Goal: Task Accomplishment & Management: Manage account settings

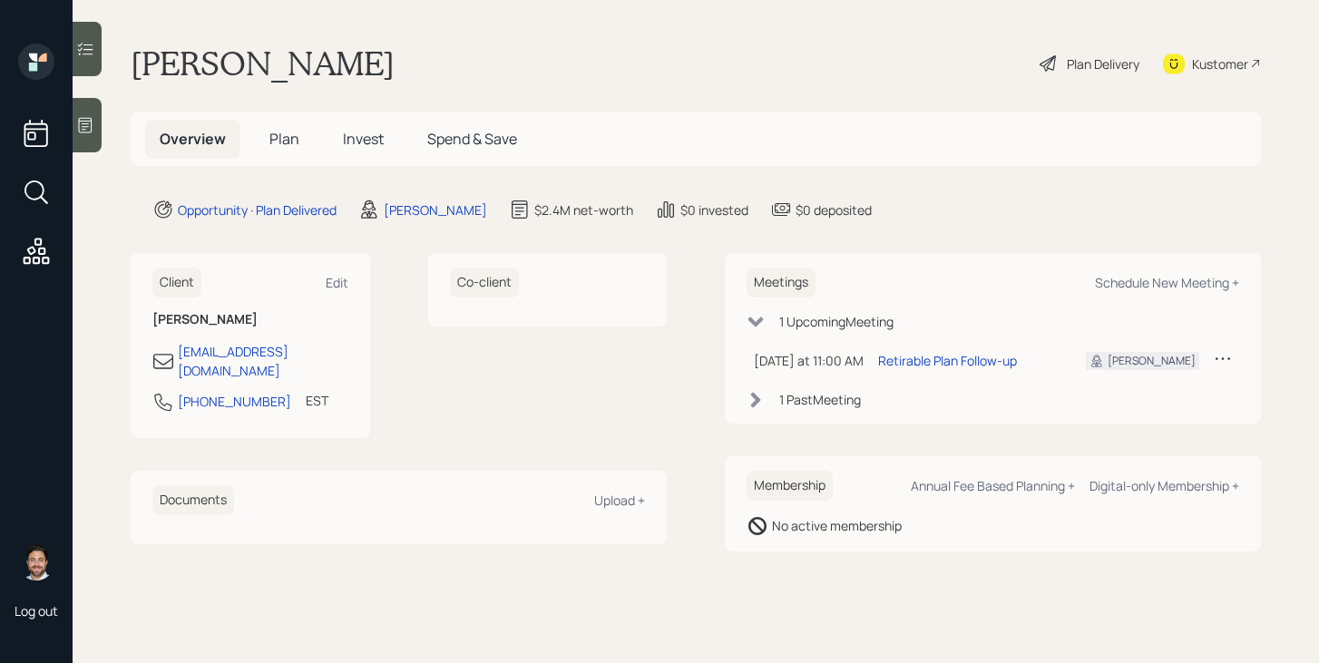
click at [351, 146] on span "Invest" at bounding box center [363, 139] width 41 height 20
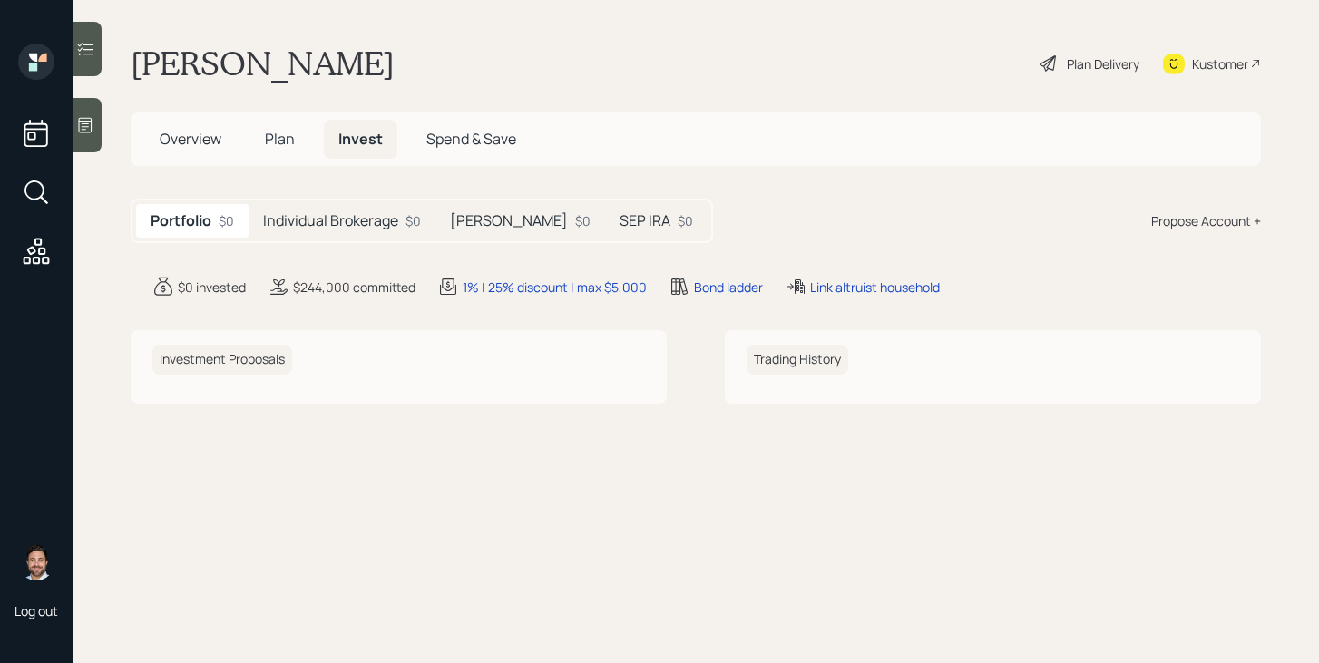
click at [346, 217] on h5 "Individual Brokerage" at bounding box center [330, 220] width 135 height 17
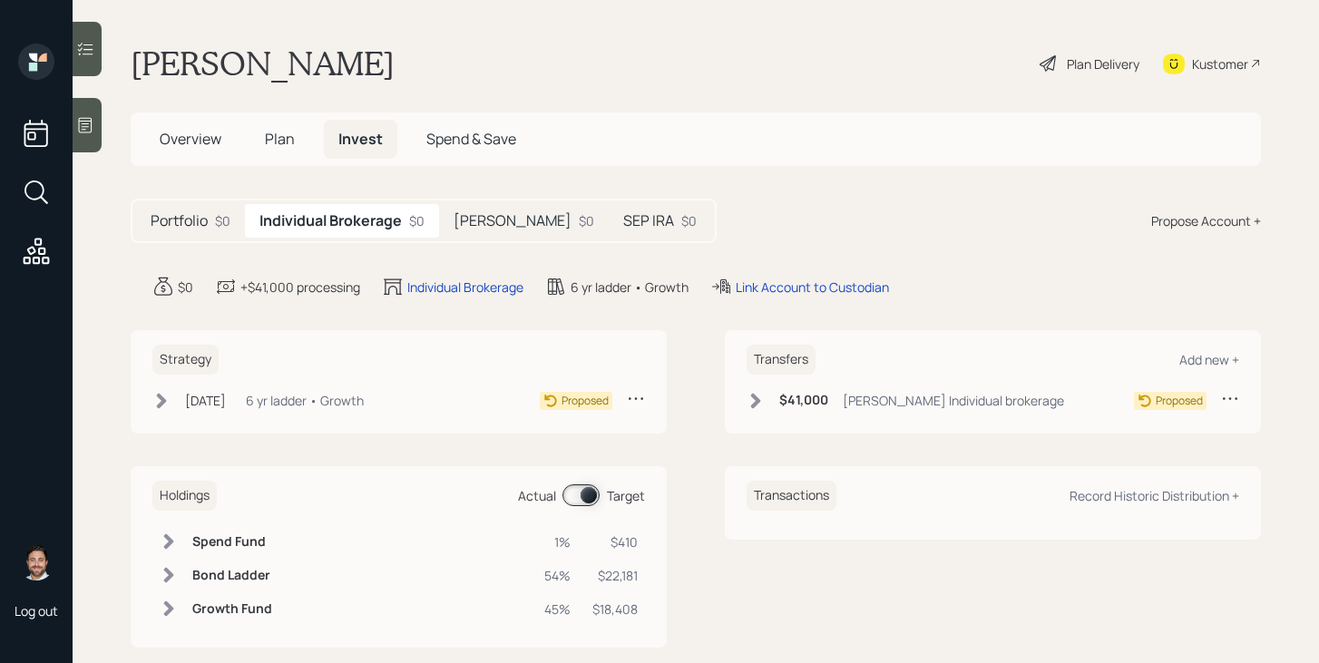
click at [486, 220] on h5 "[PERSON_NAME]" at bounding box center [512, 220] width 118 height 17
click at [619, 224] on h5 "SEP IRA" at bounding box center [644, 220] width 51 height 17
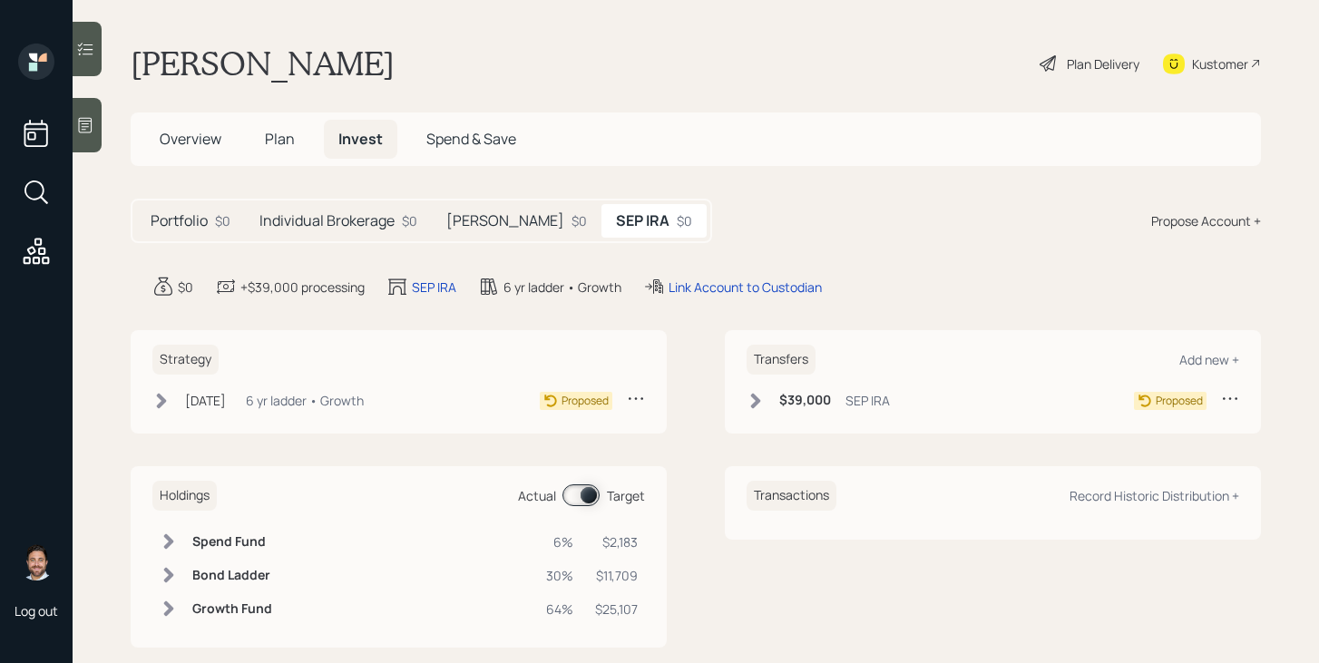
click at [200, 226] on h5 "Portfolio" at bounding box center [179, 220] width 57 height 17
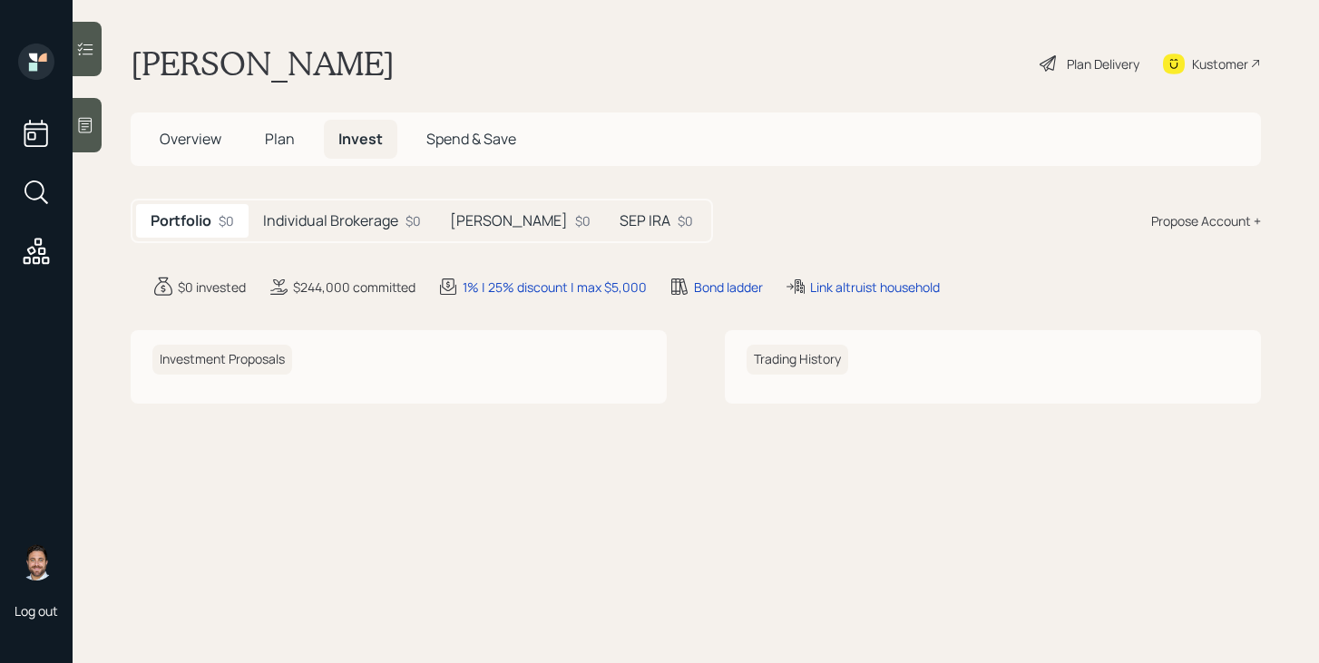
click at [266, 148] on span "Plan" at bounding box center [280, 139] width 30 height 20
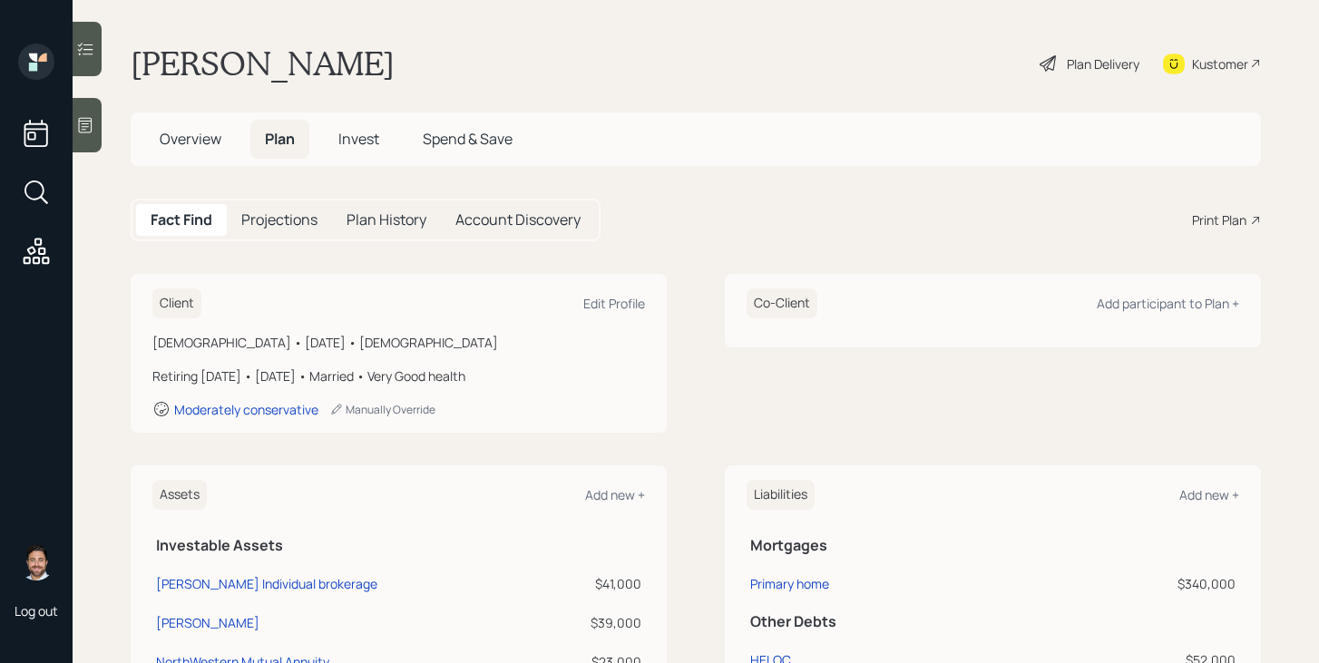
click at [195, 143] on span "Overview" at bounding box center [191, 139] width 62 height 20
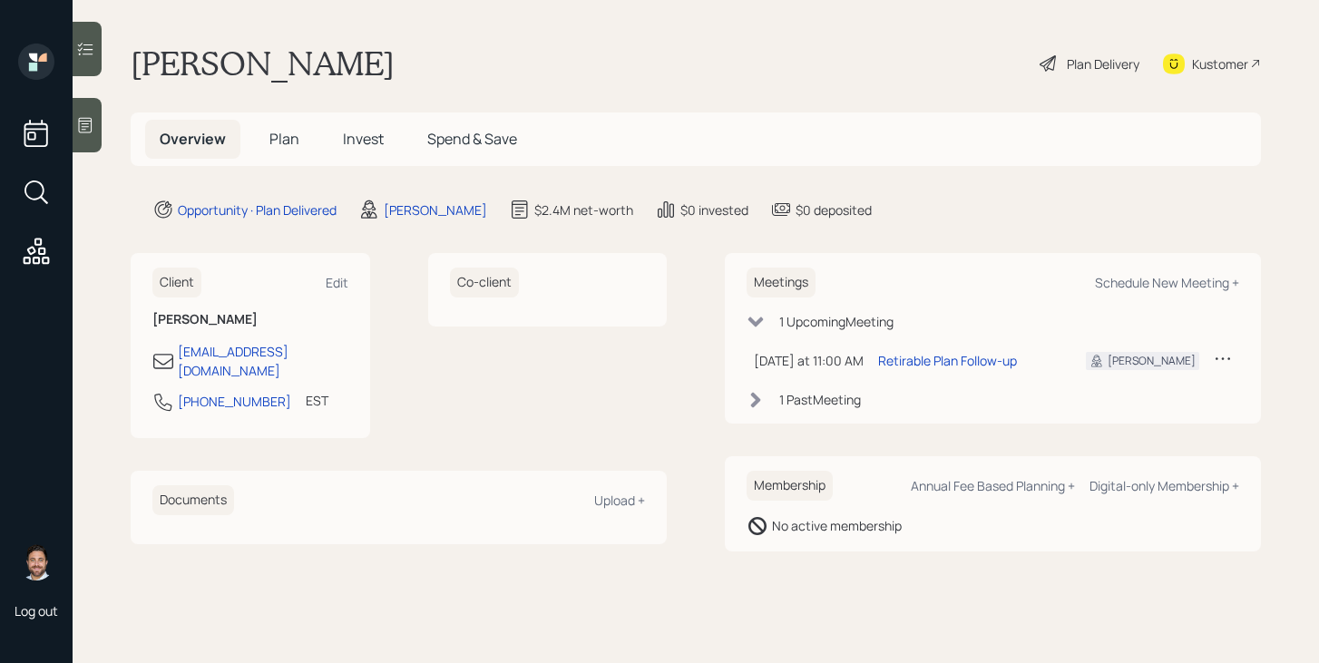
click at [279, 135] on span "Plan" at bounding box center [284, 139] width 30 height 20
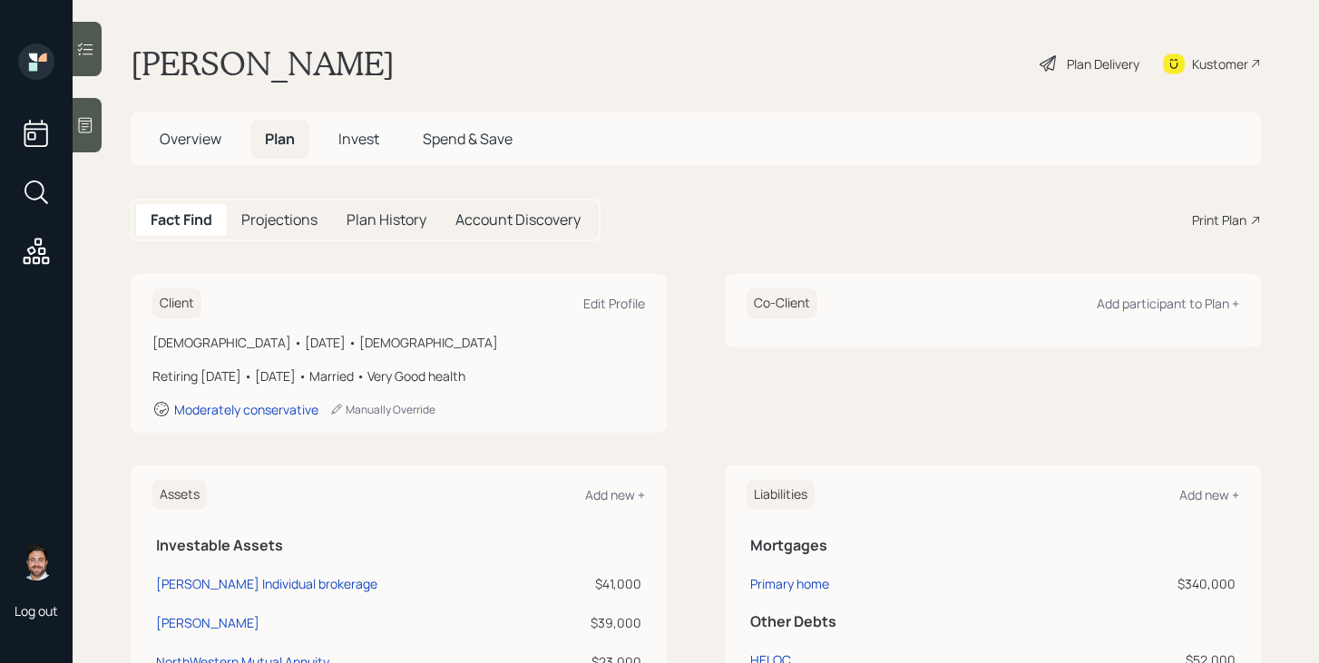
click at [376, 141] on span "Invest" at bounding box center [358, 139] width 41 height 20
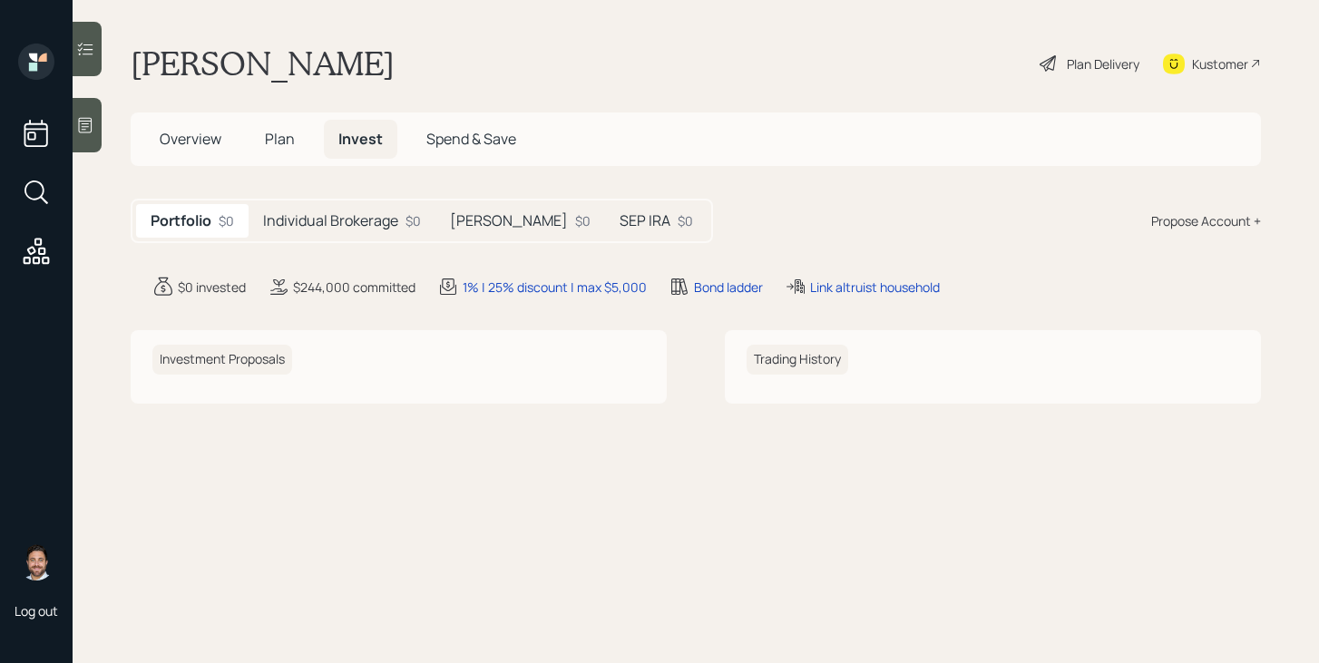
click at [289, 148] on span "Plan" at bounding box center [280, 139] width 30 height 20
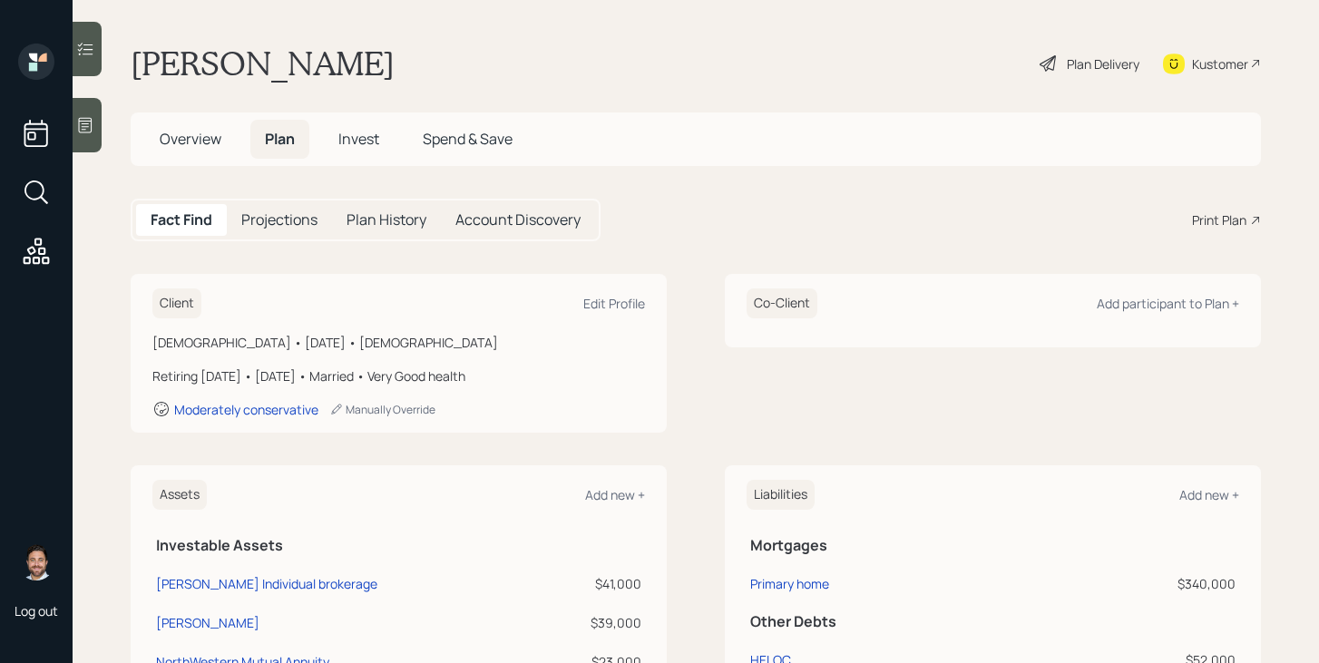
click at [1087, 65] on div "Plan Delivery" at bounding box center [1103, 63] width 73 height 19
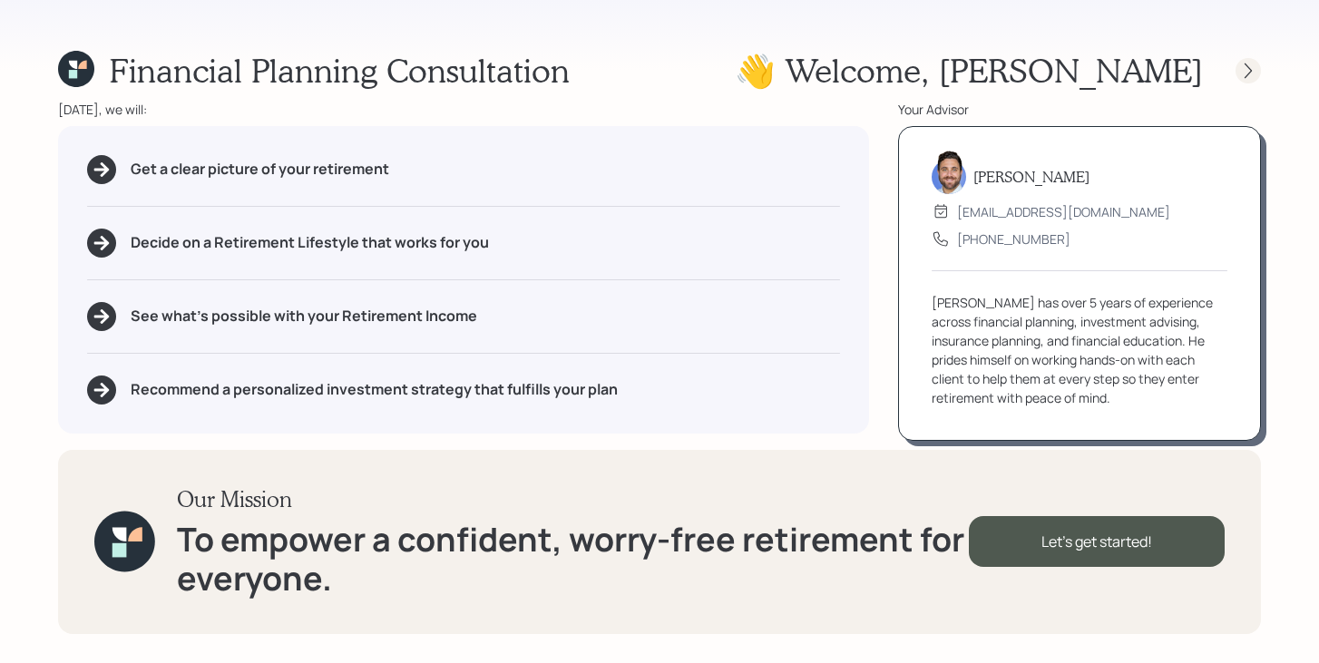
click at [1244, 74] on icon at bounding box center [1248, 71] width 18 height 18
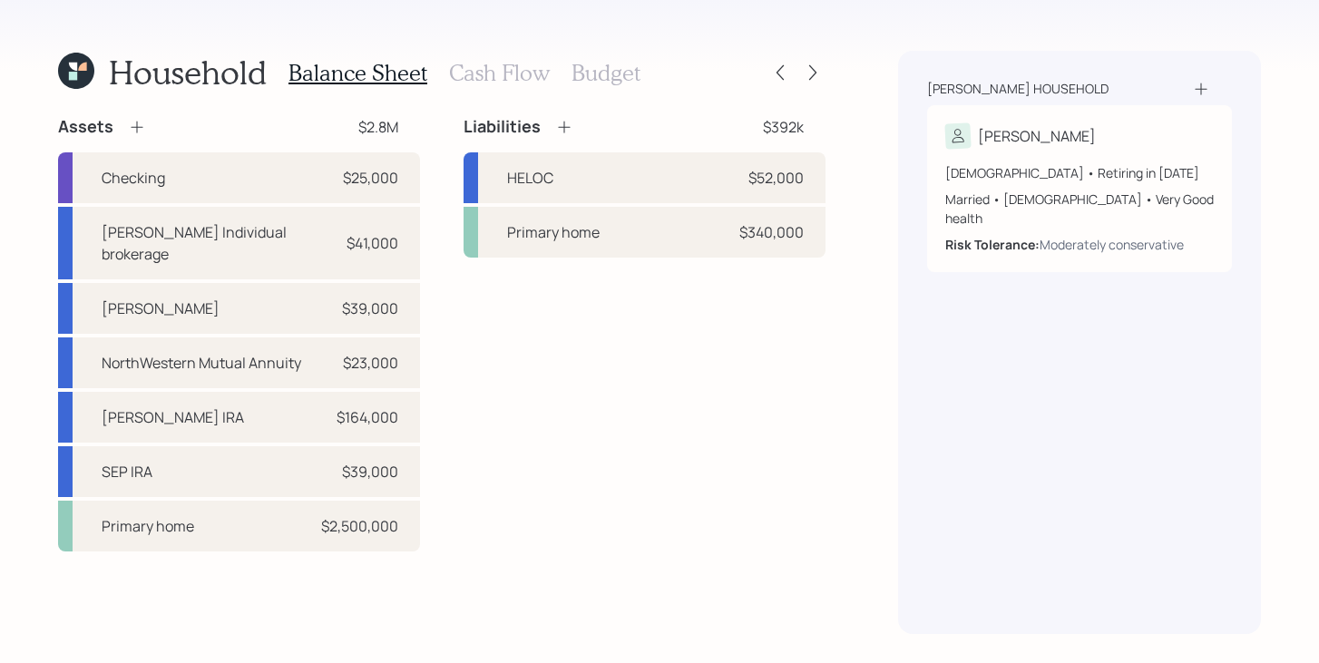
click at [825, 76] on div "Household Balance Sheet Cash Flow Budget Assets $2.8M Checking $25,000 [PERSON_…" at bounding box center [659, 331] width 1319 height 663
click at [814, 76] on icon at bounding box center [813, 72] width 18 height 18
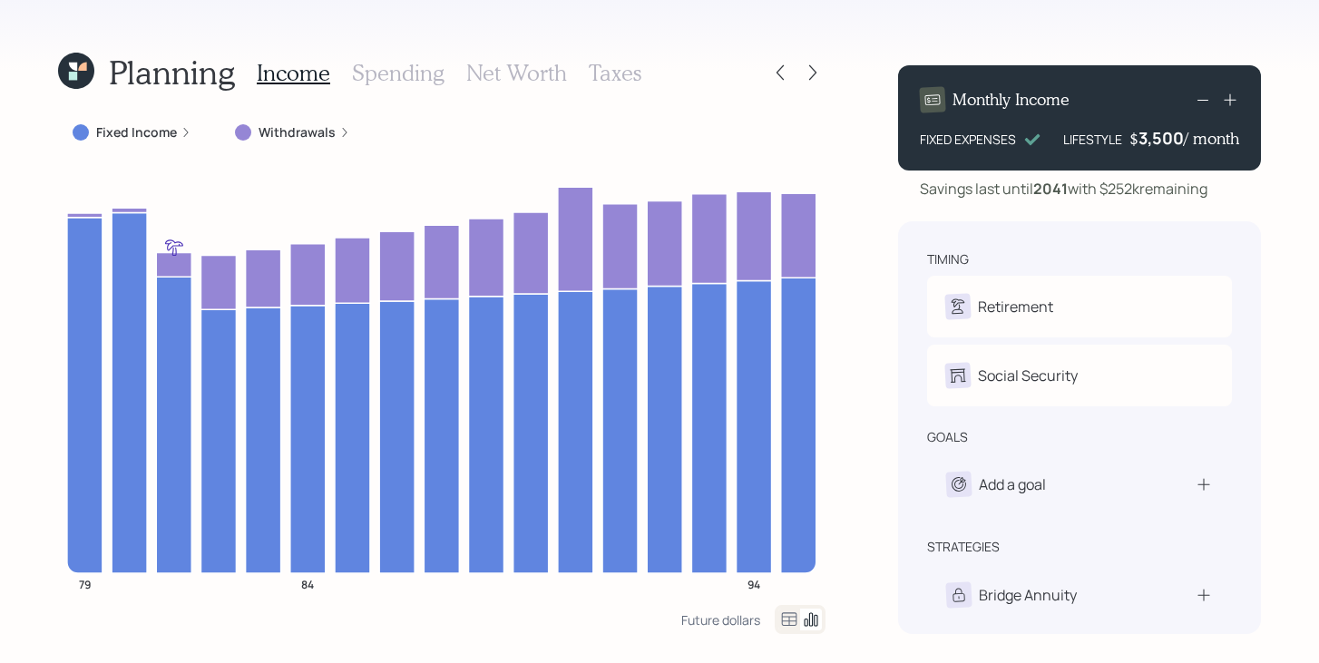
click at [814, 76] on icon at bounding box center [813, 72] width 18 height 18
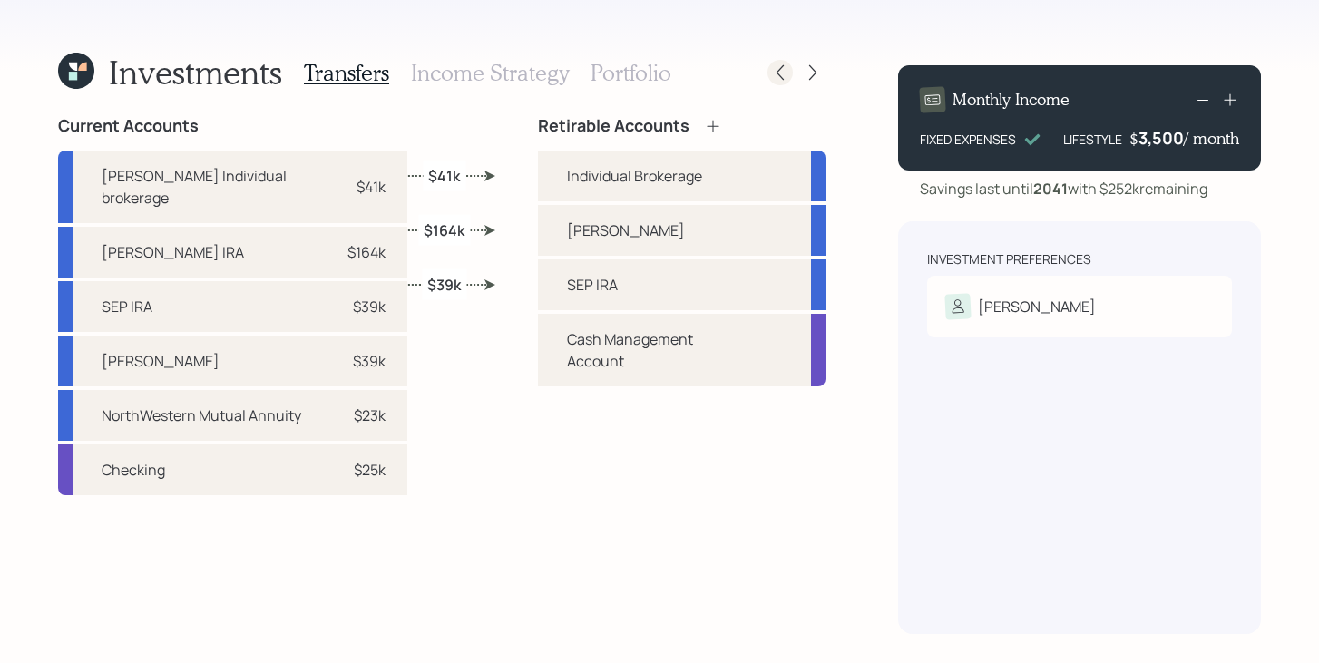
click at [768, 77] on div at bounding box center [779, 72] width 25 height 25
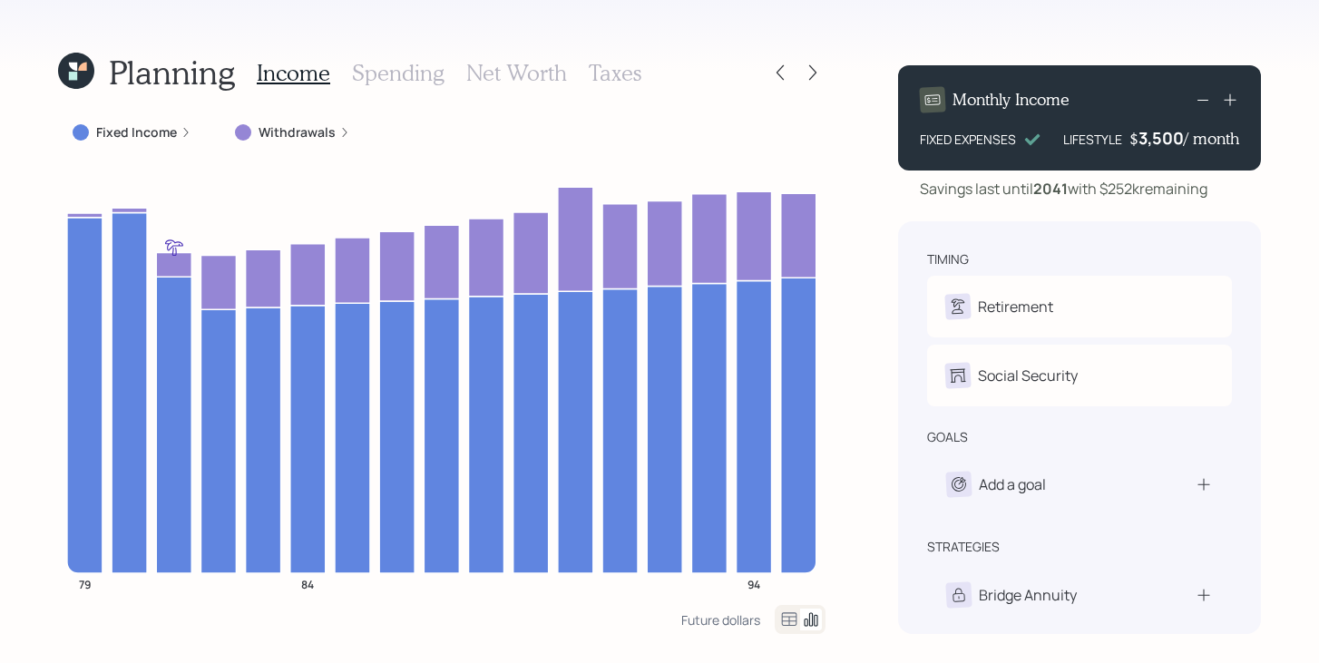
click at [603, 77] on h3 "Taxes" at bounding box center [615, 73] width 53 height 26
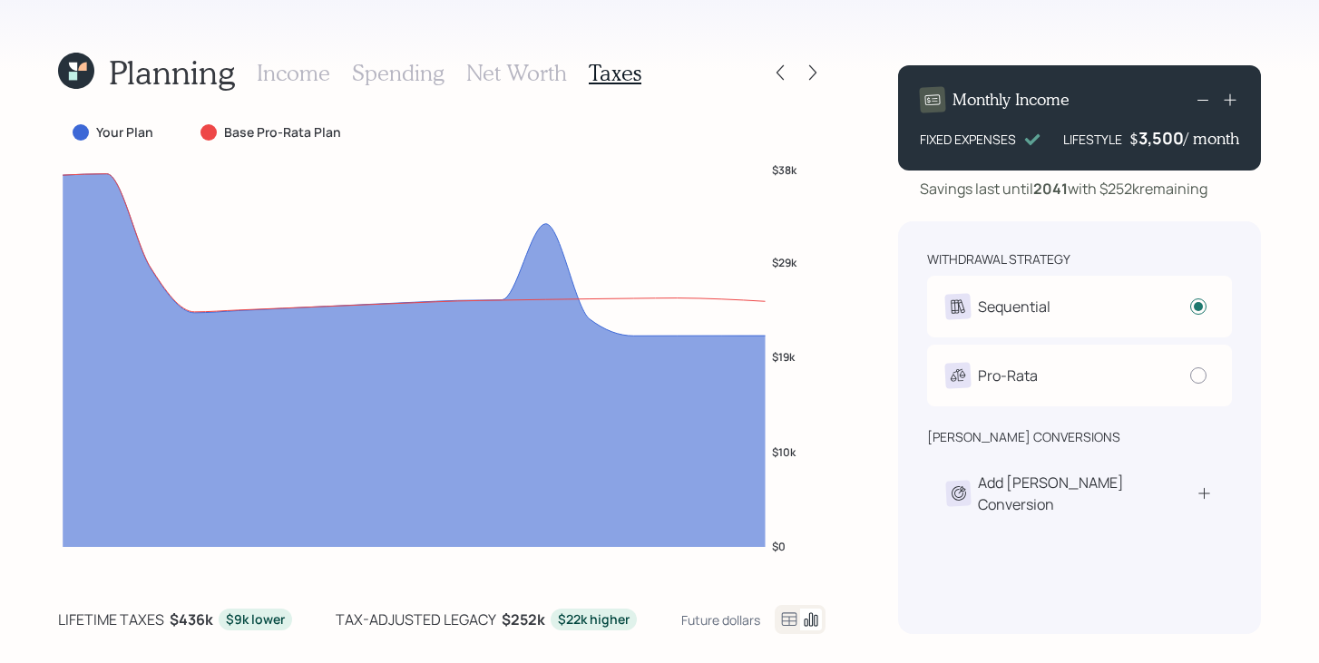
click at [791, 615] on icon at bounding box center [789, 620] width 22 height 22
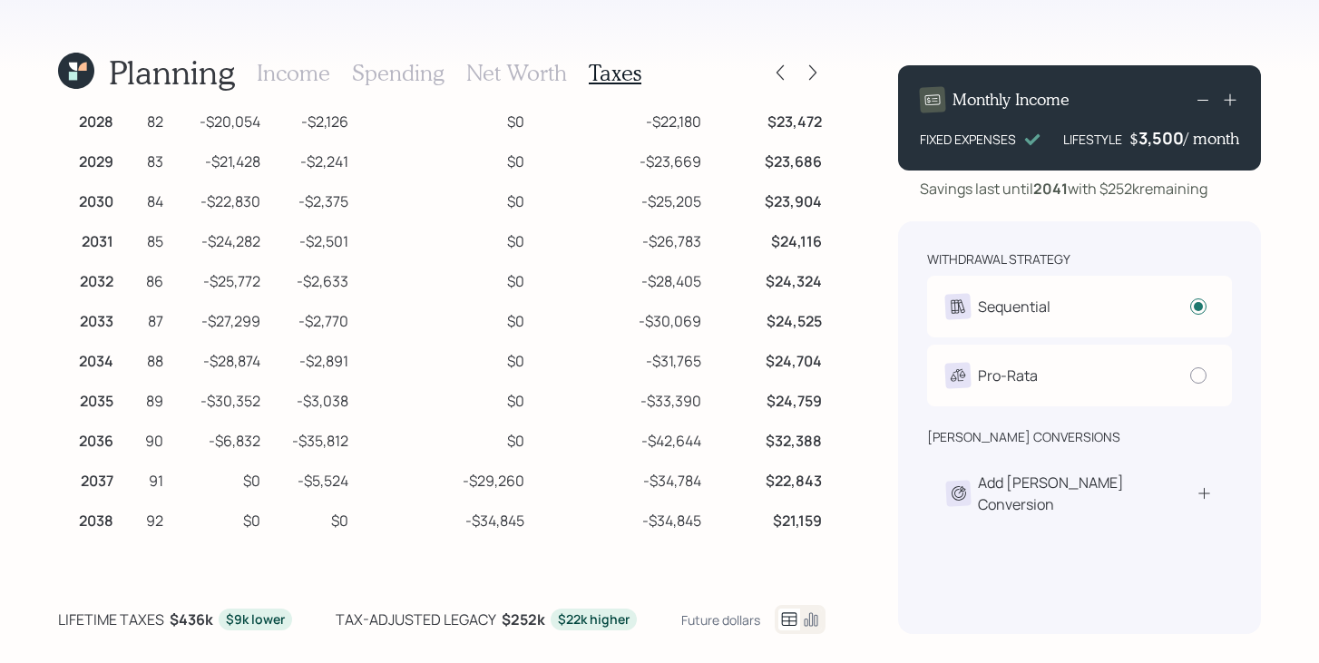
scroll to position [282, 0]
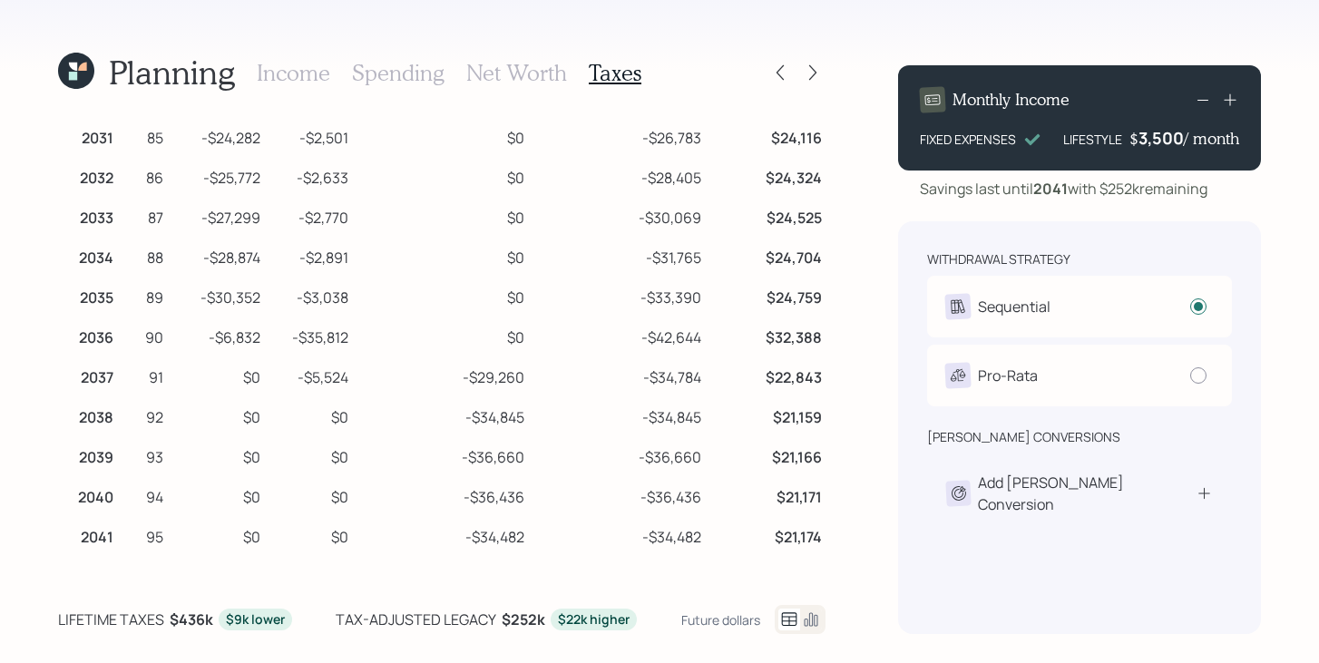
click at [308, 79] on h3 "Income" at bounding box center [293, 73] width 73 height 26
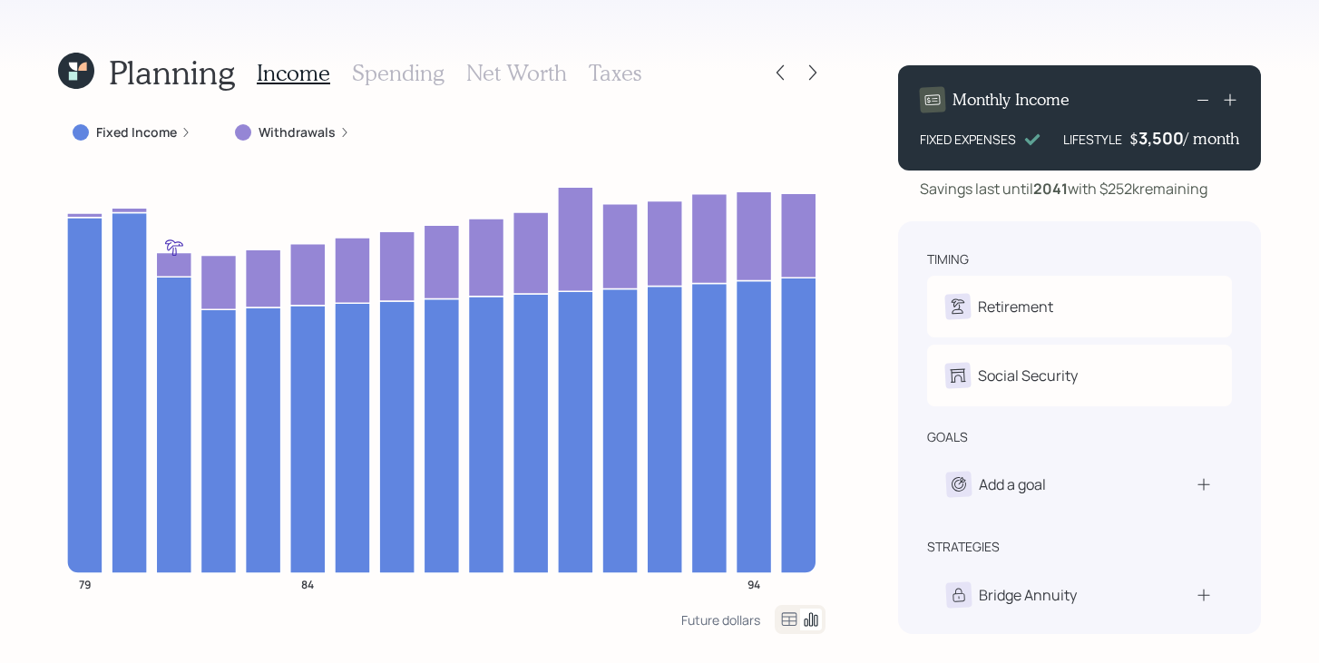
click at [87, 75] on icon at bounding box center [76, 71] width 36 height 36
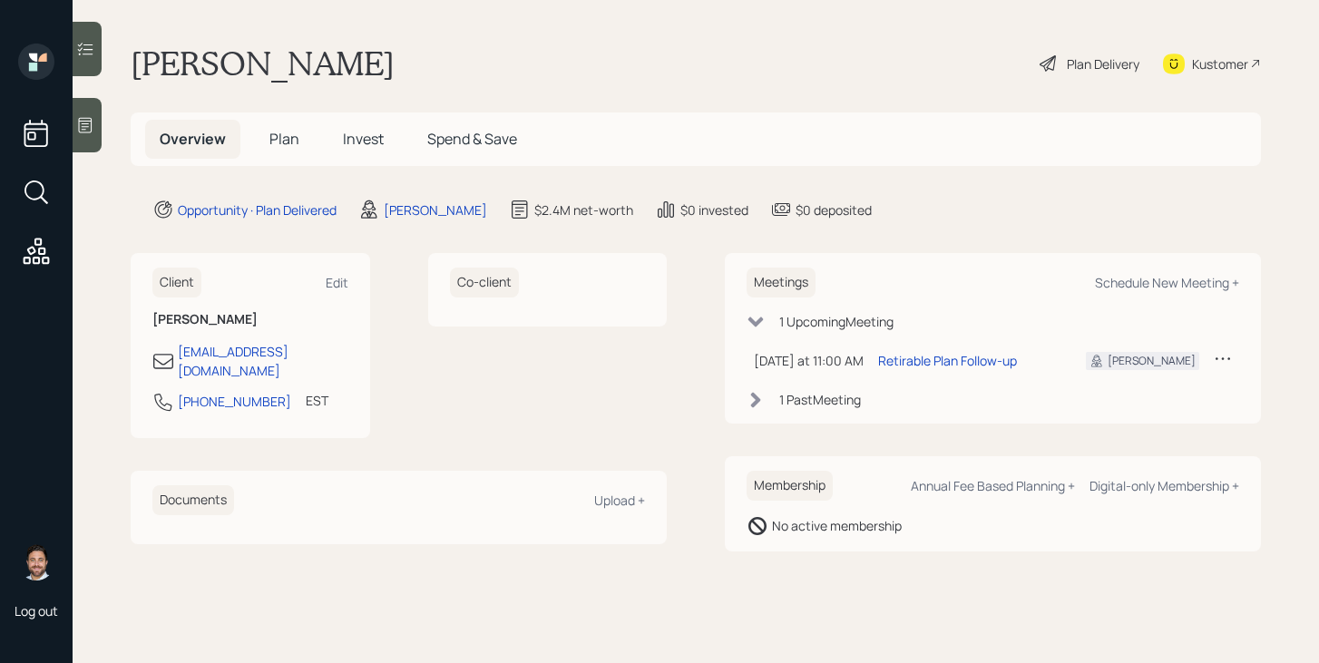
click at [276, 136] on span "Plan" at bounding box center [284, 139] width 30 height 20
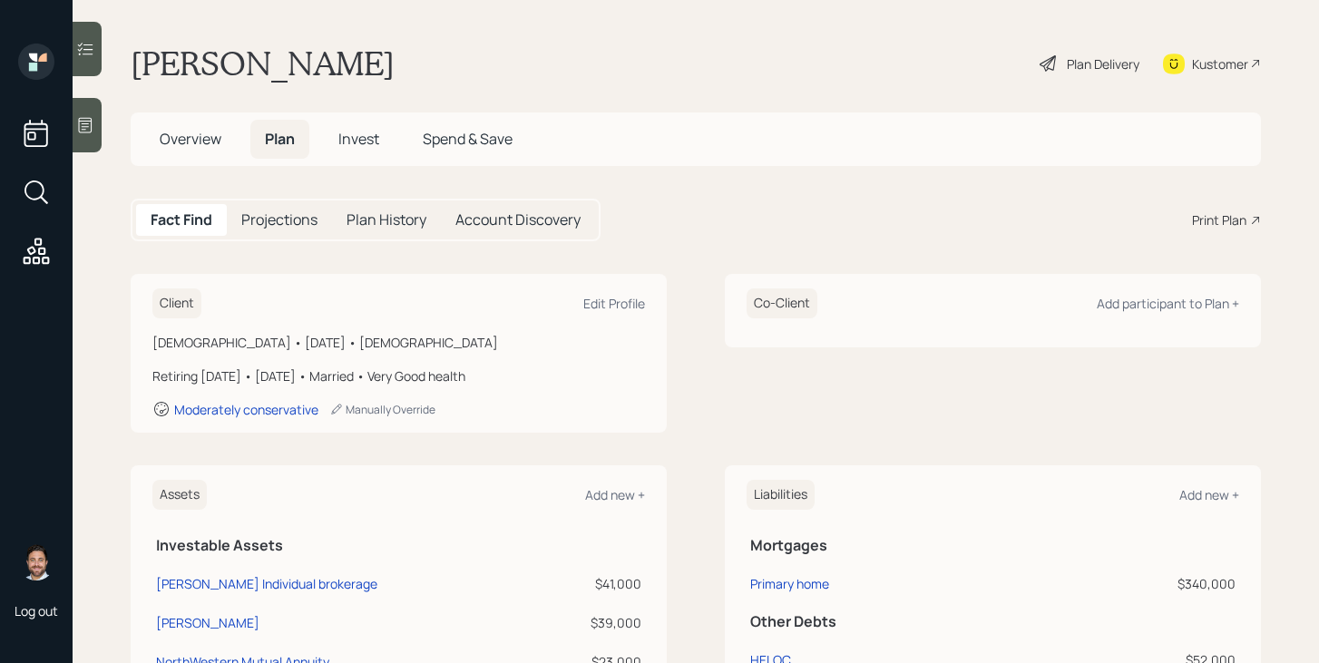
click at [1097, 63] on div "Plan Delivery" at bounding box center [1103, 63] width 73 height 19
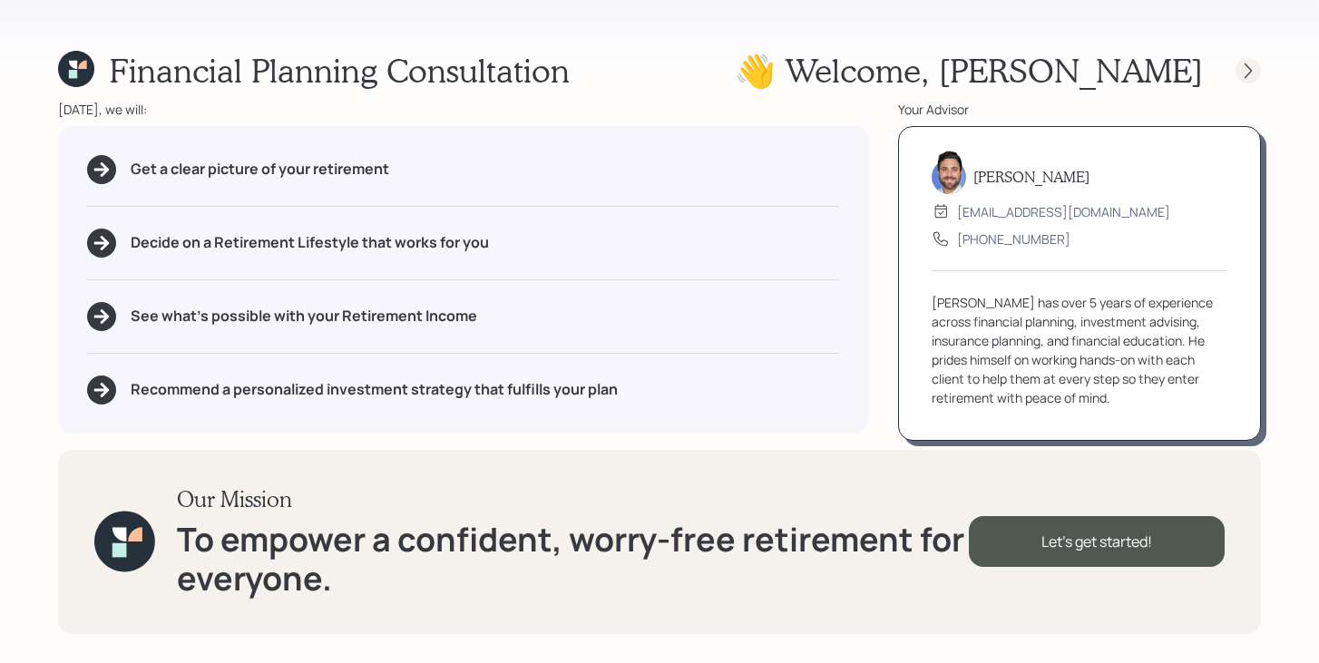
click at [1245, 77] on icon at bounding box center [1247, 70] width 7 height 15
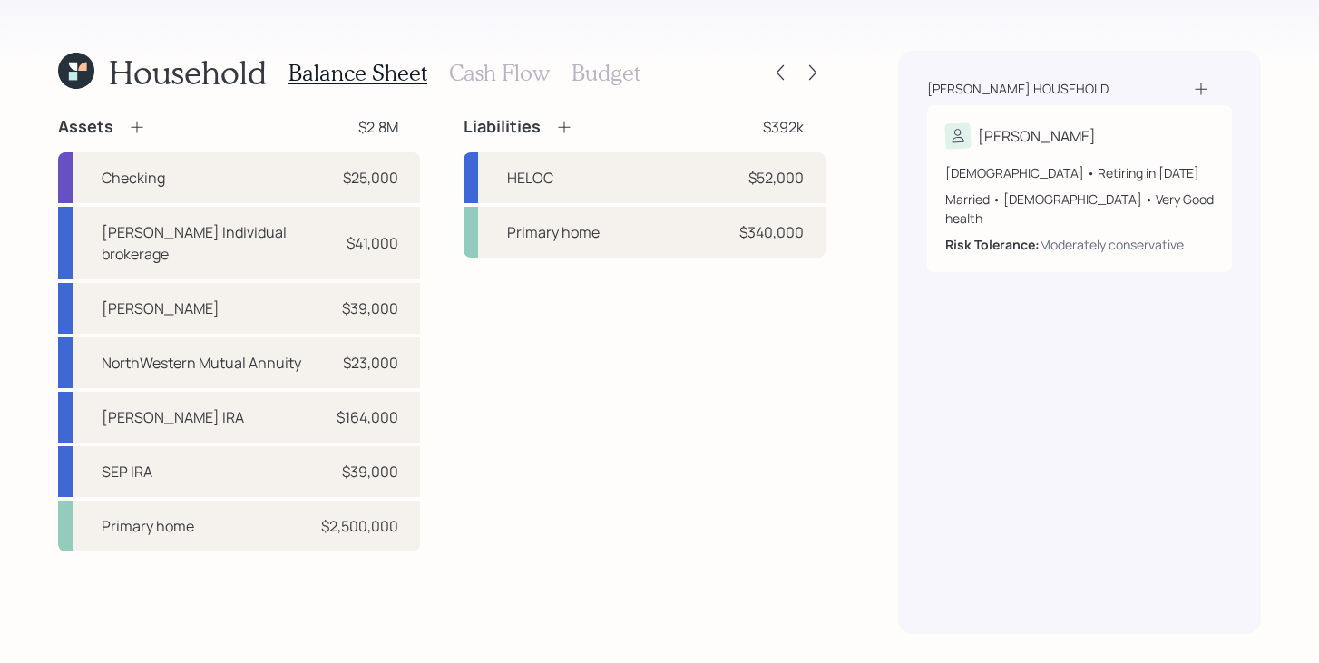
click at [827, 68] on div "Household Balance Sheet Cash Flow Budget Assets $2.8M Checking $25,000 [PERSON_…" at bounding box center [659, 331] width 1319 height 663
click at [819, 68] on icon at bounding box center [813, 72] width 18 height 18
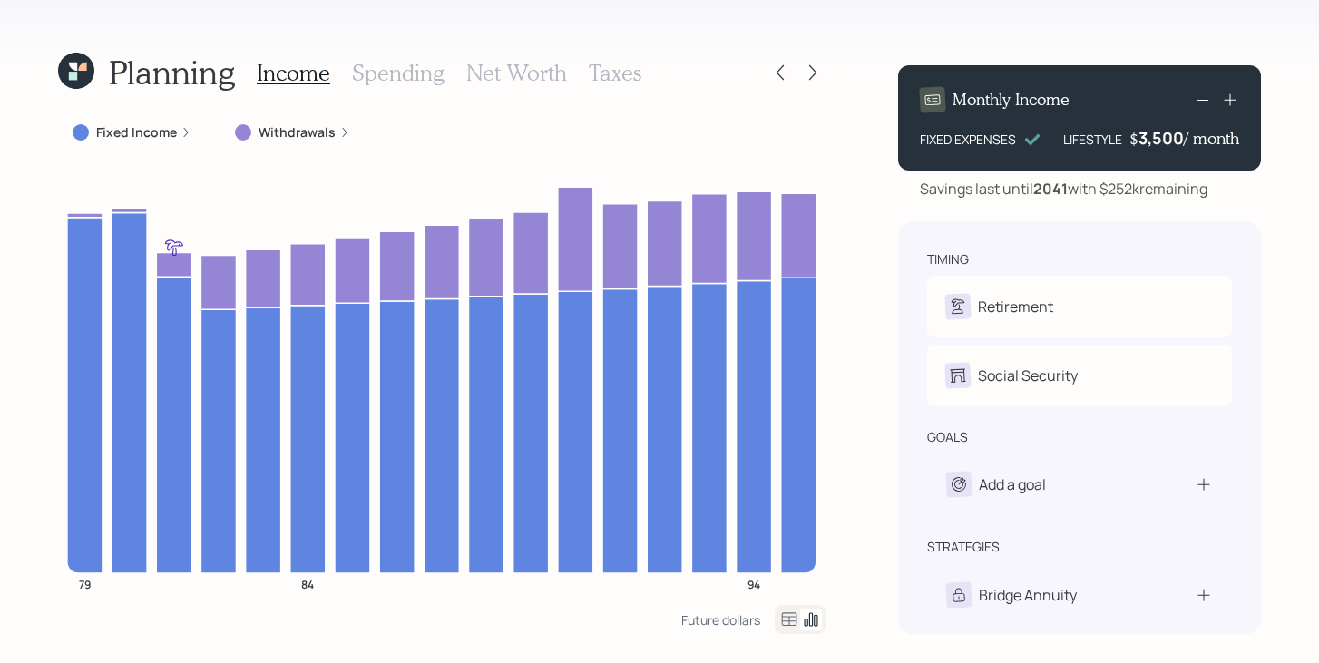
click at [819, 68] on icon at bounding box center [813, 72] width 18 height 18
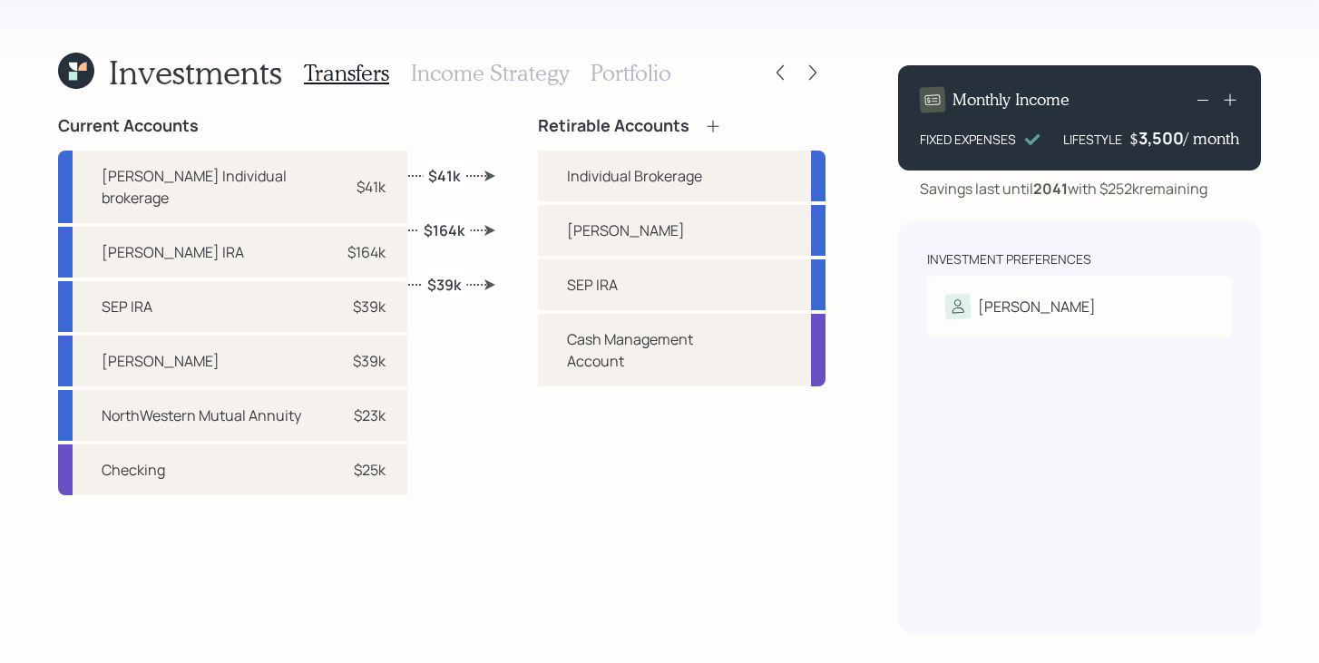
click at [819, 68] on icon at bounding box center [813, 72] width 18 height 18
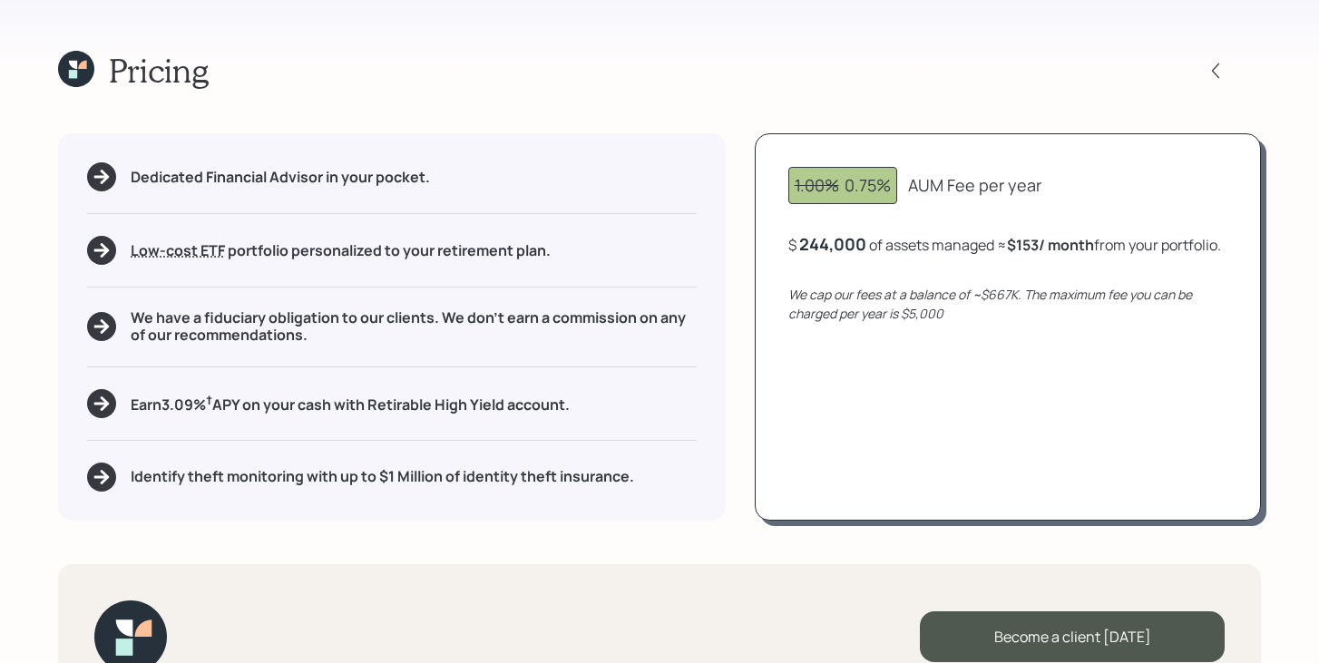
click at [69, 79] on icon at bounding box center [76, 69] width 36 height 36
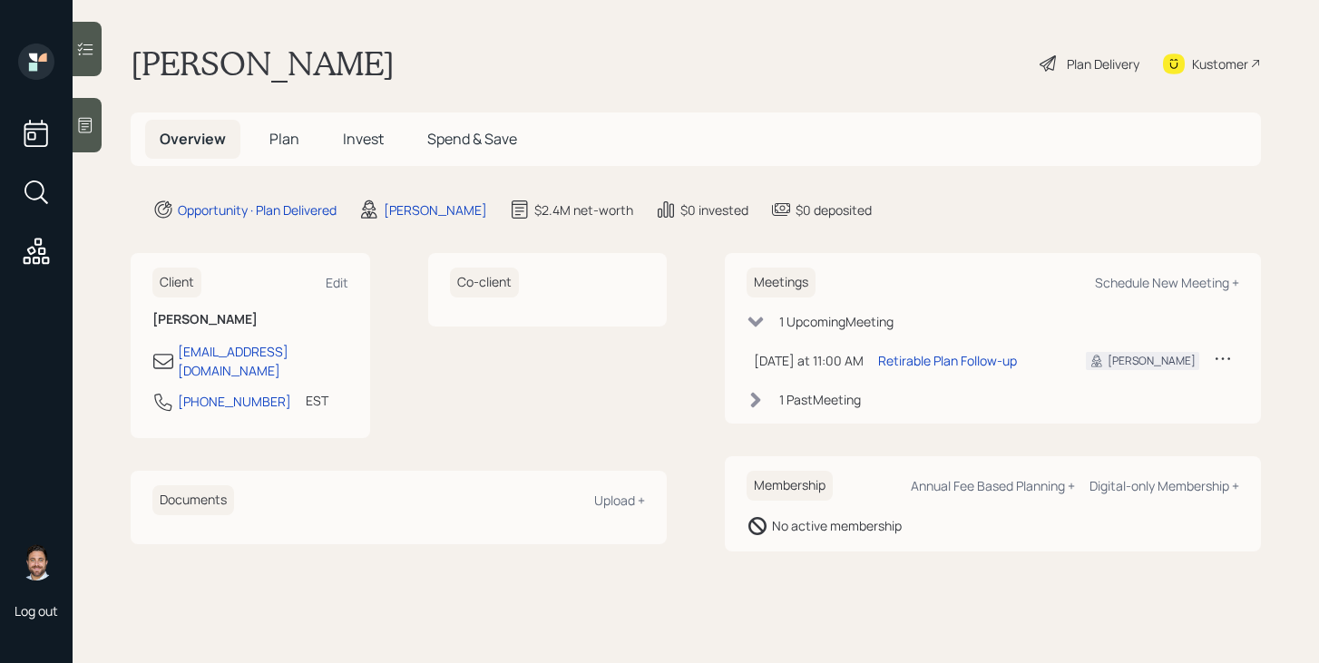
click at [291, 141] on span "Plan" at bounding box center [284, 139] width 30 height 20
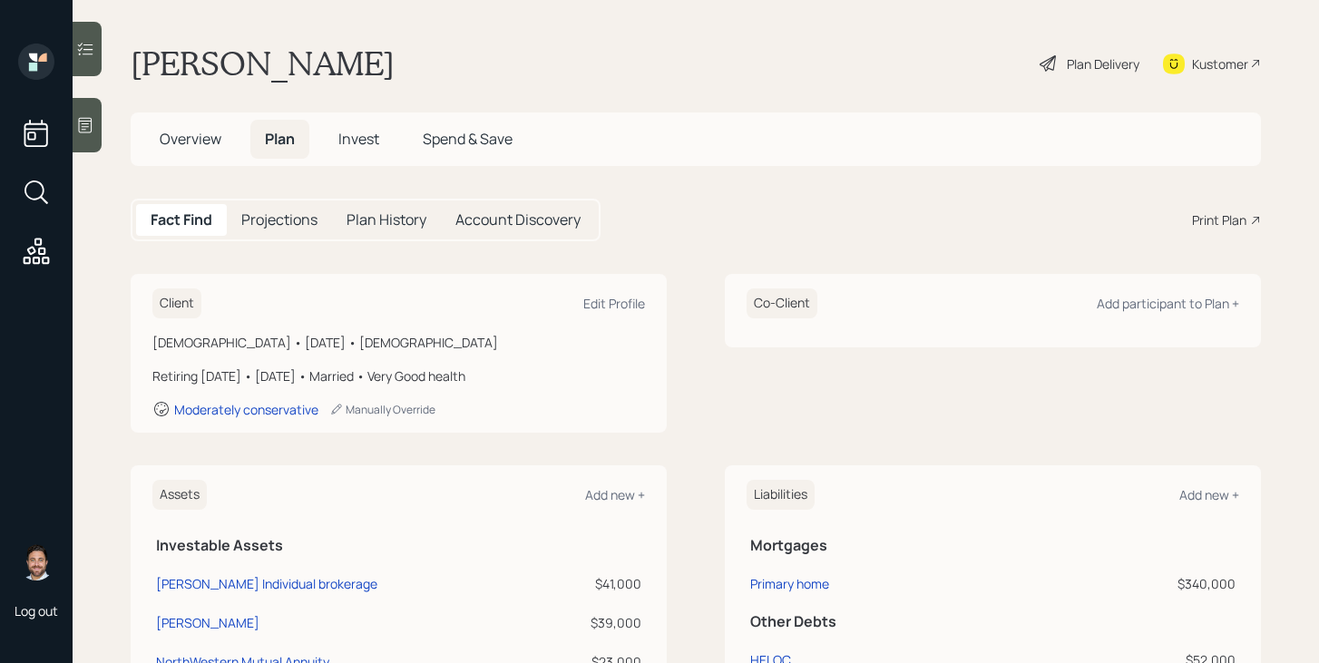
click at [1087, 69] on div "Plan Delivery" at bounding box center [1103, 63] width 73 height 19
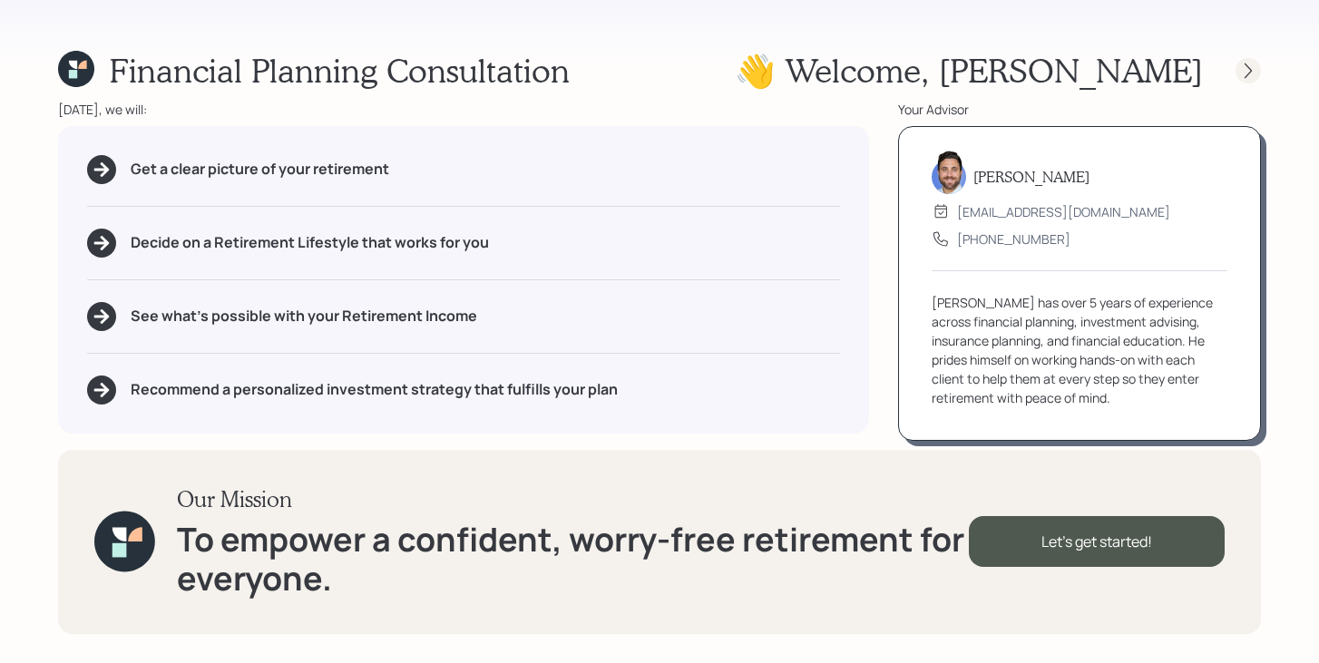
click at [1253, 73] on icon at bounding box center [1248, 71] width 18 height 18
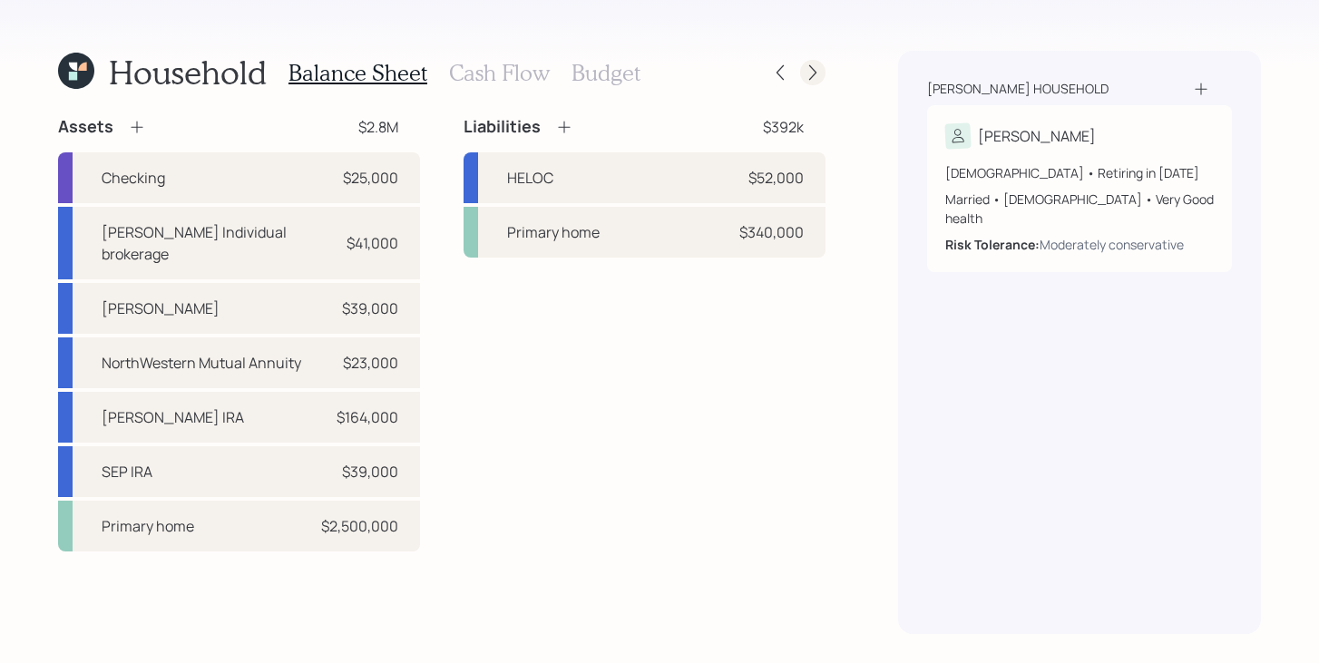
click at [816, 79] on icon at bounding box center [813, 72] width 18 height 18
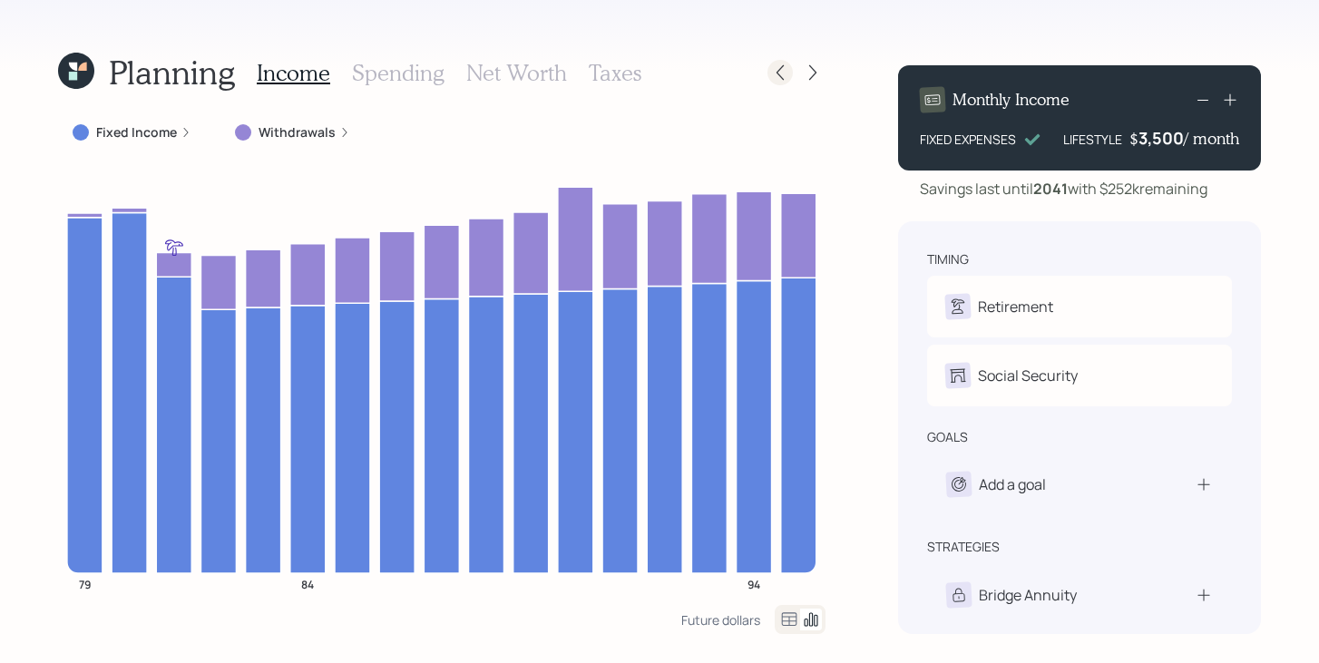
click at [776, 75] on icon at bounding box center [780, 72] width 18 height 18
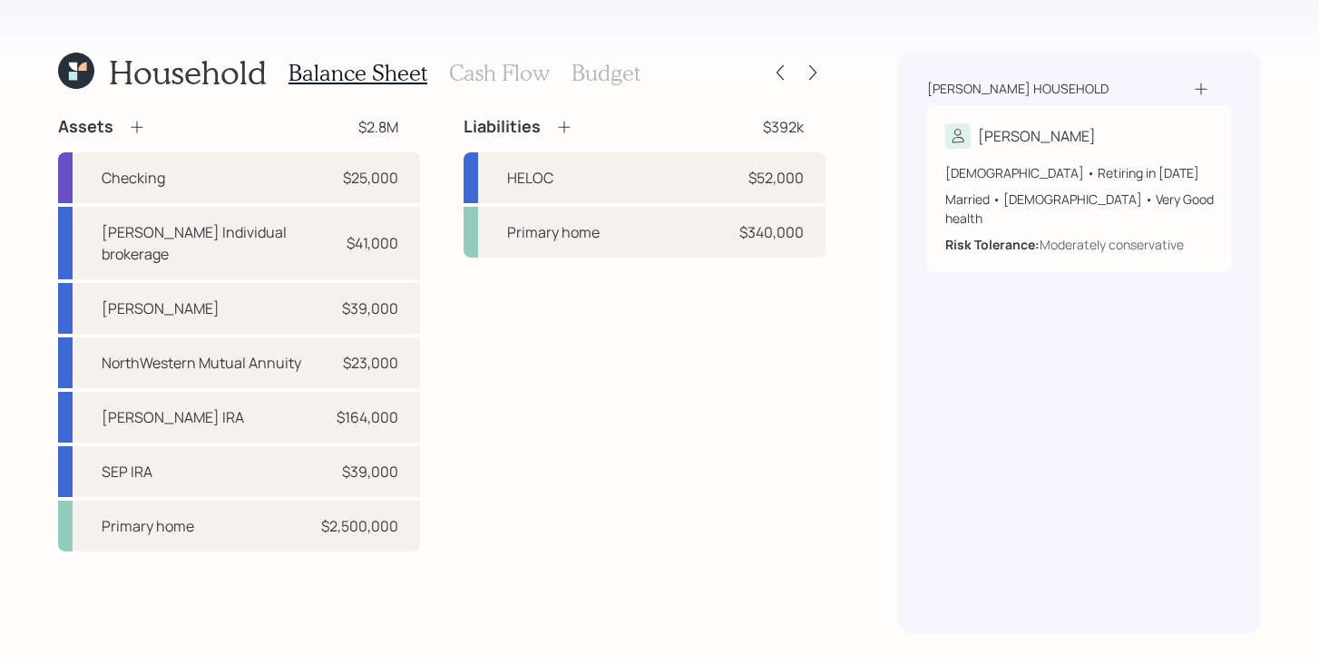
click at [776, 75] on icon at bounding box center [780, 72] width 18 height 18
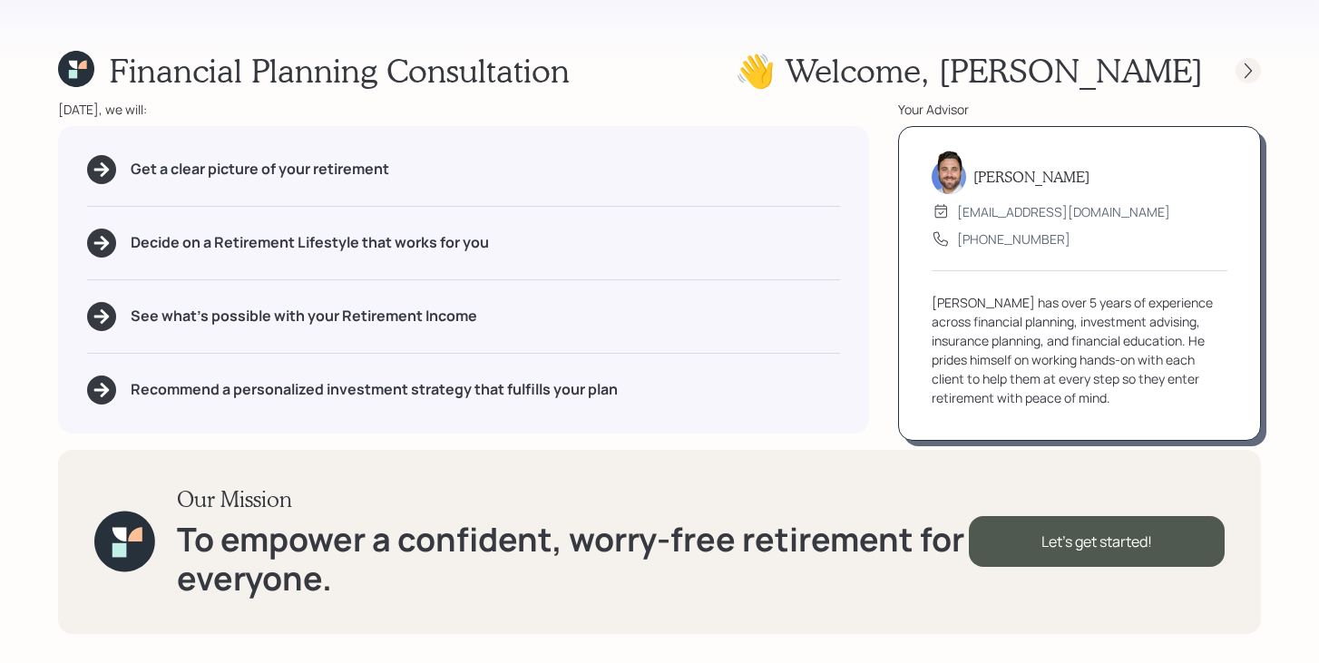
click at [1253, 68] on icon at bounding box center [1248, 71] width 18 height 18
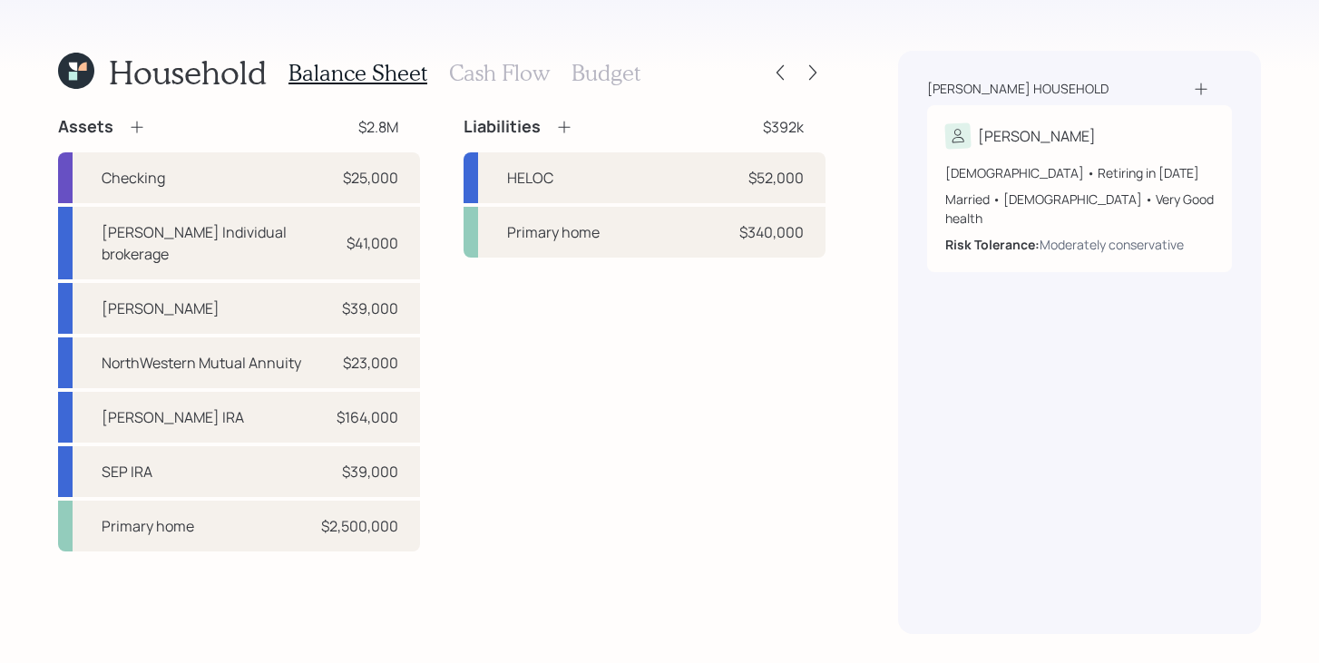
click at [69, 73] on icon at bounding box center [73, 76] width 8 height 8
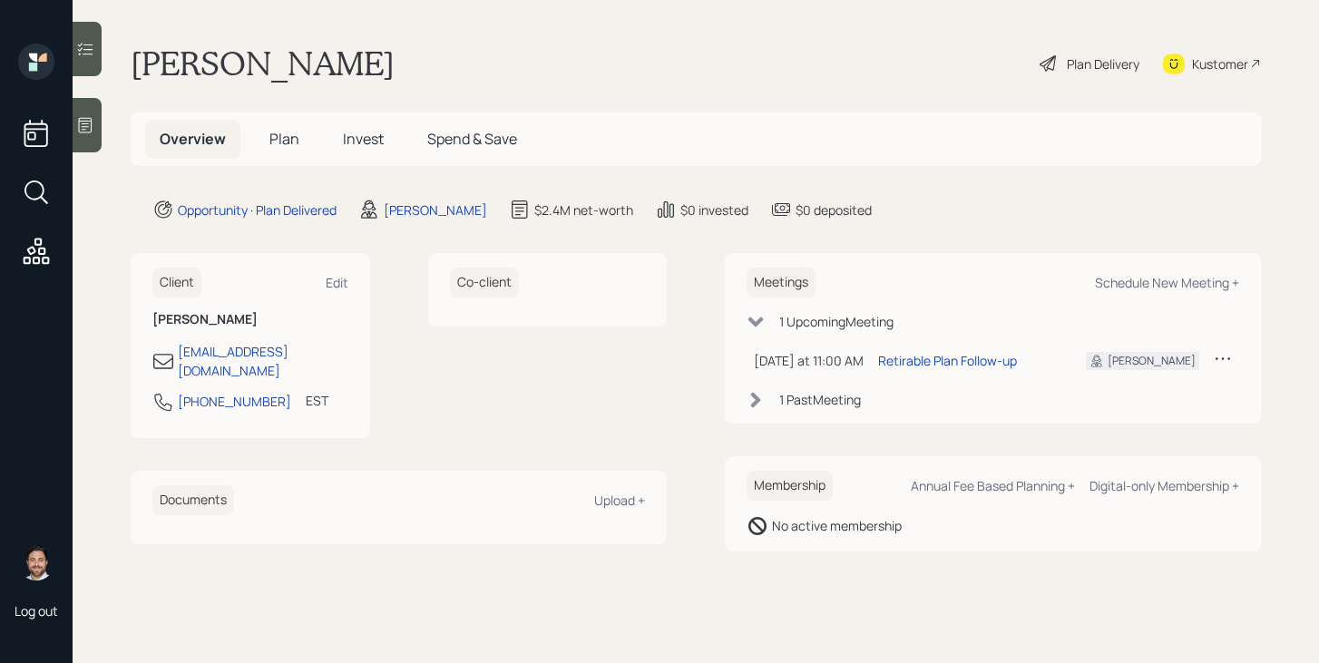
click at [1046, 66] on icon at bounding box center [1049, 64] width 22 height 22
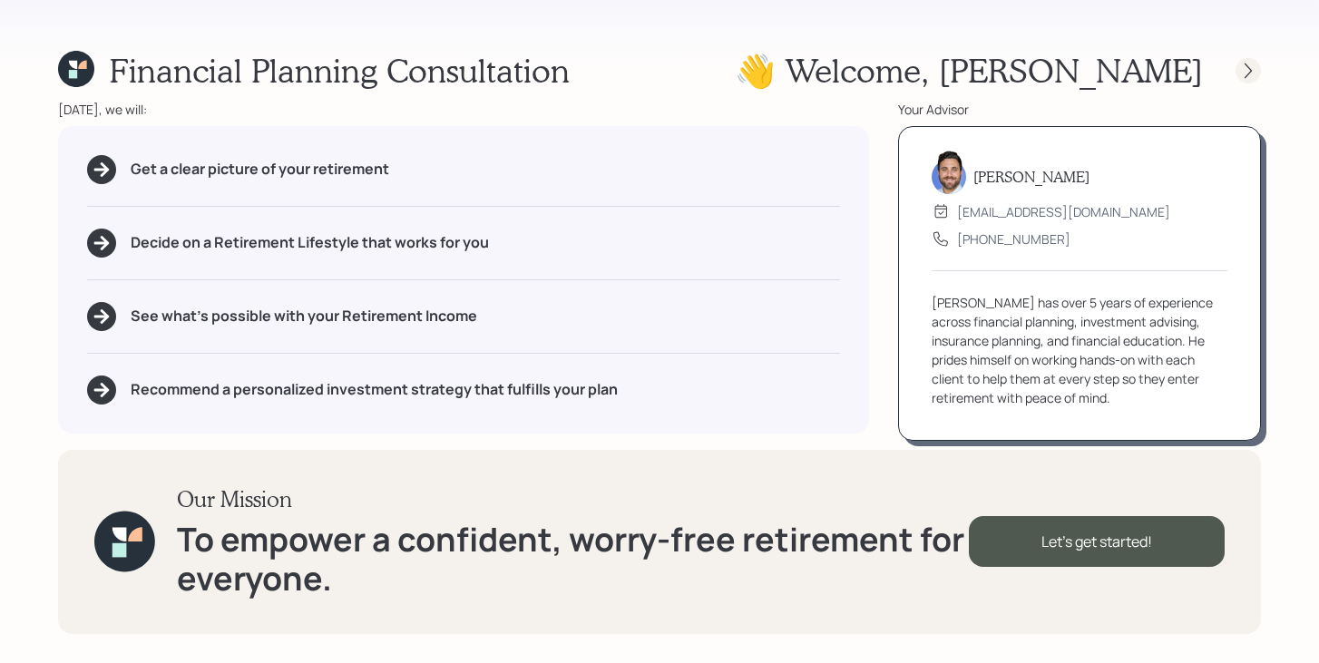
click at [1247, 72] on icon at bounding box center [1248, 71] width 18 height 18
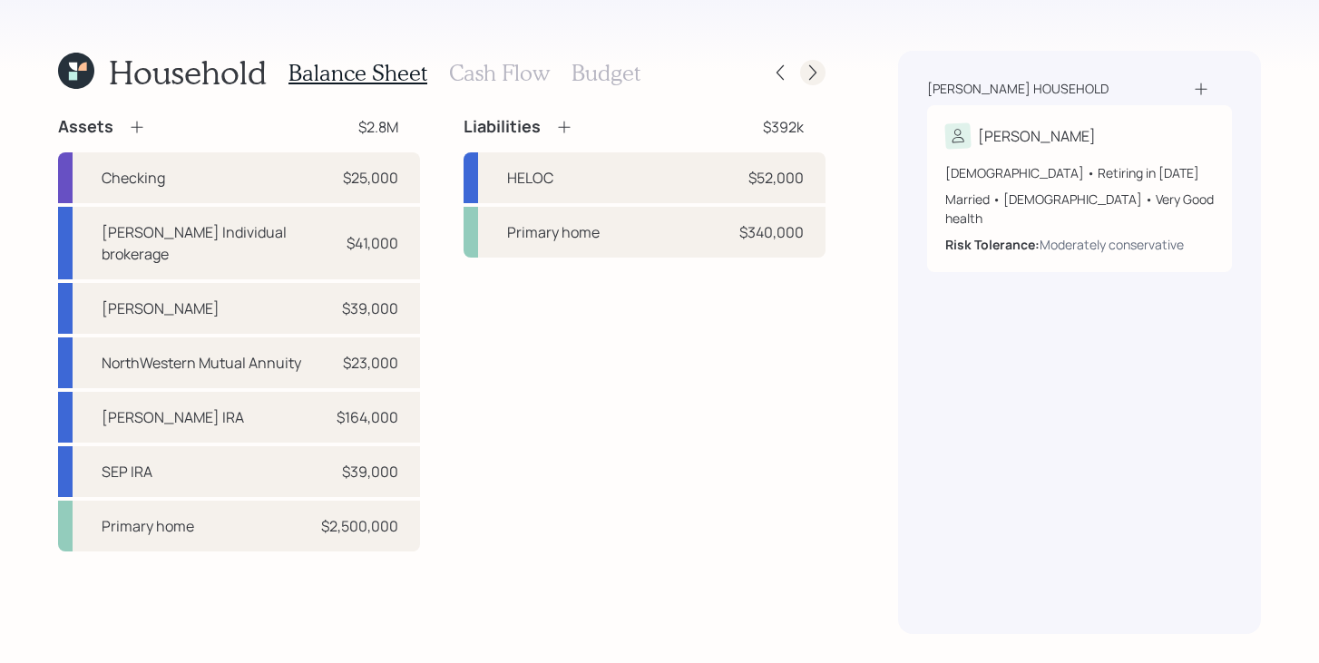
click at [814, 76] on icon at bounding box center [813, 72] width 18 height 18
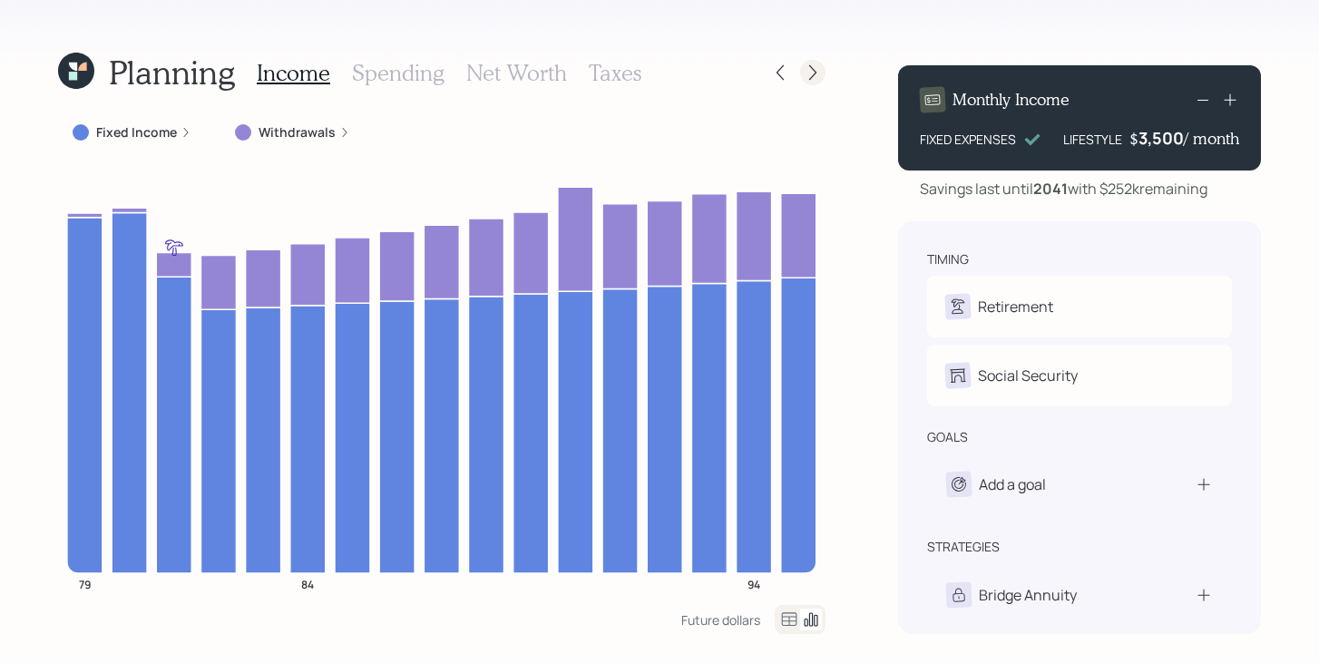
click at [812, 76] on icon at bounding box center [812, 72] width 7 height 15
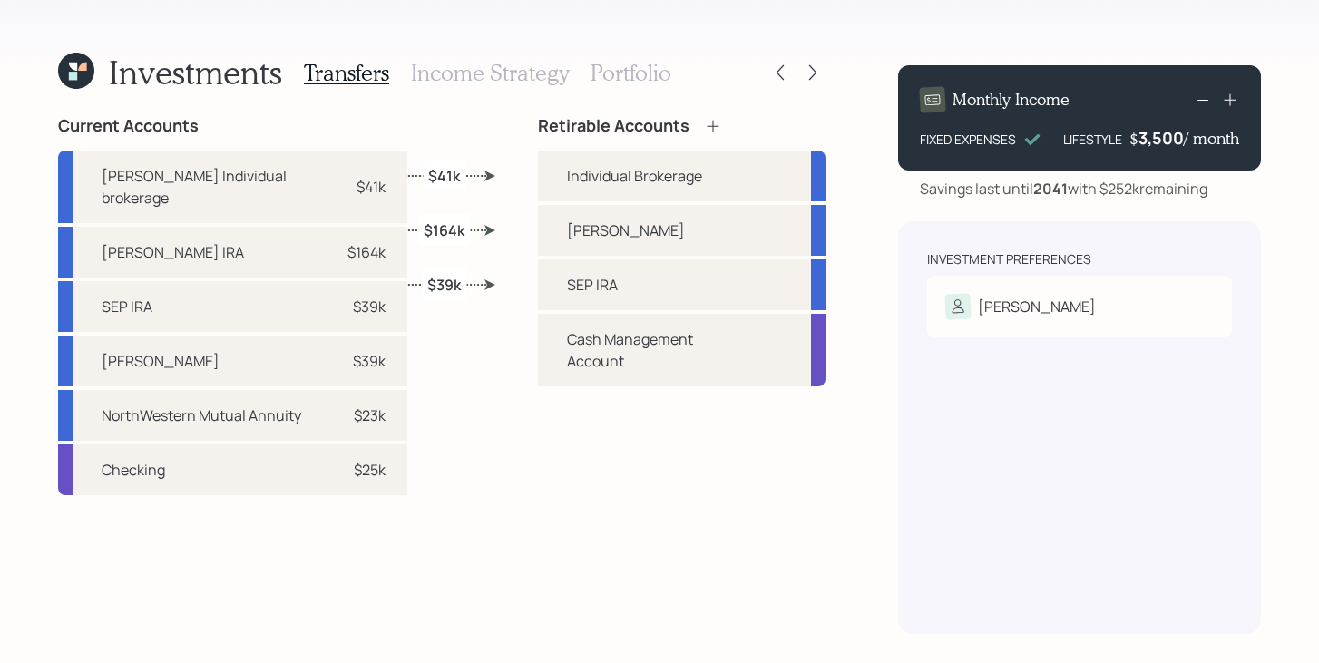
click at [446, 83] on h3 "Income Strategy" at bounding box center [490, 73] width 158 height 26
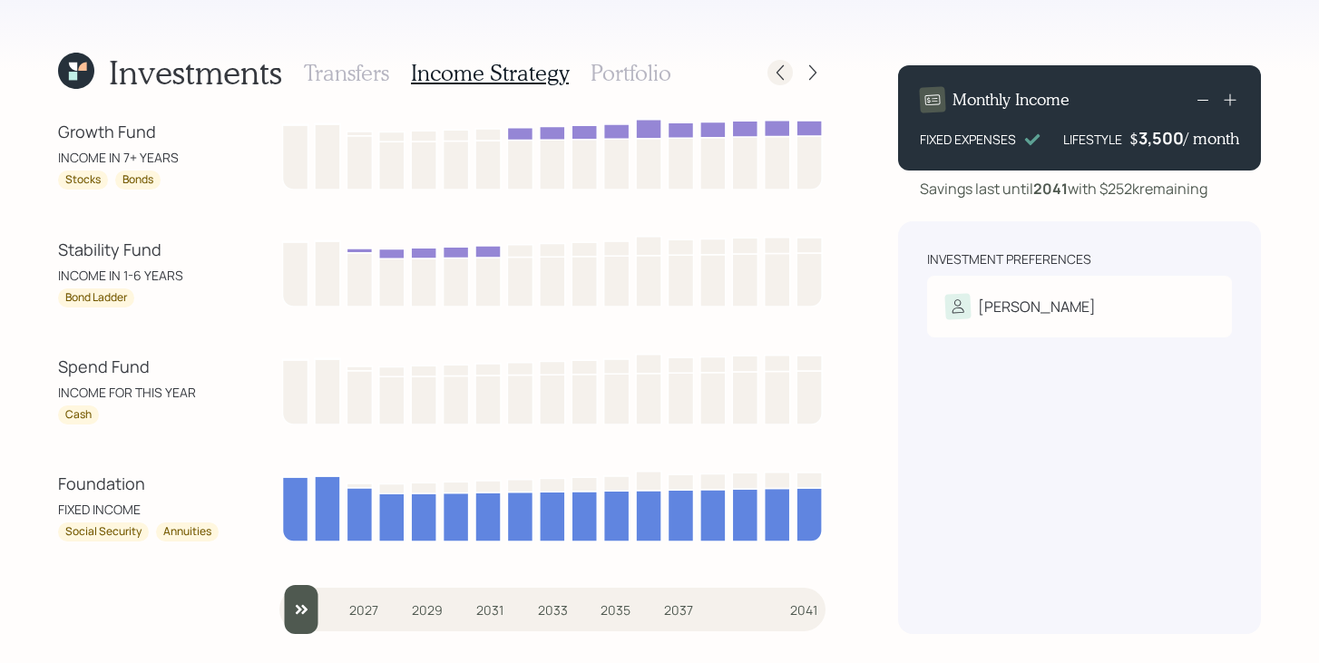
click at [784, 71] on icon at bounding box center [780, 72] width 18 height 18
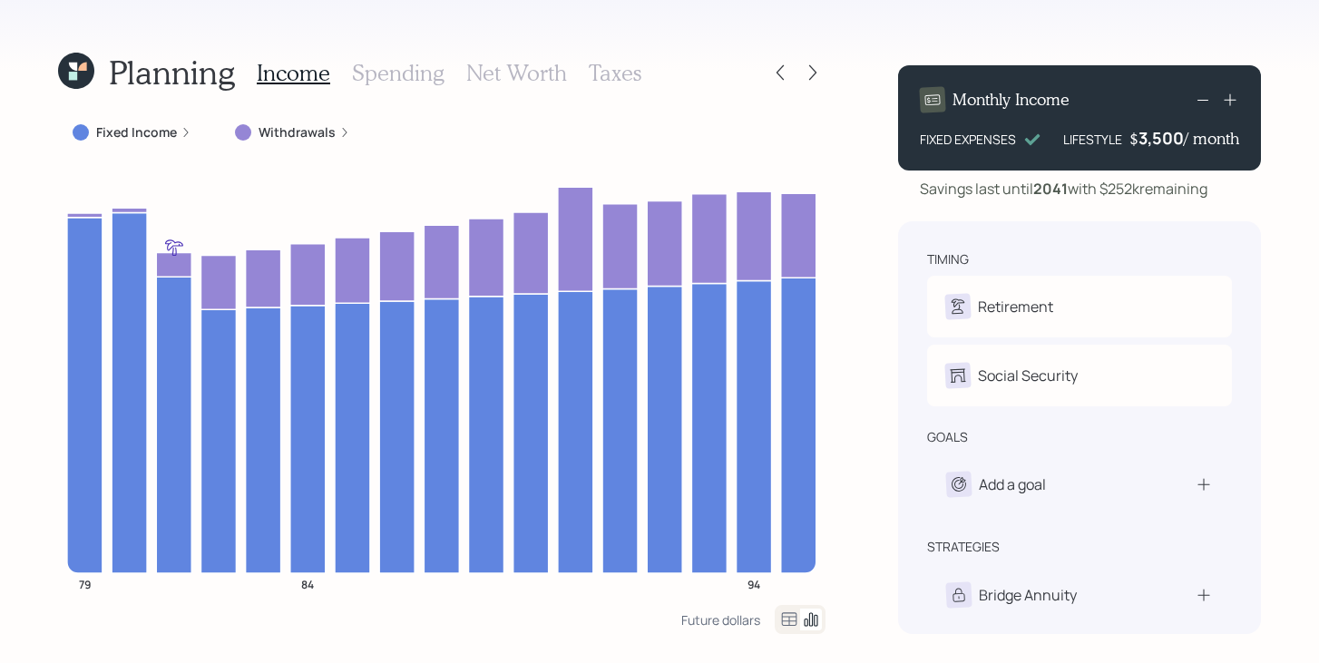
click at [148, 126] on label "Fixed Income" at bounding box center [136, 132] width 81 height 18
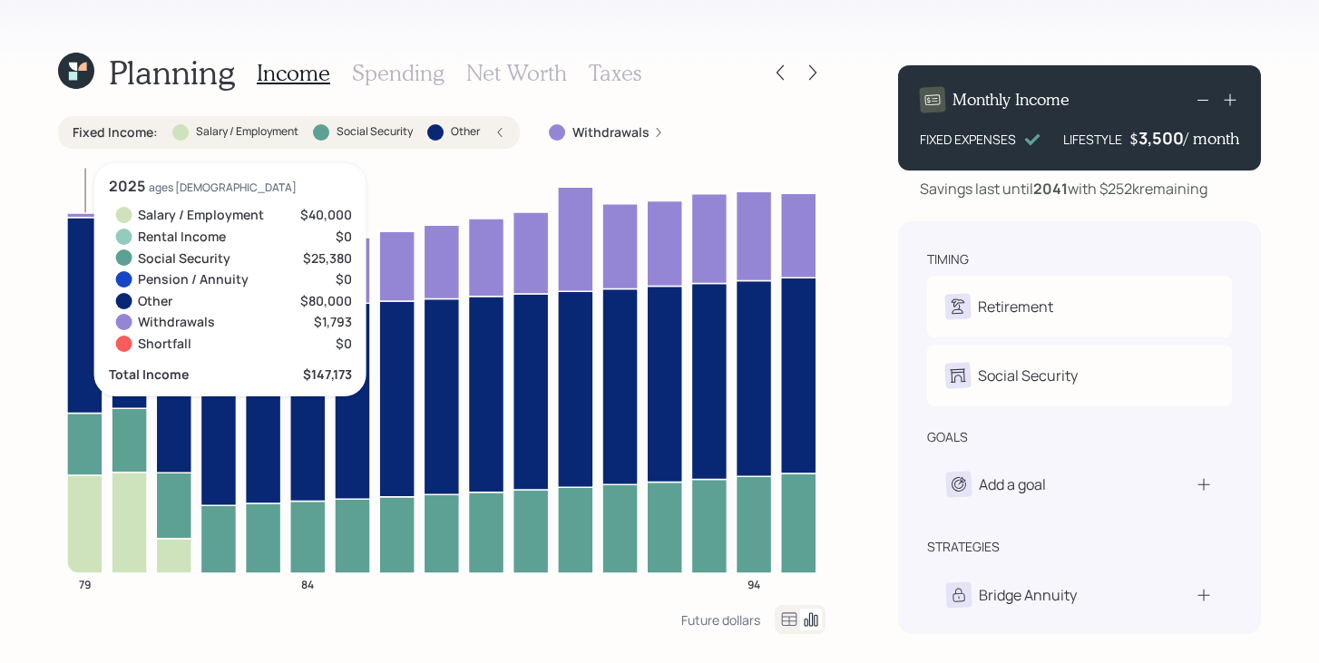
click at [93, 541] on icon at bounding box center [84, 524] width 35 height 98
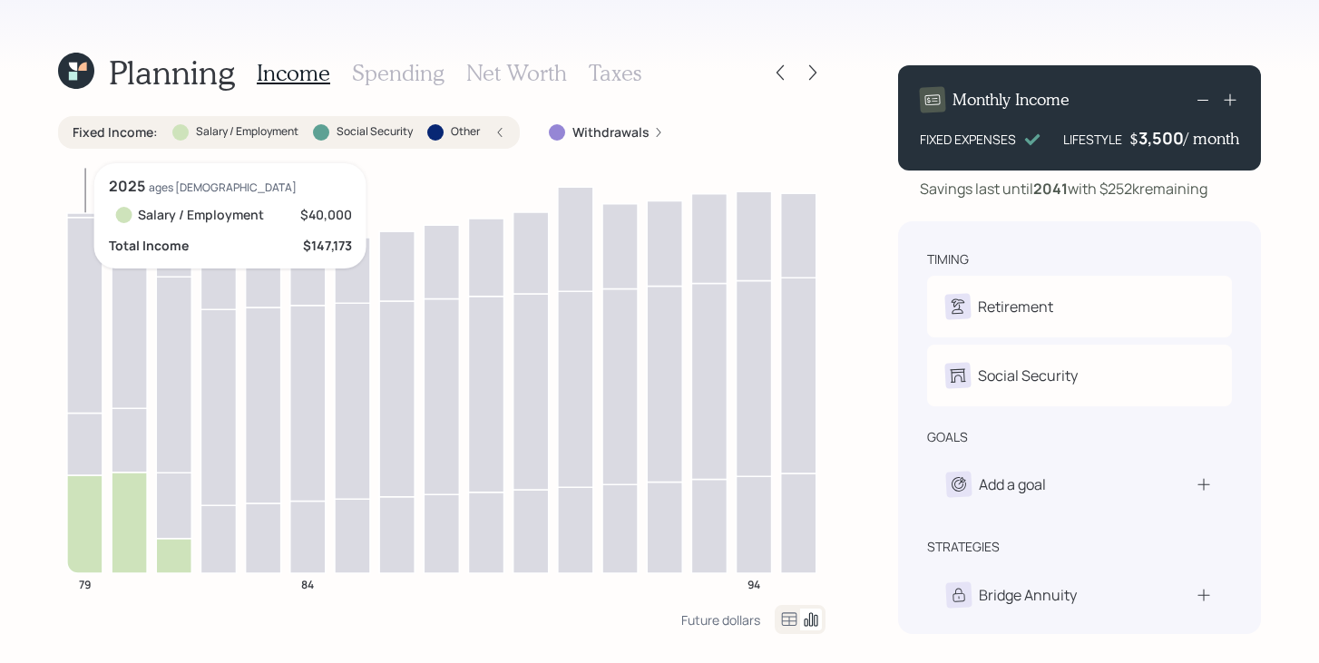
click at [93, 541] on icon at bounding box center [84, 524] width 35 height 98
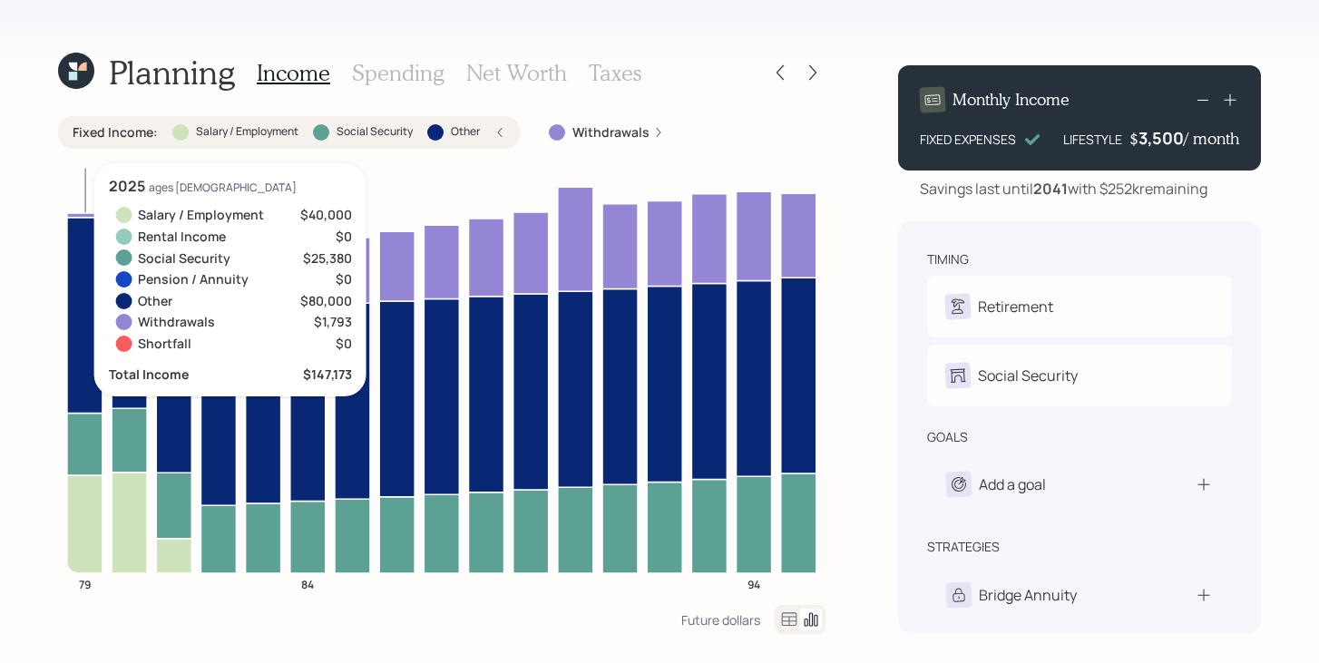
drag, startPoint x: 103, startPoint y: 439, endPoint x: 90, endPoint y: 442, distance: 13.9
click at [90, 442] on icon at bounding box center [84, 444] width 35 height 62
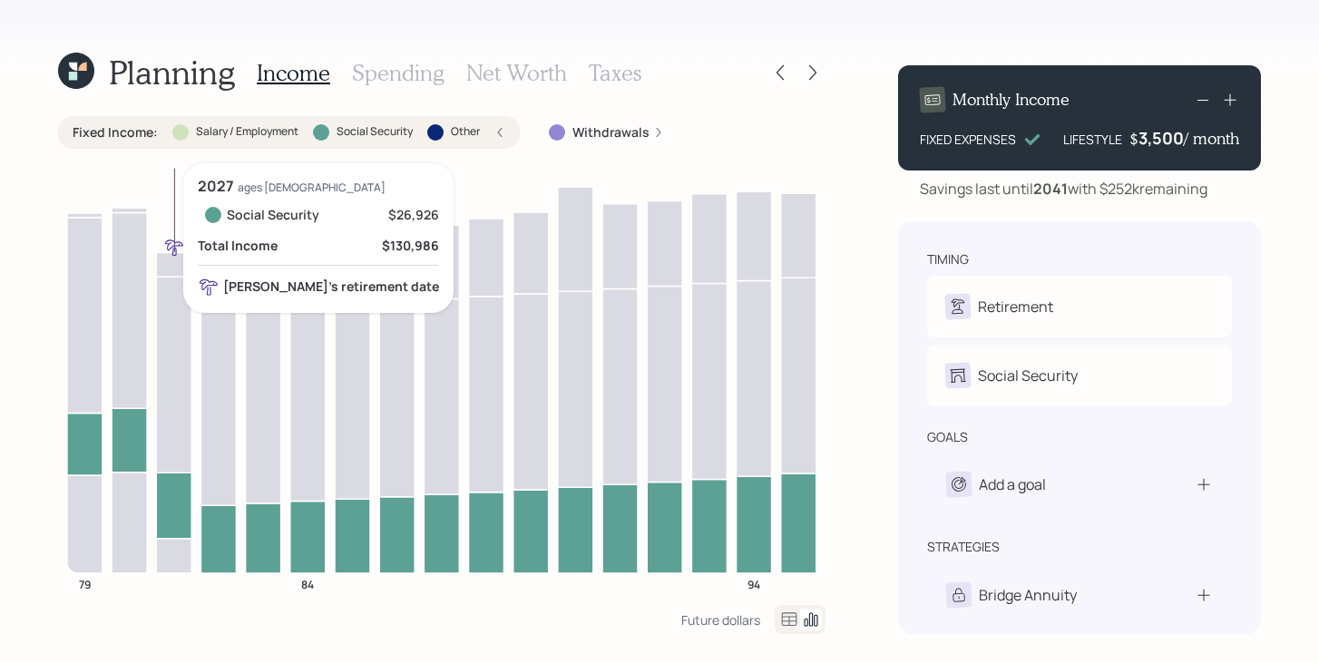
click at [180, 504] on icon at bounding box center [173, 506] width 35 height 66
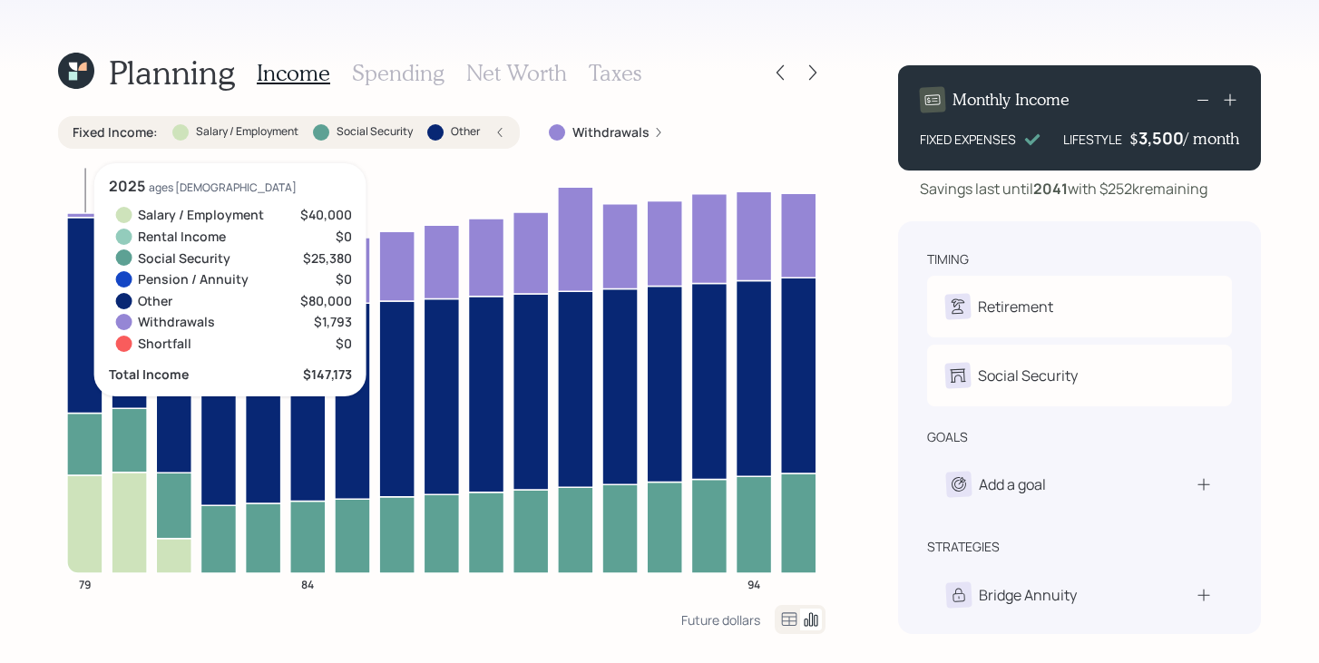
click at [83, 338] on icon at bounding box center [84, 315] width 35 height 196
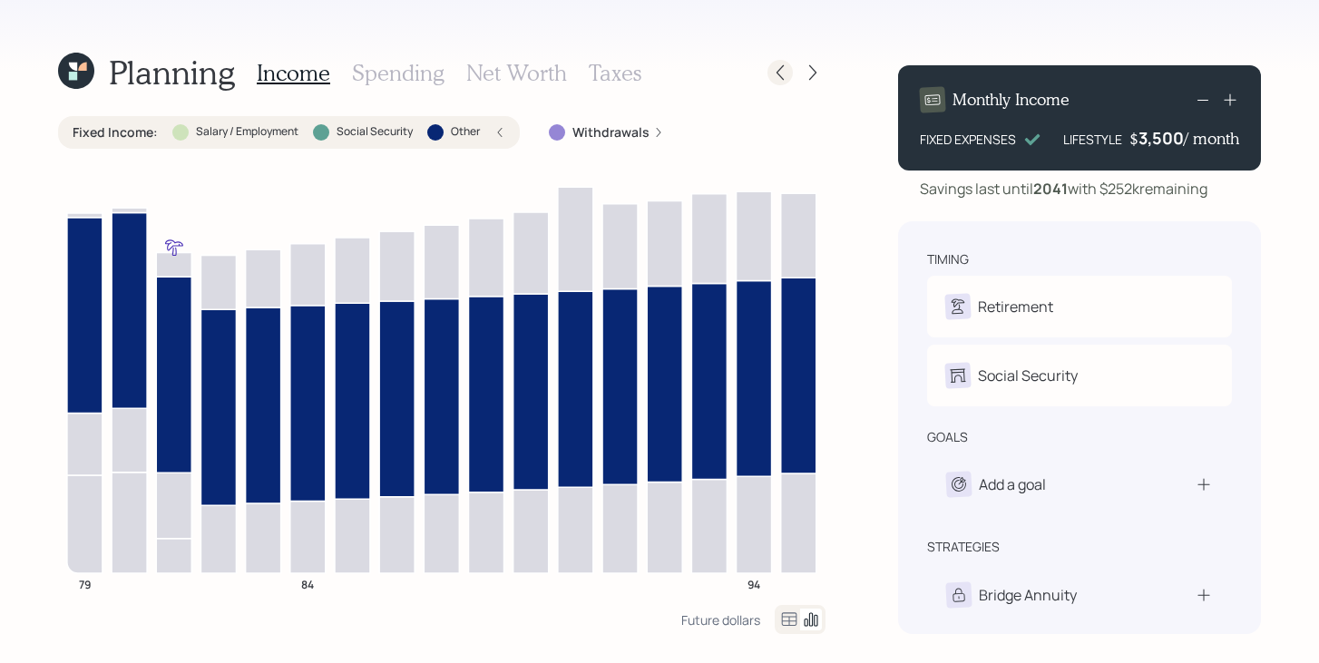
click at [785, 80] on icon at bounding box center [780, 72] width 18 height 18
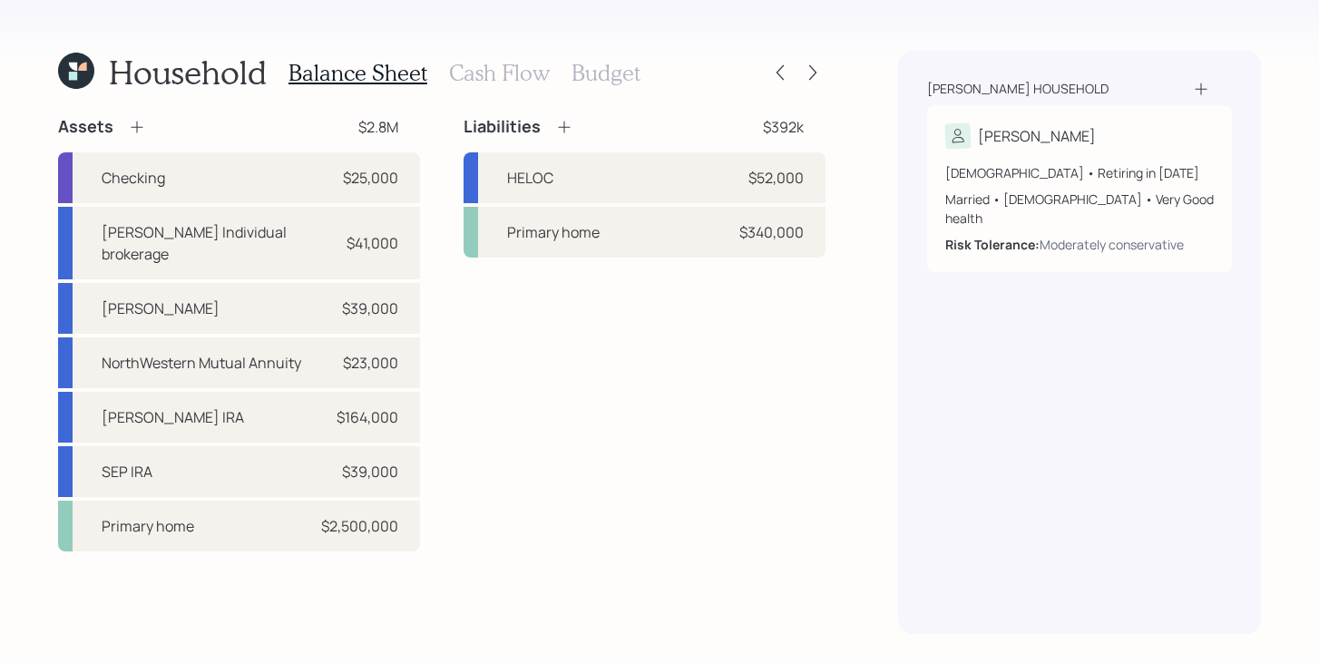
click at [499, 88] on div "Balance Sheet Cash Flow Budget" at bounding box center [464, 73] width 352 height 44
click at [504, 76] on h3 "Cash Flow" at bounding box center [499, 73] width 101 height 26
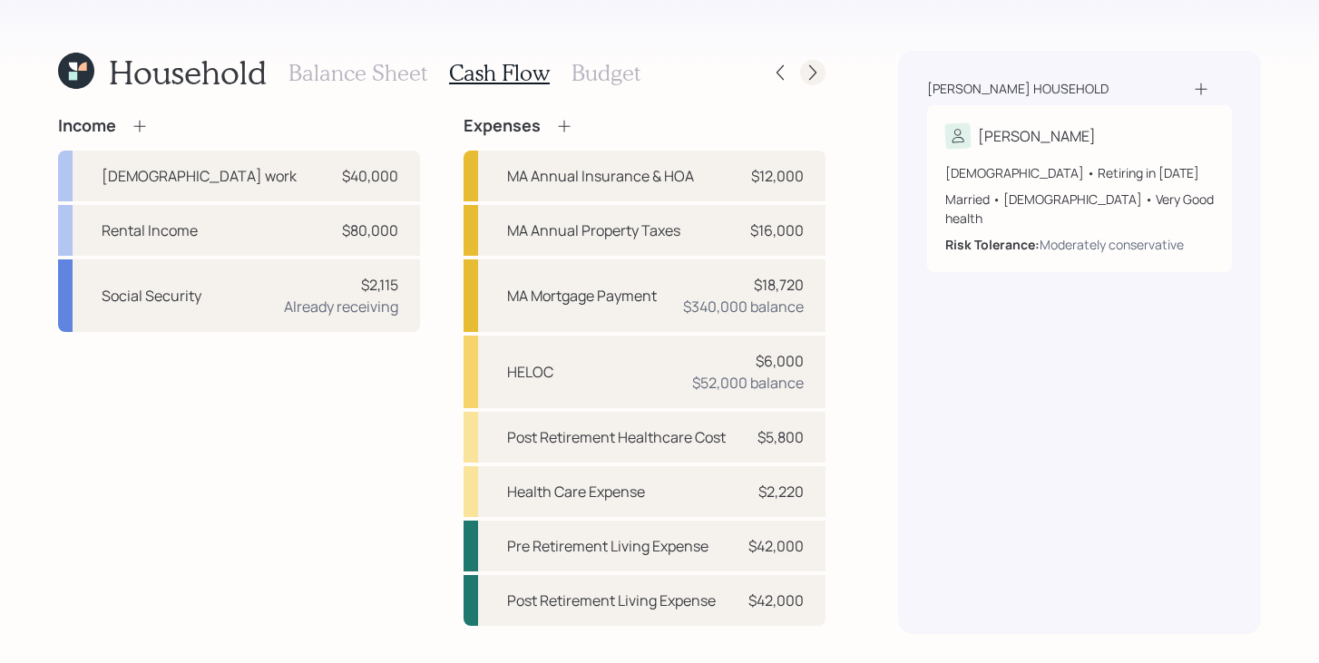
click at [824, 72] on div at bounding box center [812, 72] width 25 height 25
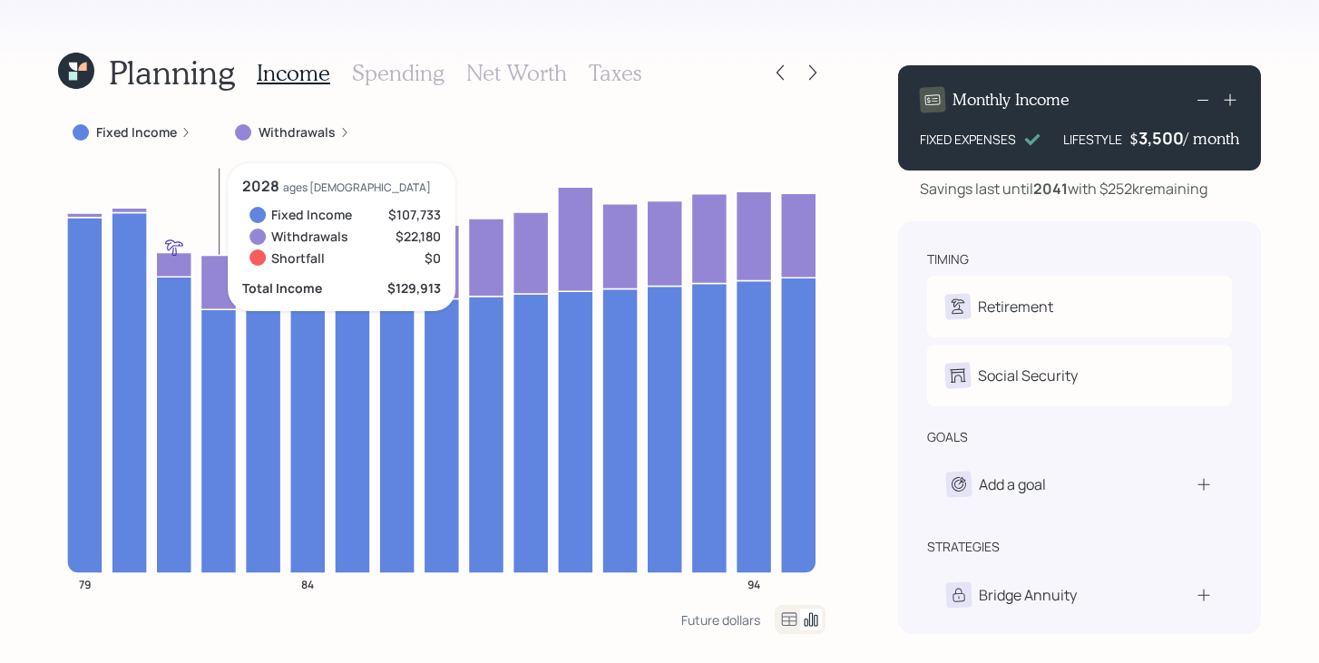
click at [217, 280] on icon at bounding box center [217, 282] width 35 height 54
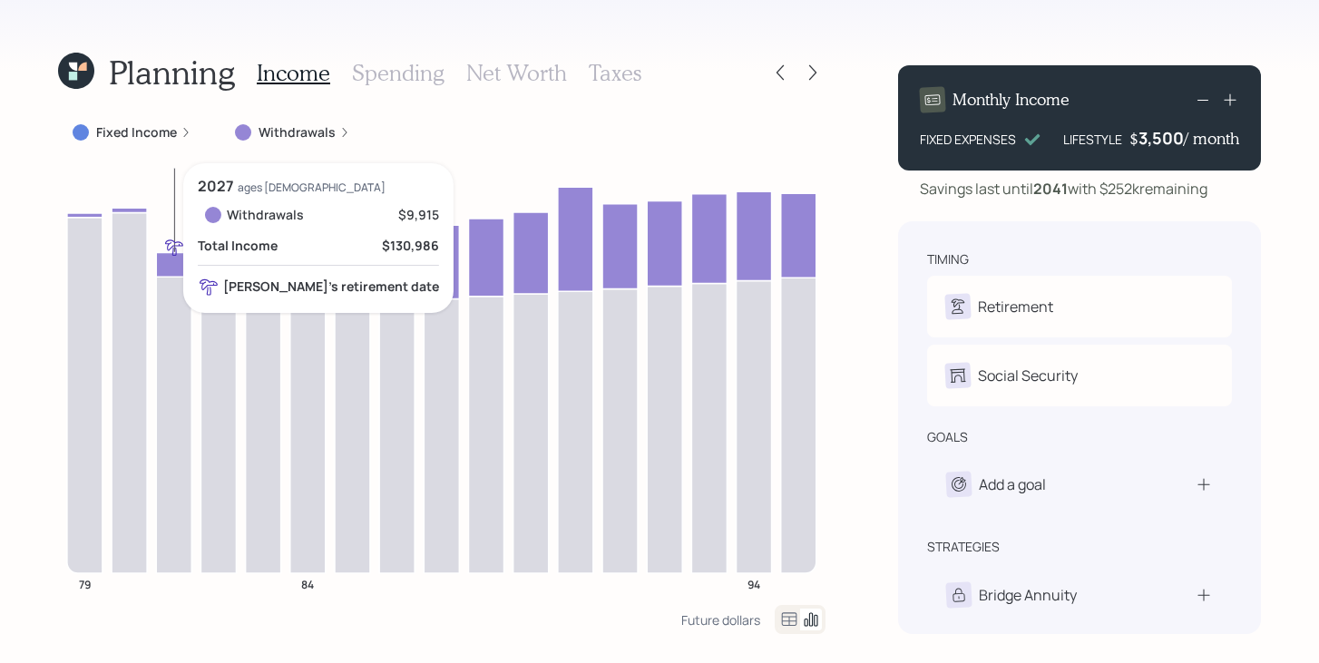
click at [179, 267] on icon at bounding box center [173, 264] width 35 height 24
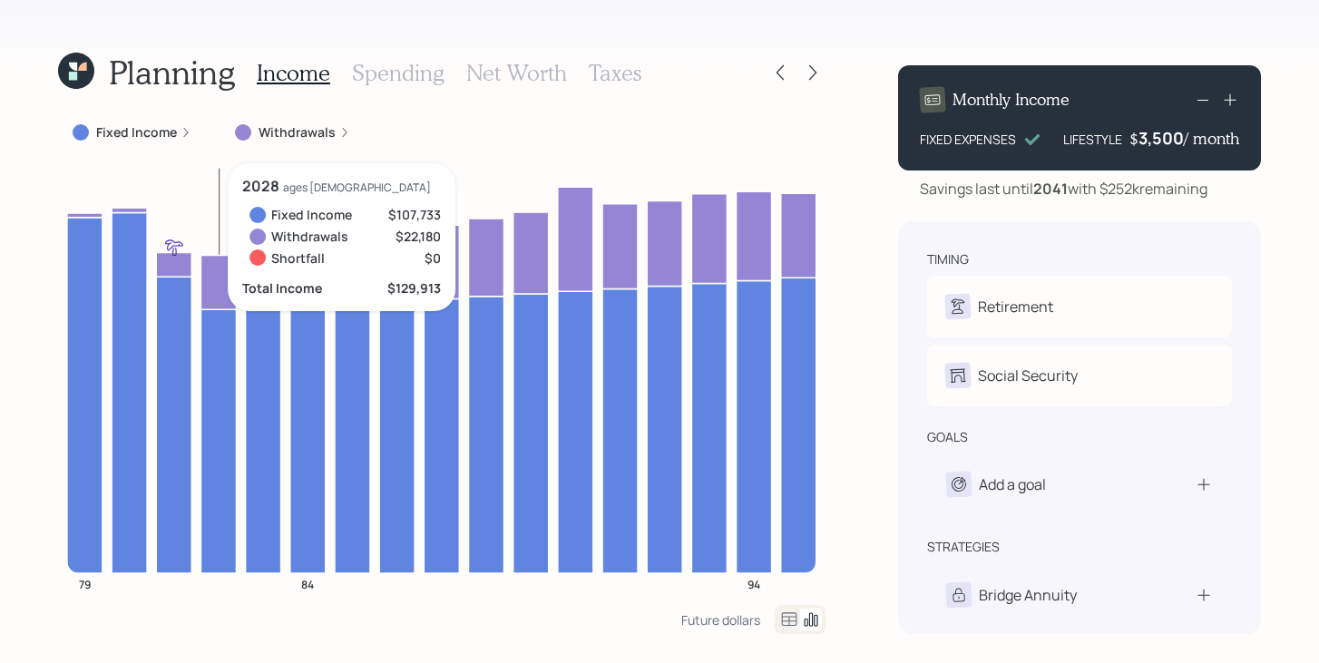
click at [211, 328] on icon at bounding box center [217, 441] width 35 height 264
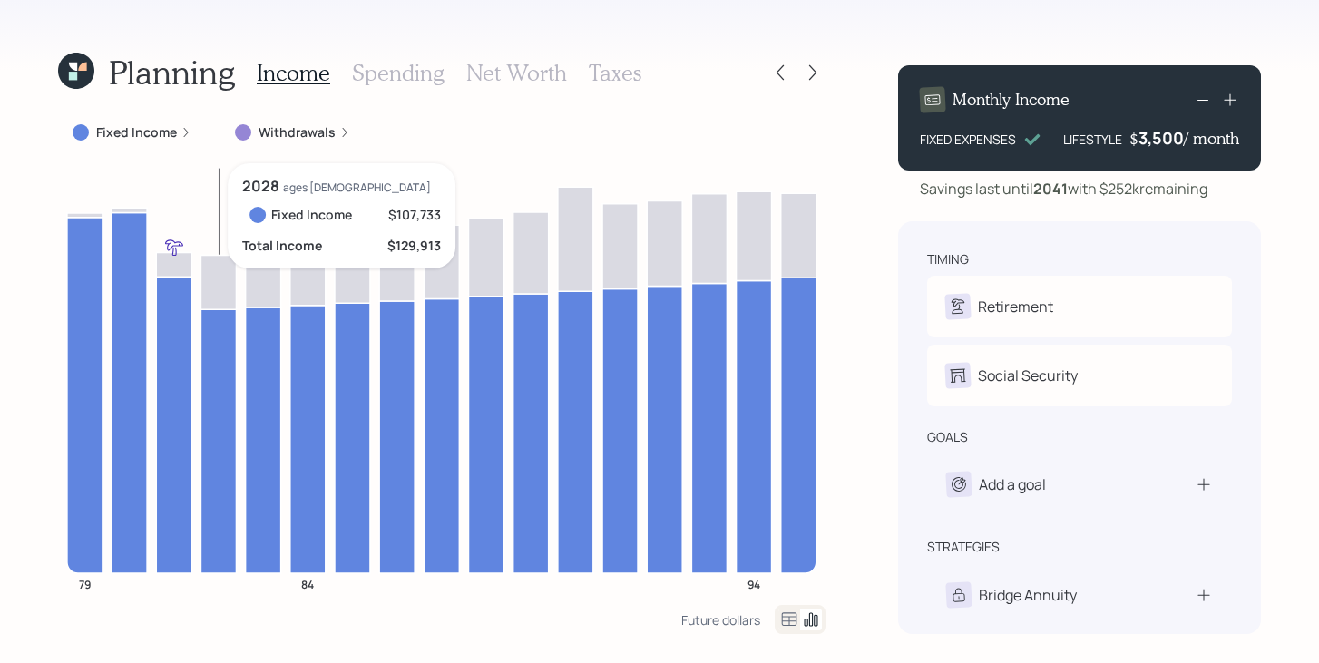
click at [211, 328] on icon at bounding box center [217, 441] width 35 height 264
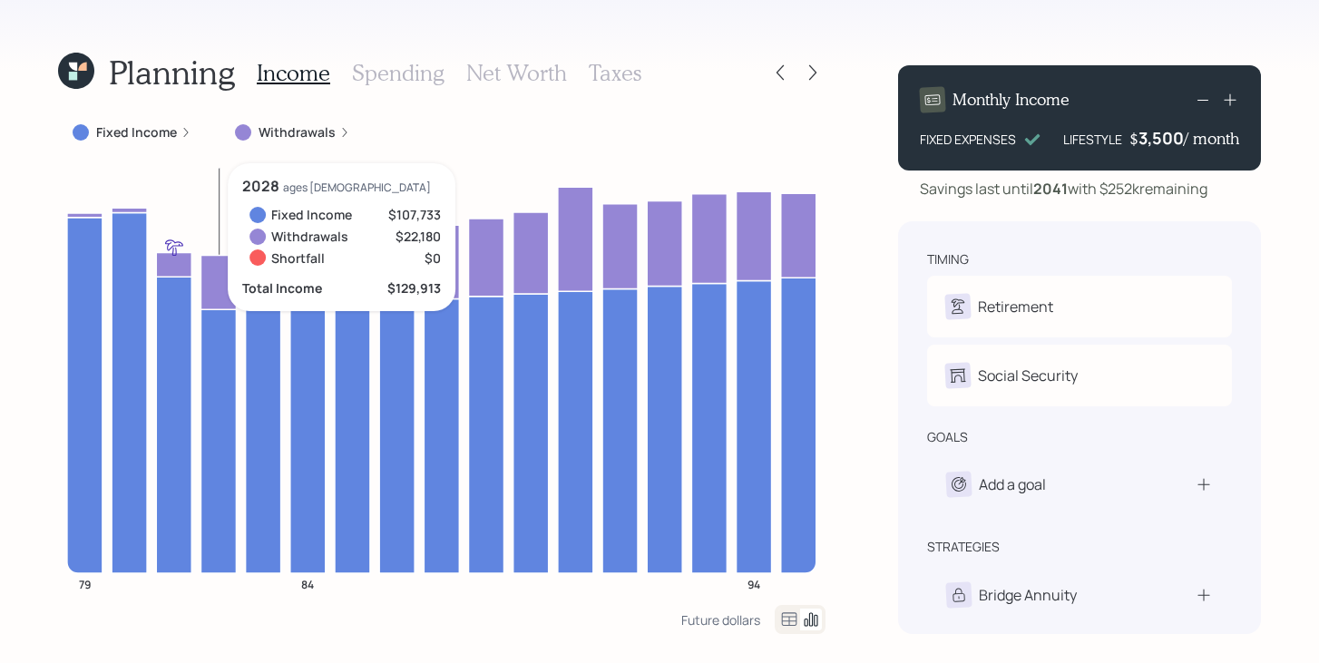
click at [216, 288] on icon at bounding box center [217, 282] width 35 height 54
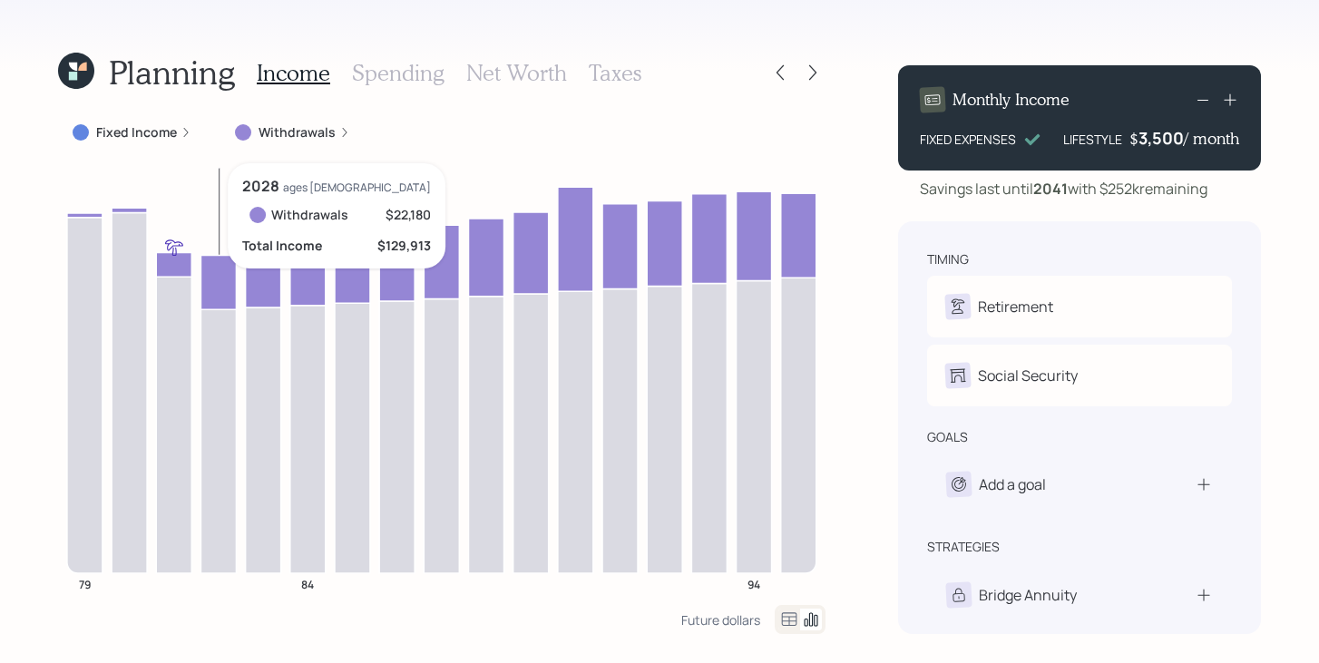
click at [216, 288] on icon at bounding box center [217, 282] width 35 height 54
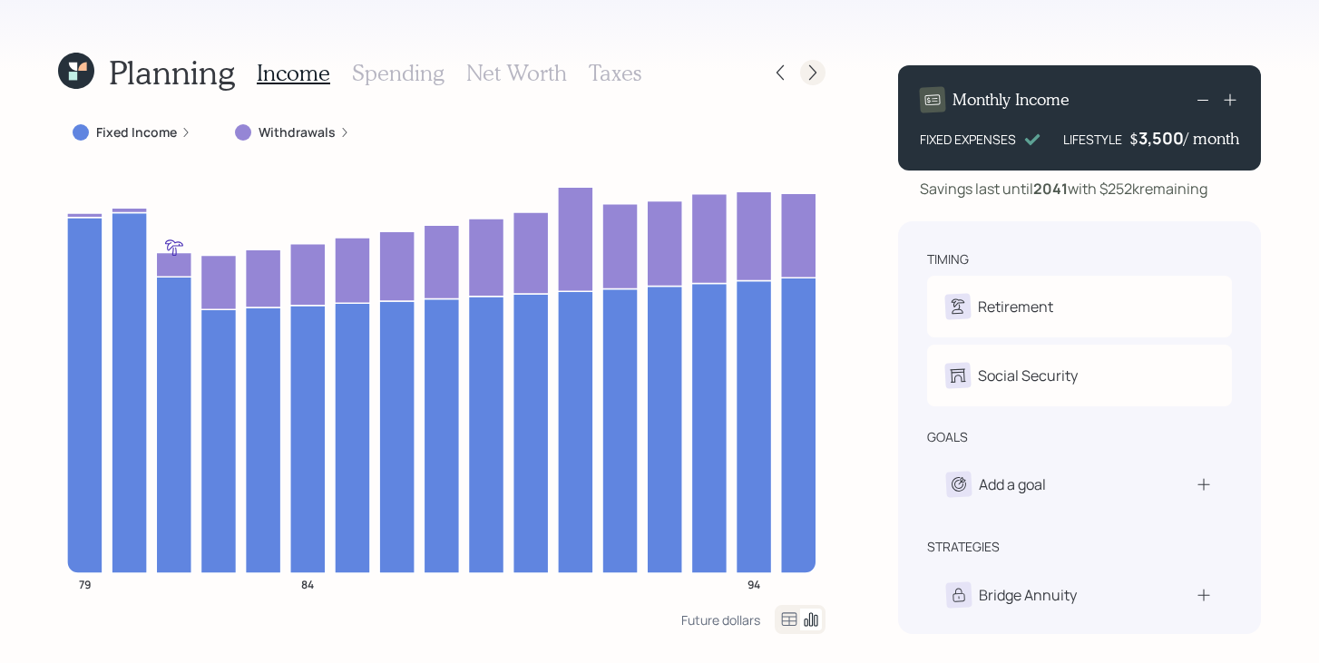
click at [808, 82] on div at bounding box center [812, 72] width 25 height 25
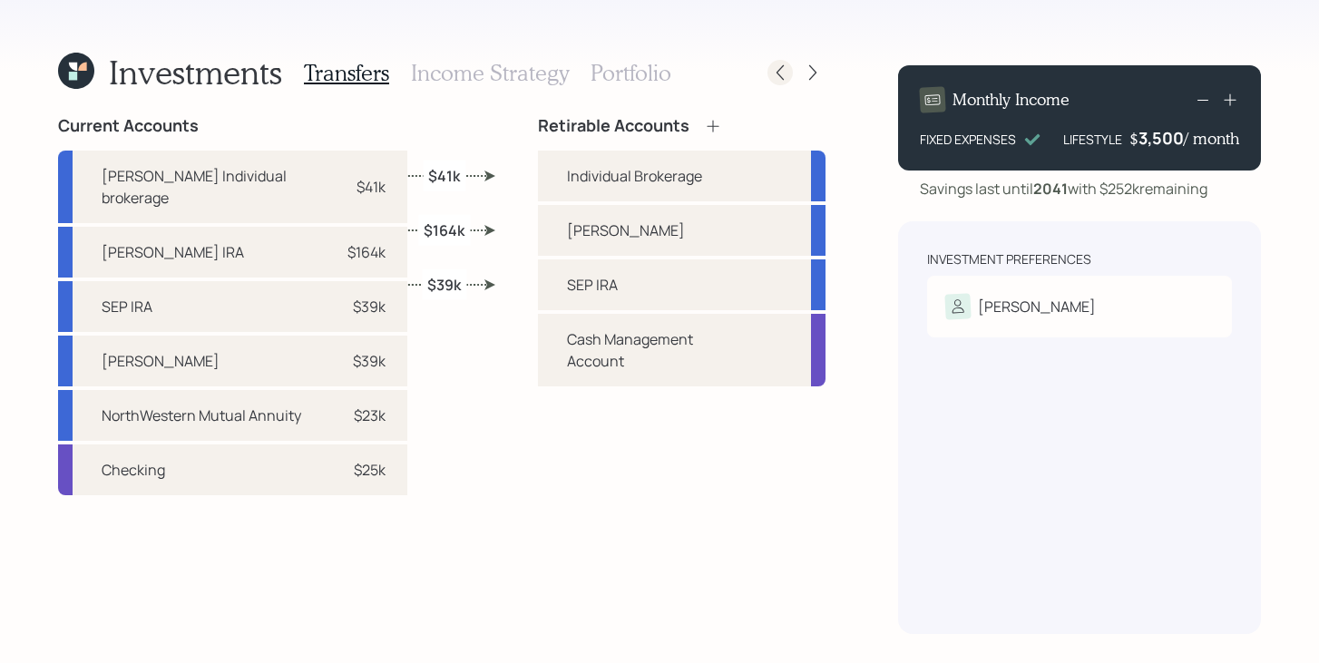
click at [787, 77] on icon at bounding box center [780, 72] width 18 height 18
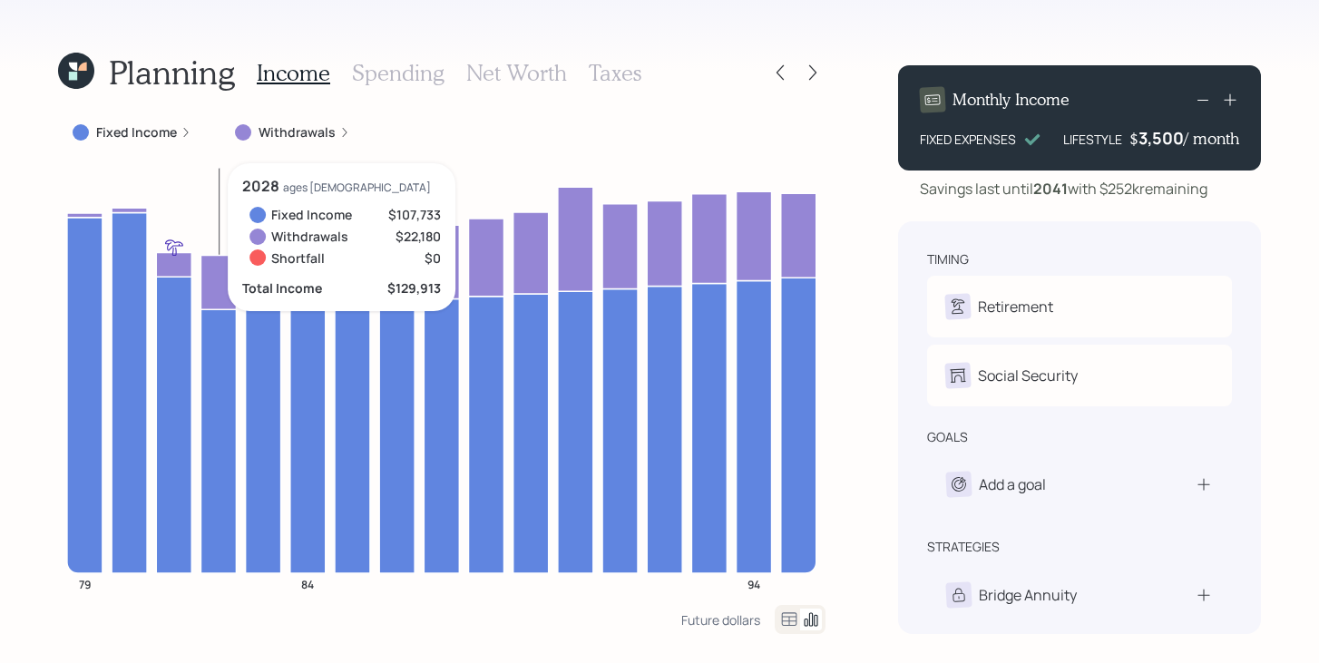
click at [220, 374] on icon at bounding box center [217, 441] width 35 height 264
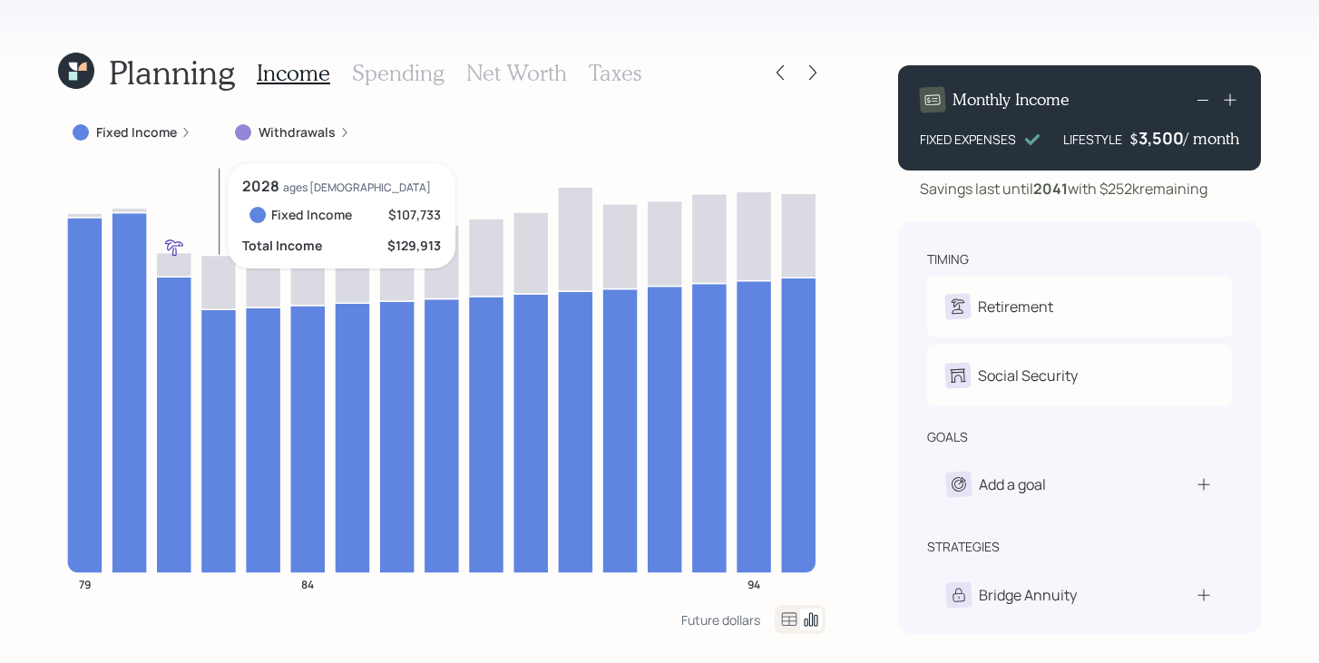
click at [220, 374] on icon at bounding box center [217, 441] width 35 height 264
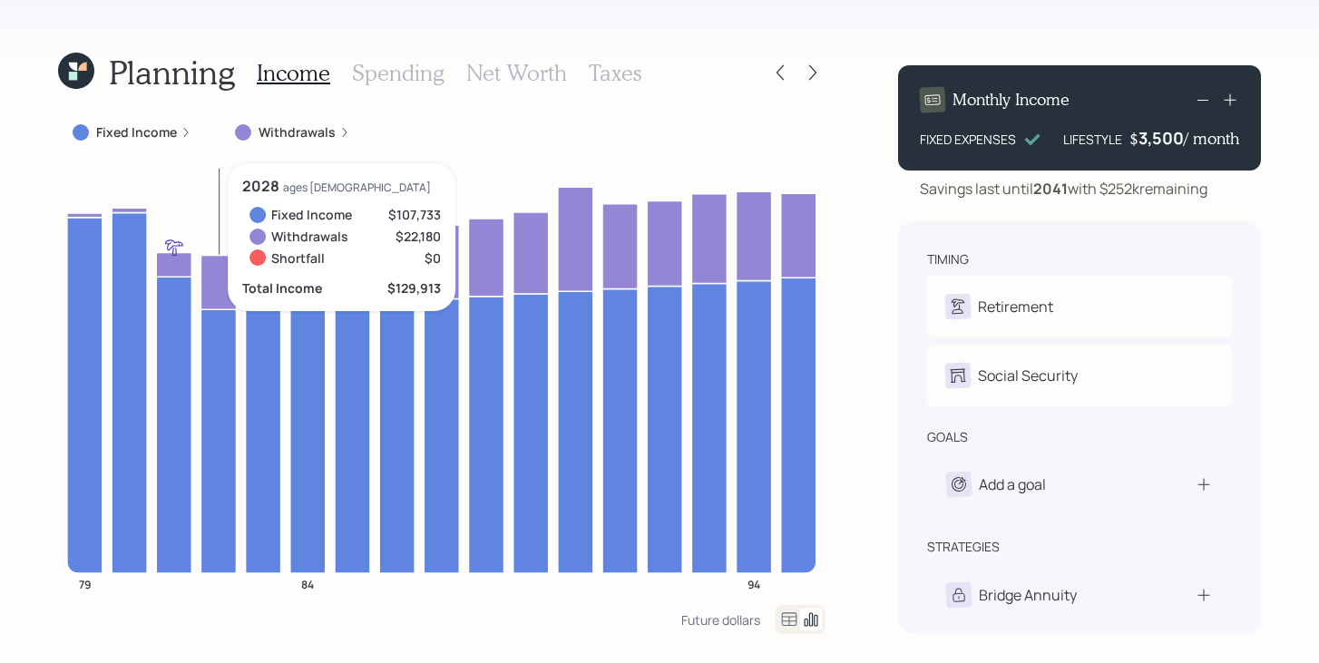
click at [211, 342] on icon at bounding box center [217, 441] width 35 height 264
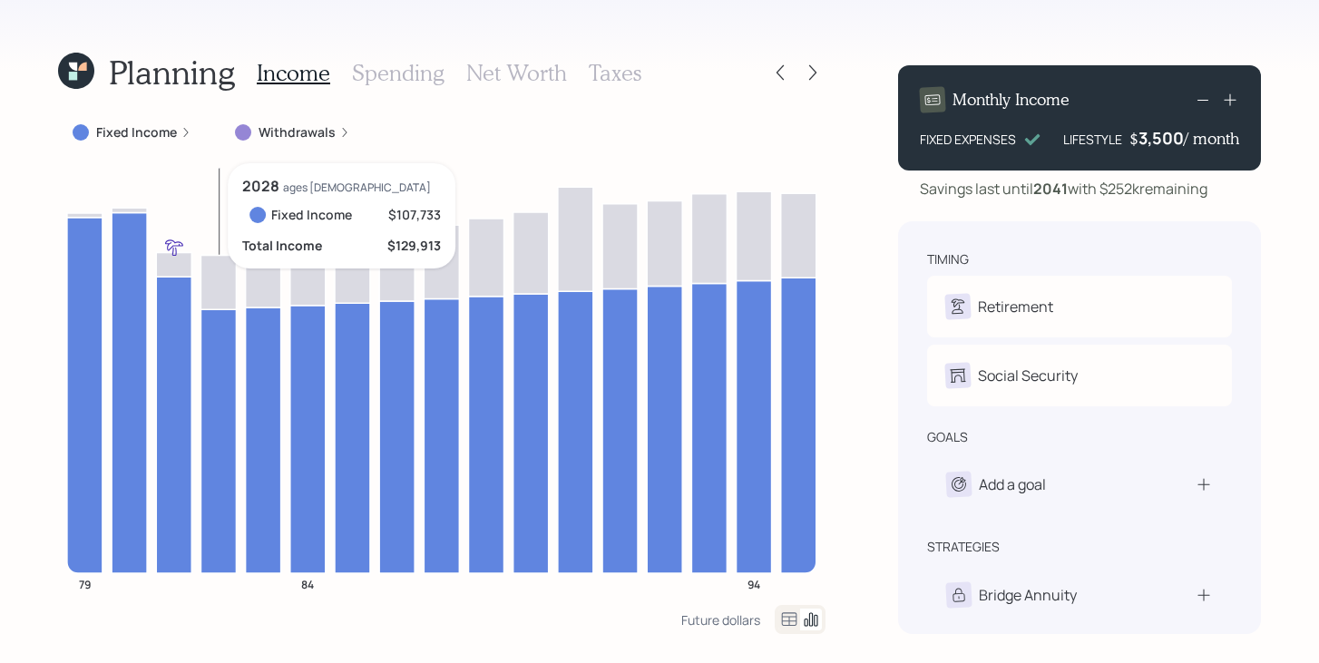
click at [215, 340] on icon at bounding box center [217, 441] width 35 height 264
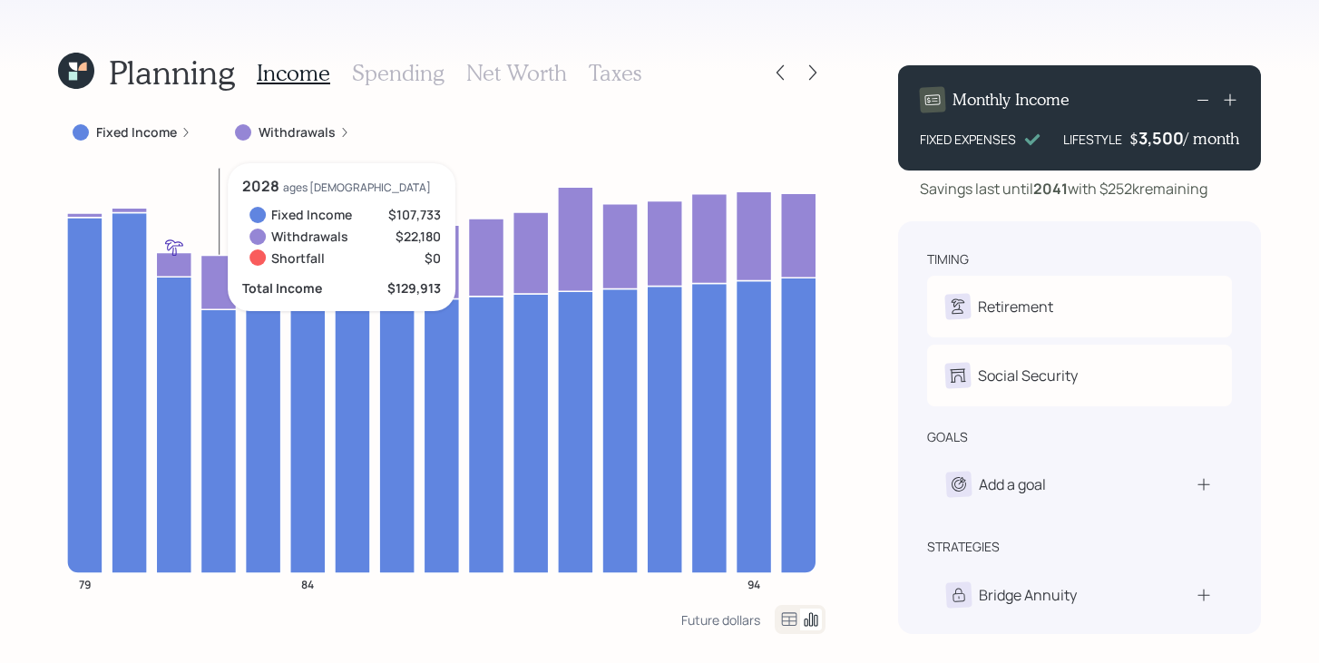
click at [215, 272] on icon at bounding box center [217, 282] width 35 height 54
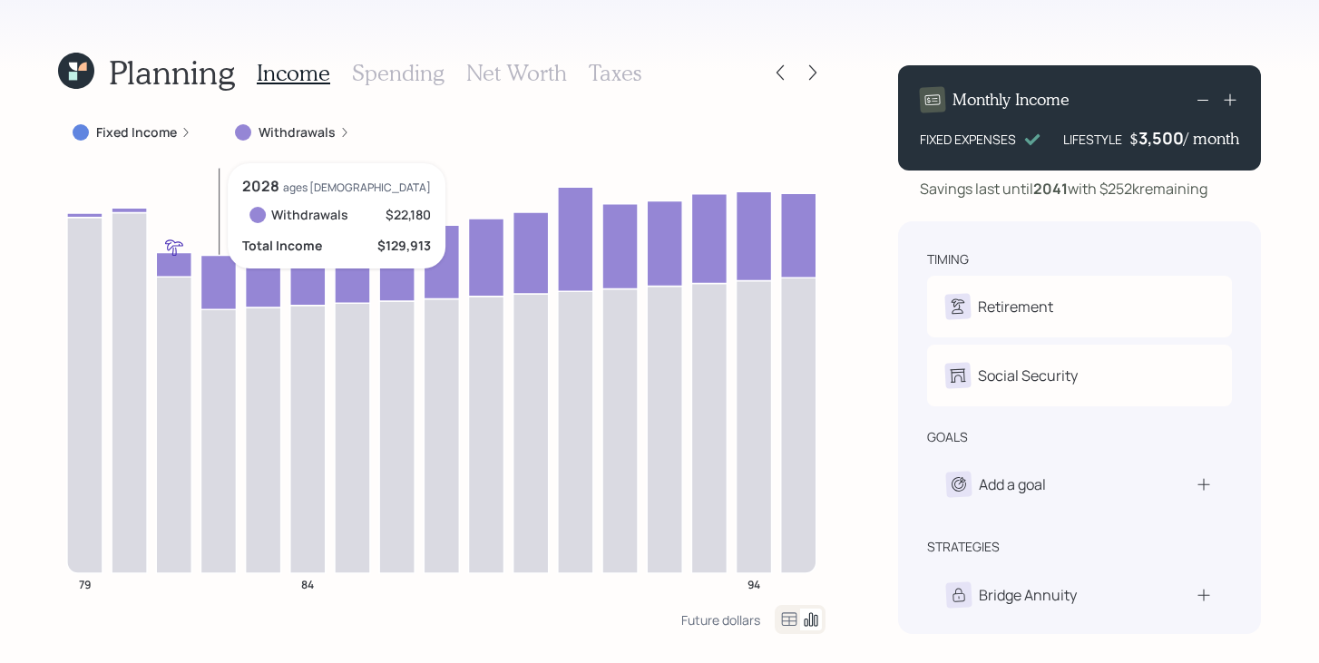
click at [215, 272] on icon at bounding box center [217, 282] width 35 height 54
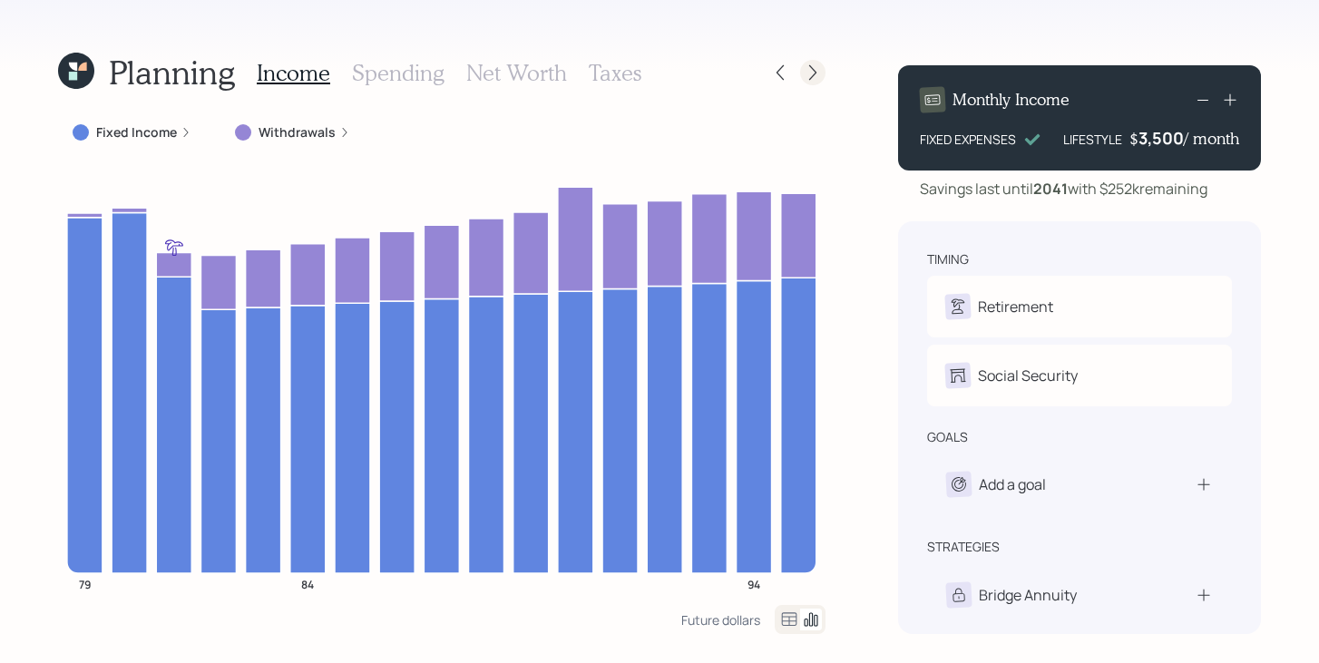
click at [815, 82] on div at bounding box center [812, 72] width 25 height 25
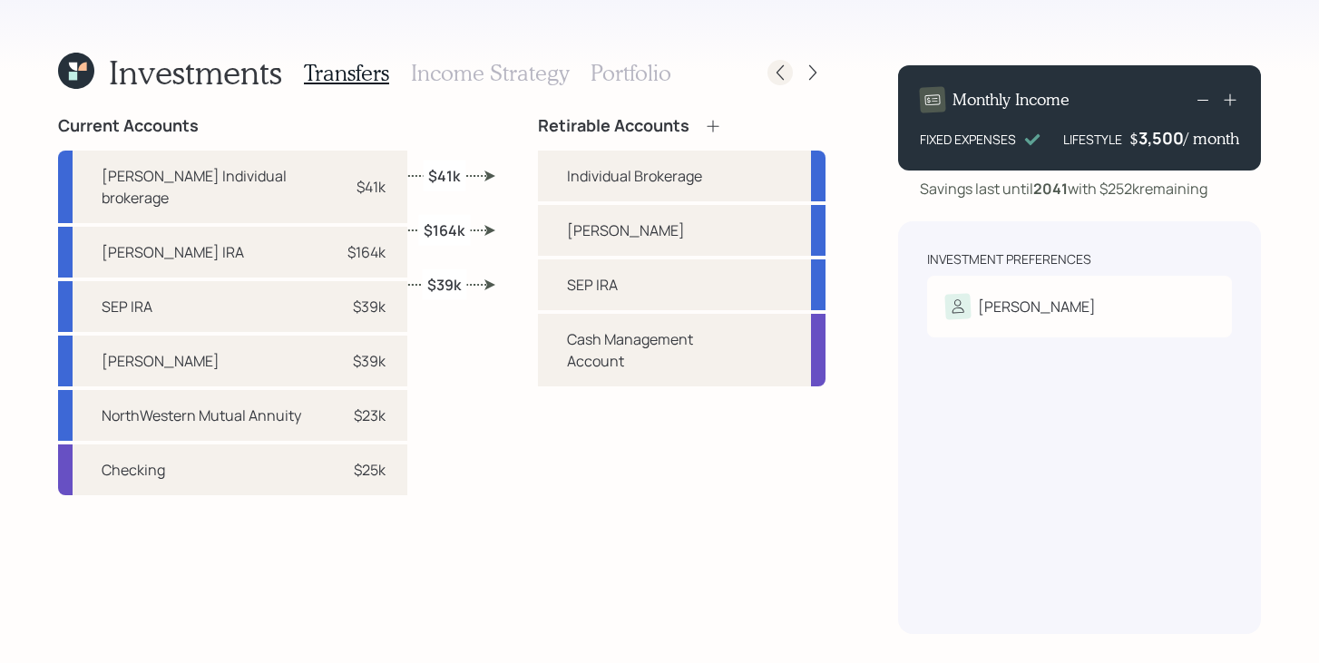
click at [783, 80] on icon at bounding box center [779, 72] width 7 height 15
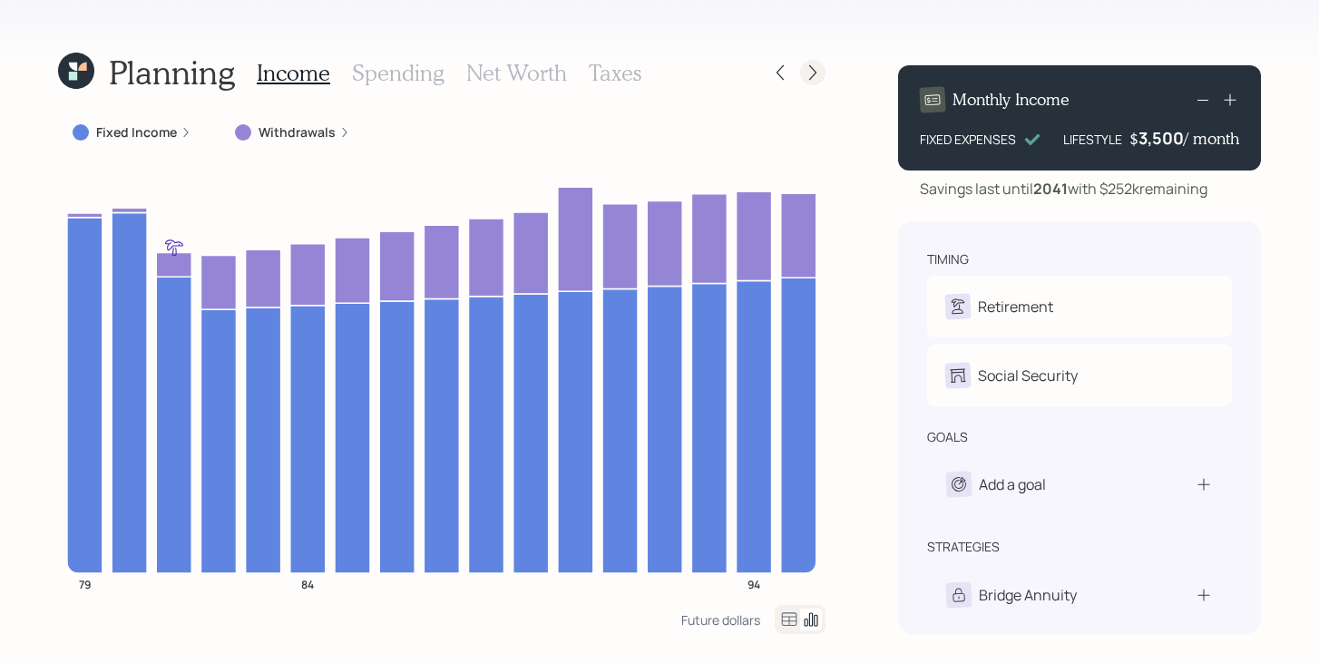
click at [819, 78] on icon at bounding box center [813, 72] width 18 height 18
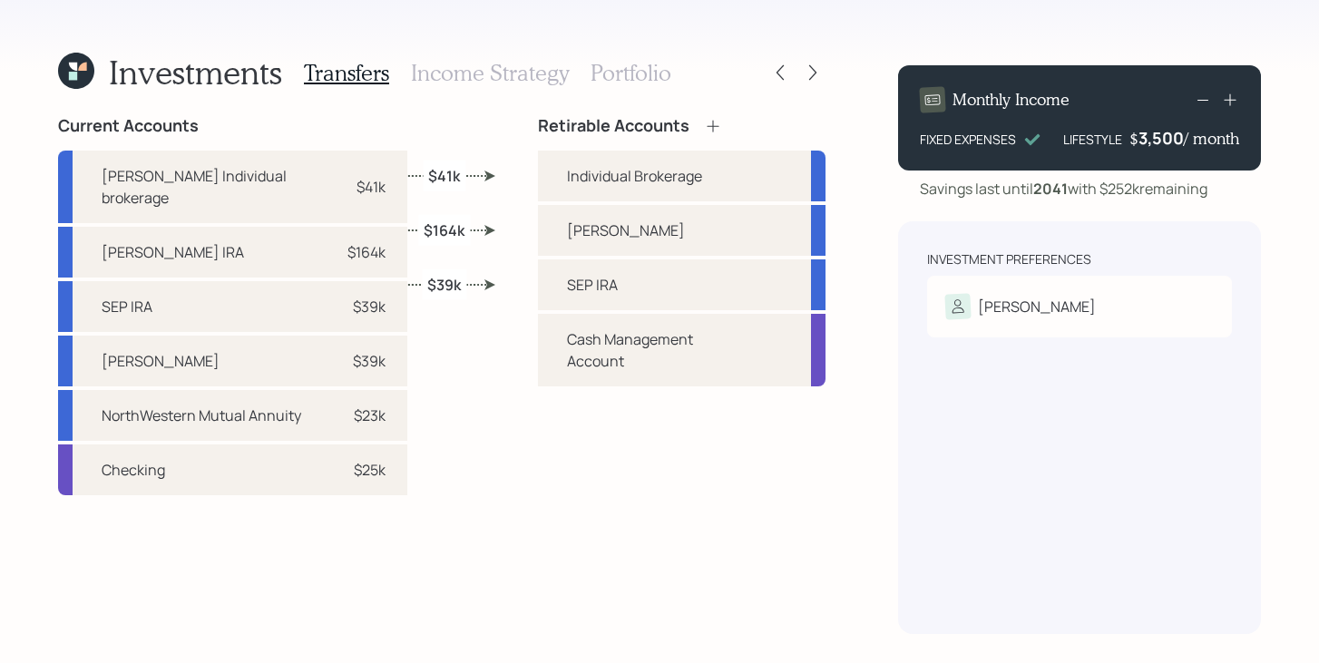
click at [482, 63] on h3 "Income Strategy" at bounding box center [490, 73] width 158 height 26
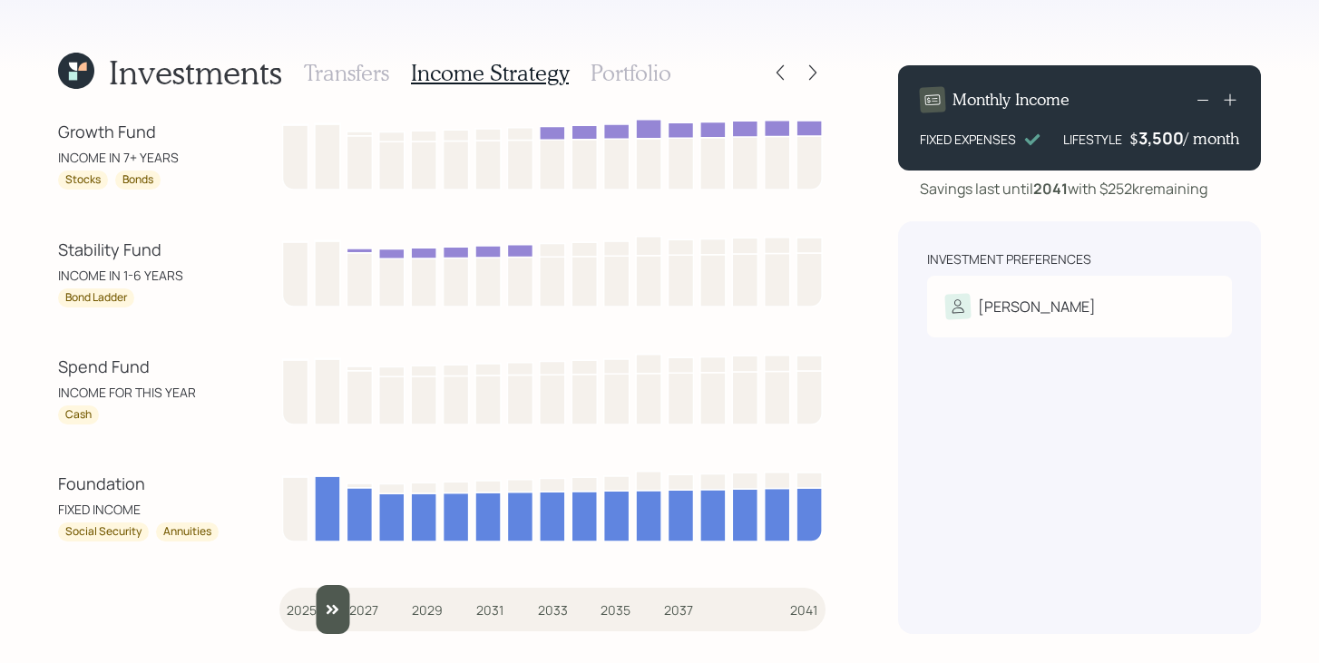
click at [303, 600] on input "slider" at bounding box center [552, 609] width 546 height 49
click at [323, 603] on input "slider" at bounding box center [552, 609] width 546 height 49
click at [336, 603] on input "slider" at bounding box center [552, 609] width 546 height 49
drag, startPoint x: 365, startPoint y: 609, endPoint x: 160, endPoint y: 602, distance: 205.1
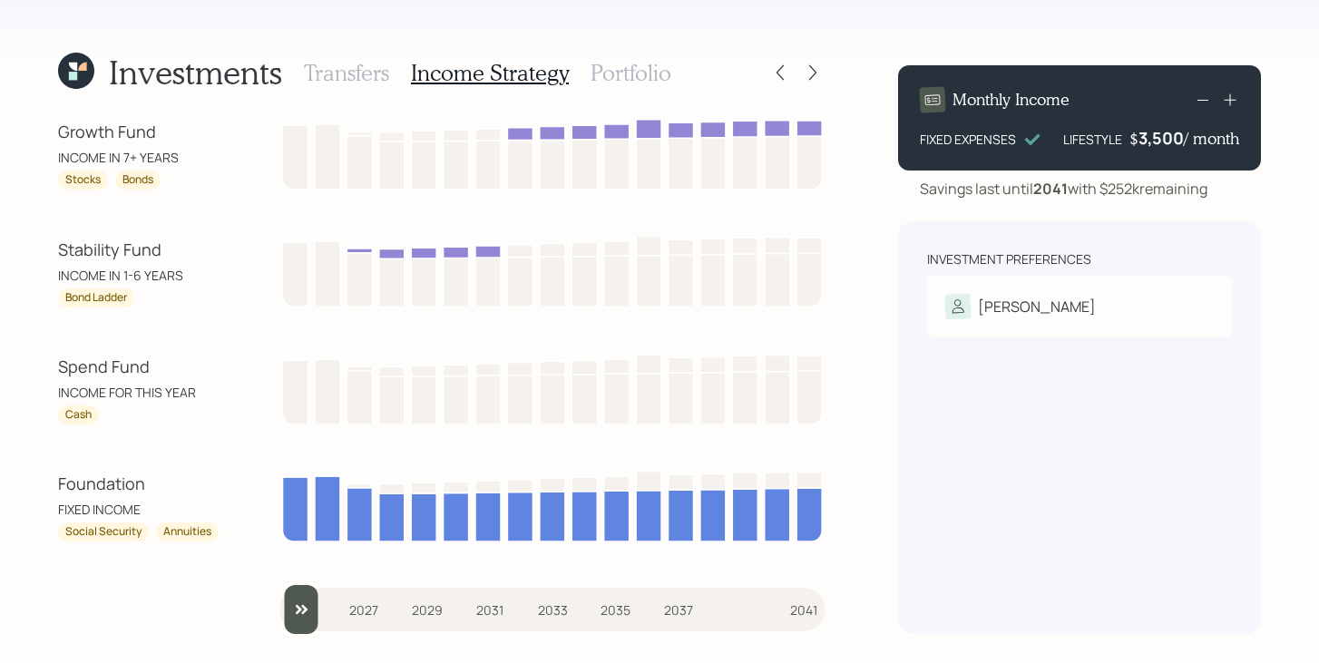
click at [160, 603] on div "Growth Fund INCOME IN 7+ YEARS Stocks Bonds Stability Fund INCOME IN 1-6 YEARS …" at bounding box center [441, 375] width 767 height 518
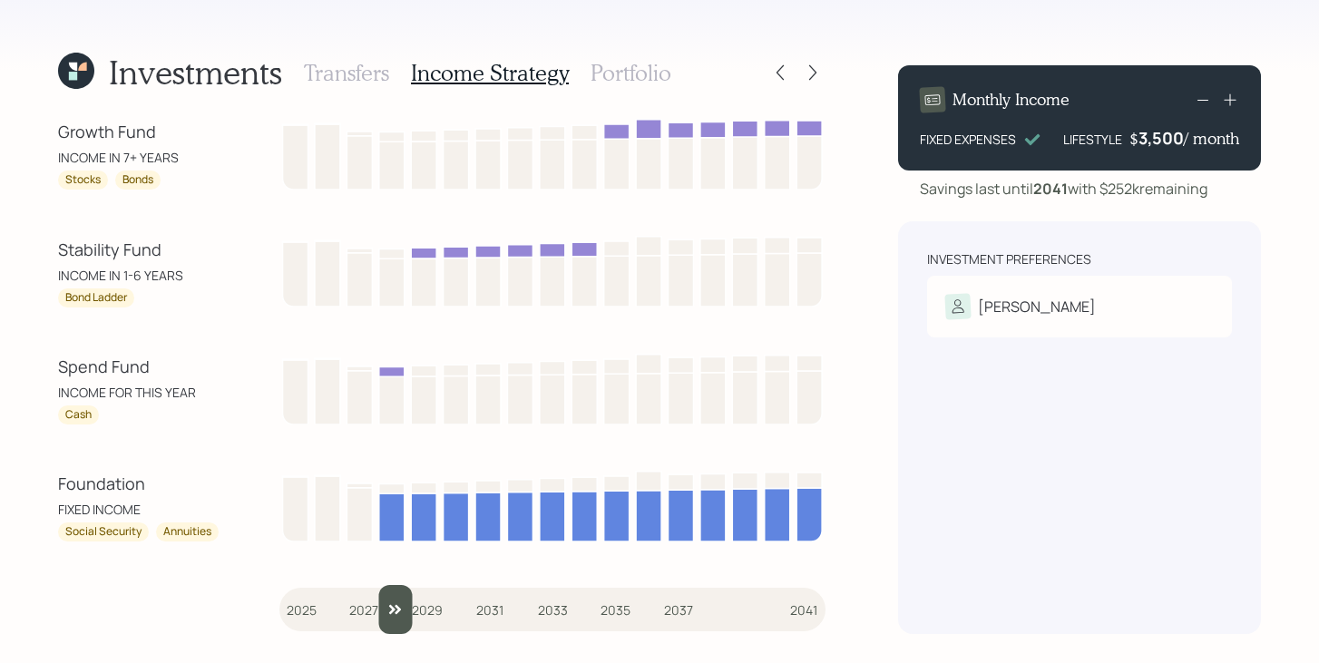
drag, startPoint x: 305, startPoint y: 605, endPoint x: 378, endPoint y: 600, distance: 73.7
click at [378, 600] on input "slider" at bounding box center [552, 609] width 546 height 49
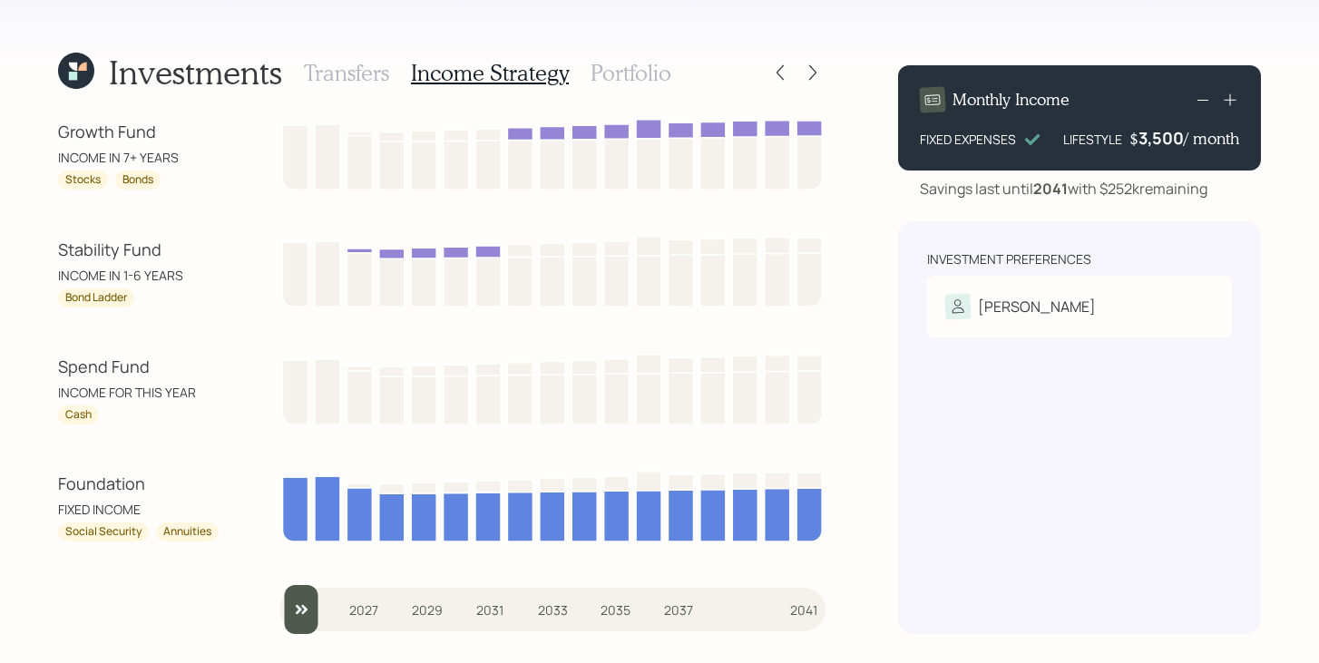
drag, startPoint x: 397, startPoint y: 601, endPoint x: 207, endPoint y: 602, distance: 190.5
click at [279, 602] on input "slider" at bounding box center [552, 609] width 546 height 49
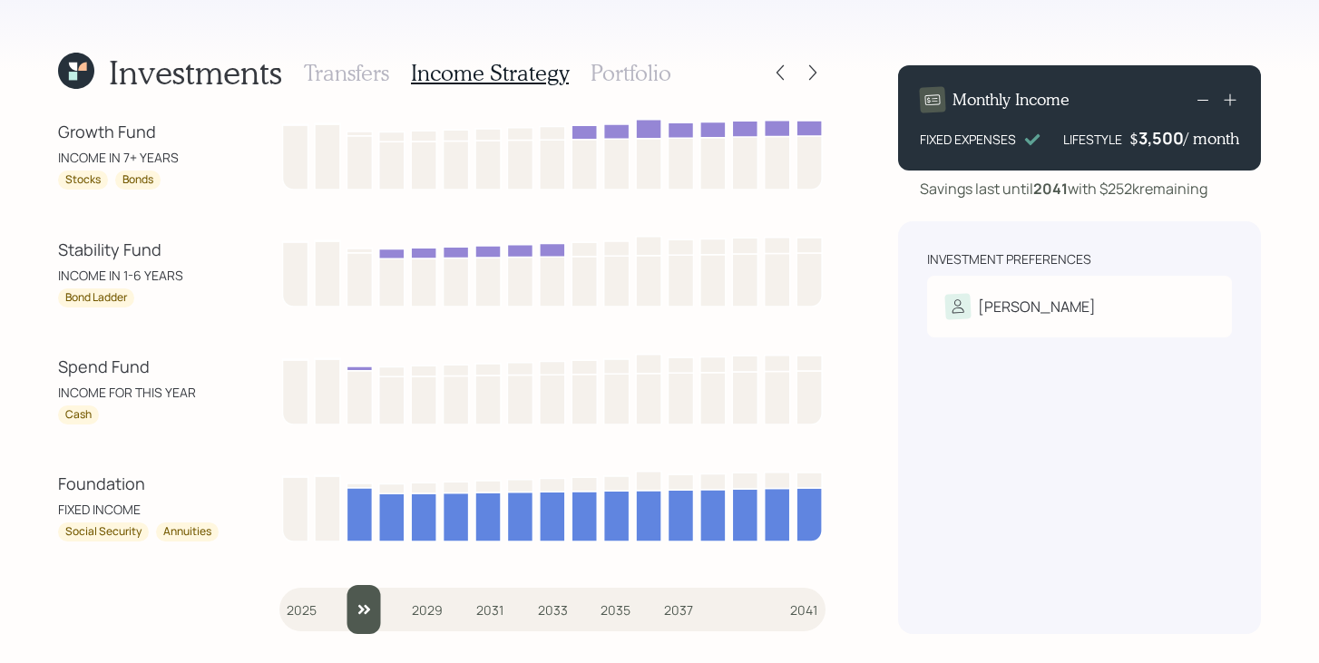
drag, startPoint x: 314, startPoint y: 615, endPoint x: 346, endPoint y: 609, distance: 33.1
click at [346, 609] on input "slider" at bounding box center [552, 609] width 546 height 49
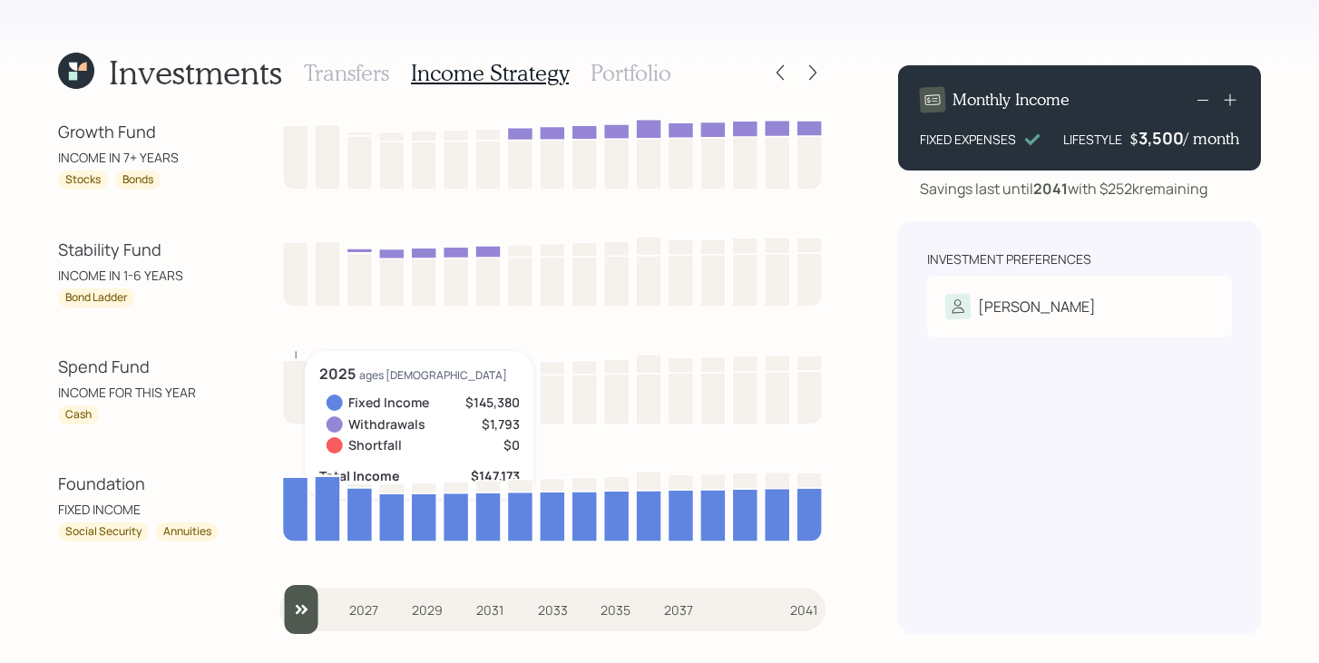
drag, startPoint x: 357, startPoint y: 615, endPoint x: 232, endPoint y: 608, distance: 125.4
click at [279, 608] on input "slider" at bounding box center [552, 609] width 546 height 49
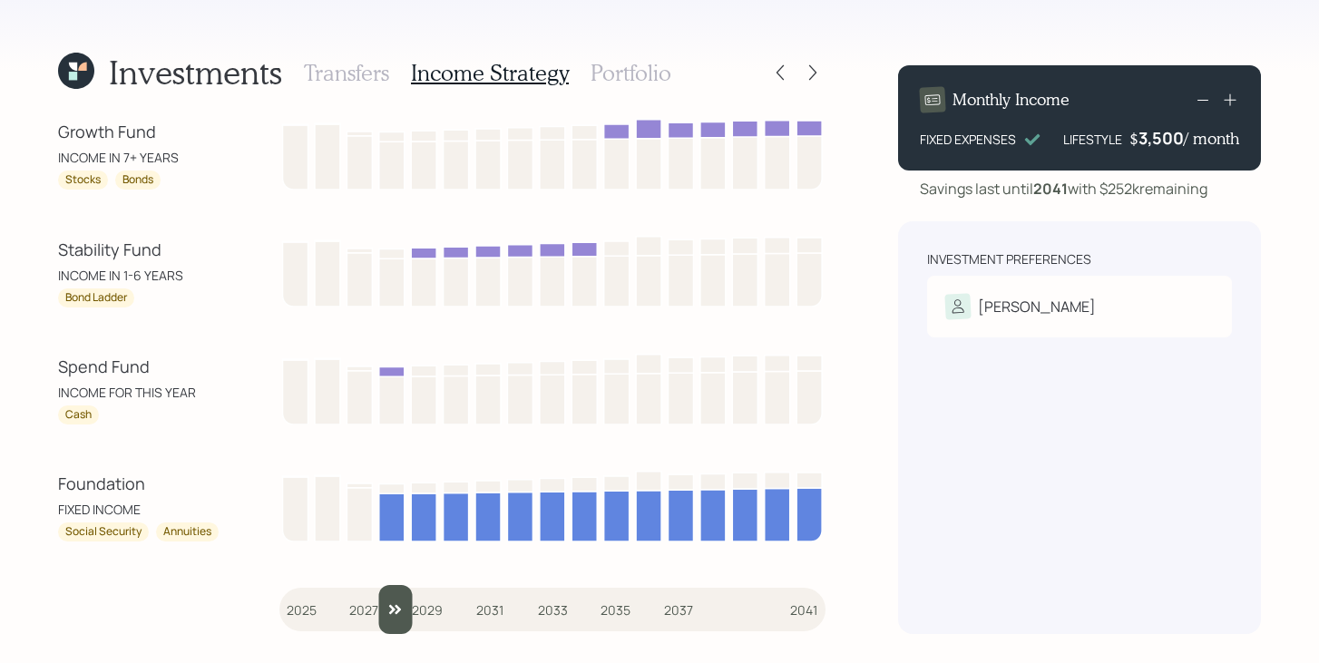
drag, startPoint x: 309, startPoint y: 607, endPoint x: 393, endPoint y: 598, distance: 83.9
click at [393, 598] on input "slider" at bounding box center [552, 609] width 546 height 49
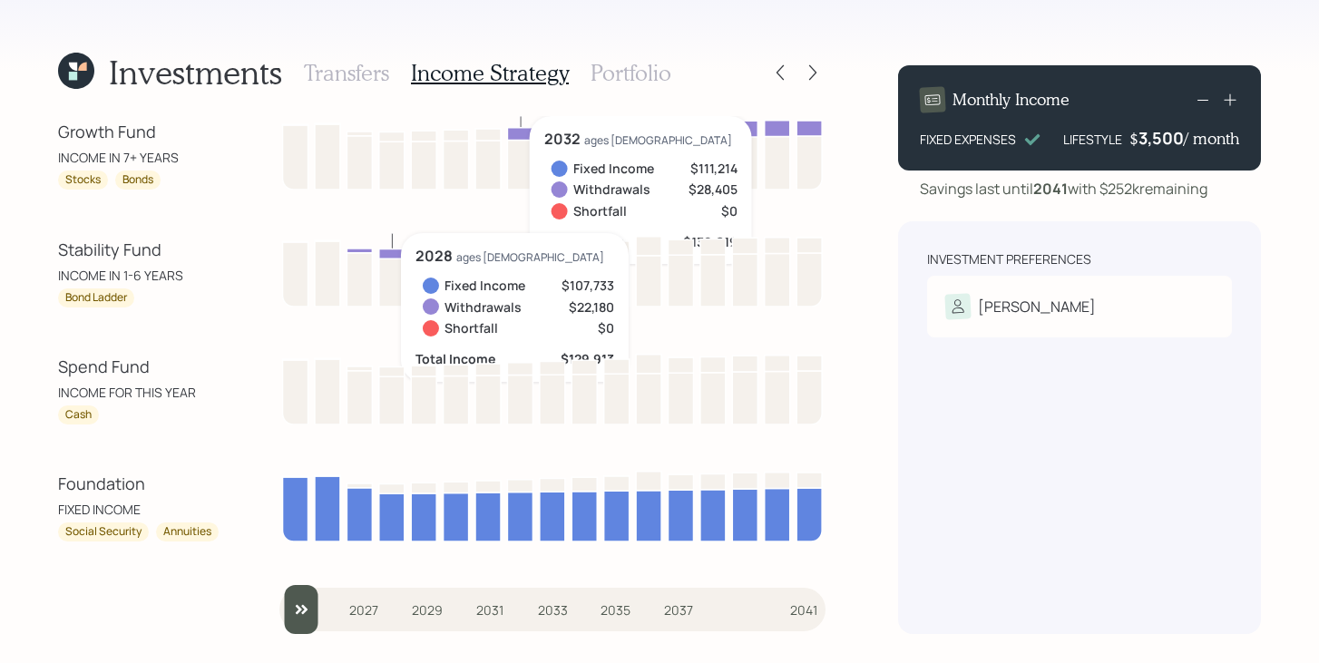
drag, startPoint x: 390, startPoint y: 614, endPoint x: 180, endPoint y: 609, distance: 209.6
type input "2025"
click at [279, 609] on input "slider" at bounding box center [552, 609] width 546 height 49
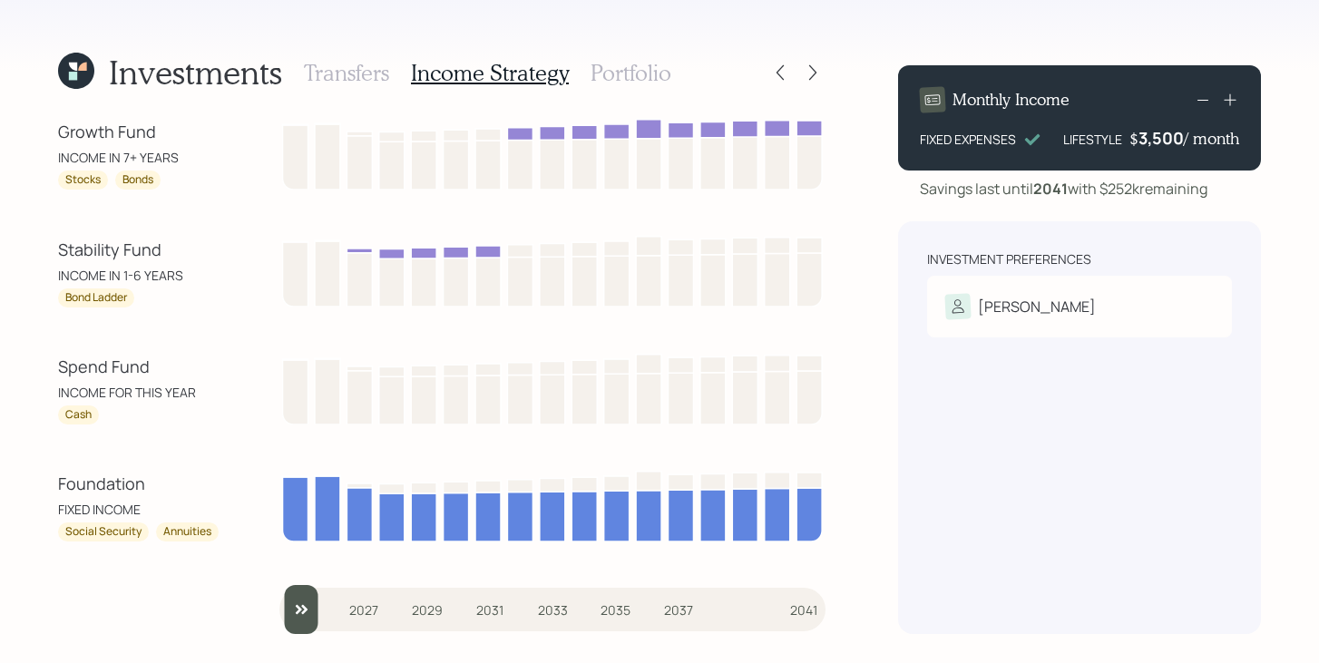
click at [79, 69] on icon at bounding box center [82, 67] width 8 height 8
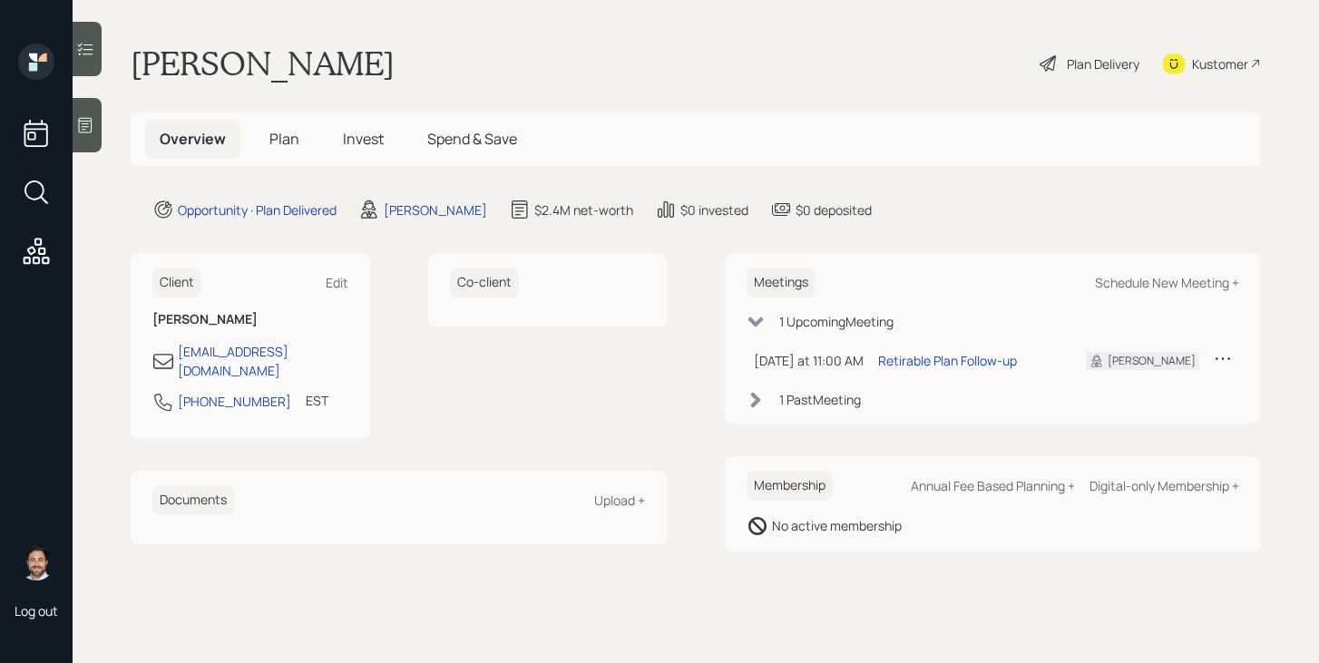
click at [358, 134] on span "Invest" at bounding box center [363, 139] width 41 height 20
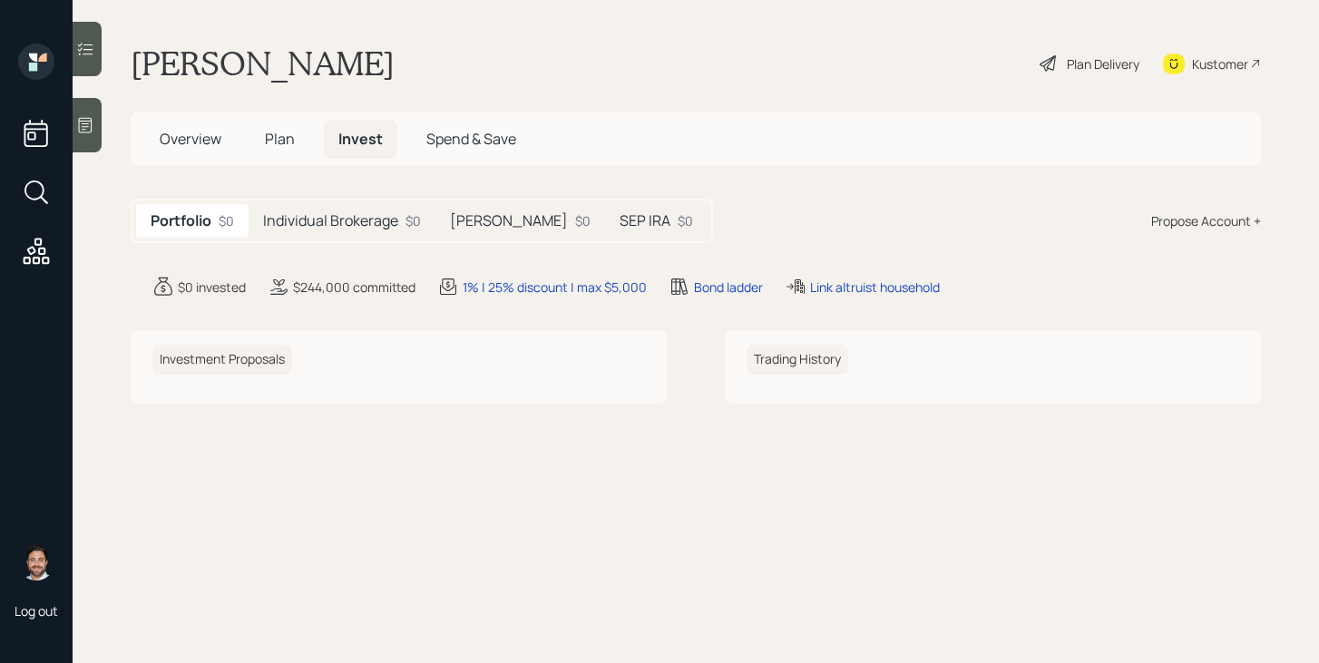
click at [299, 143] on h5 "Plan" at bounding box center [279, 139] width 59 height 39
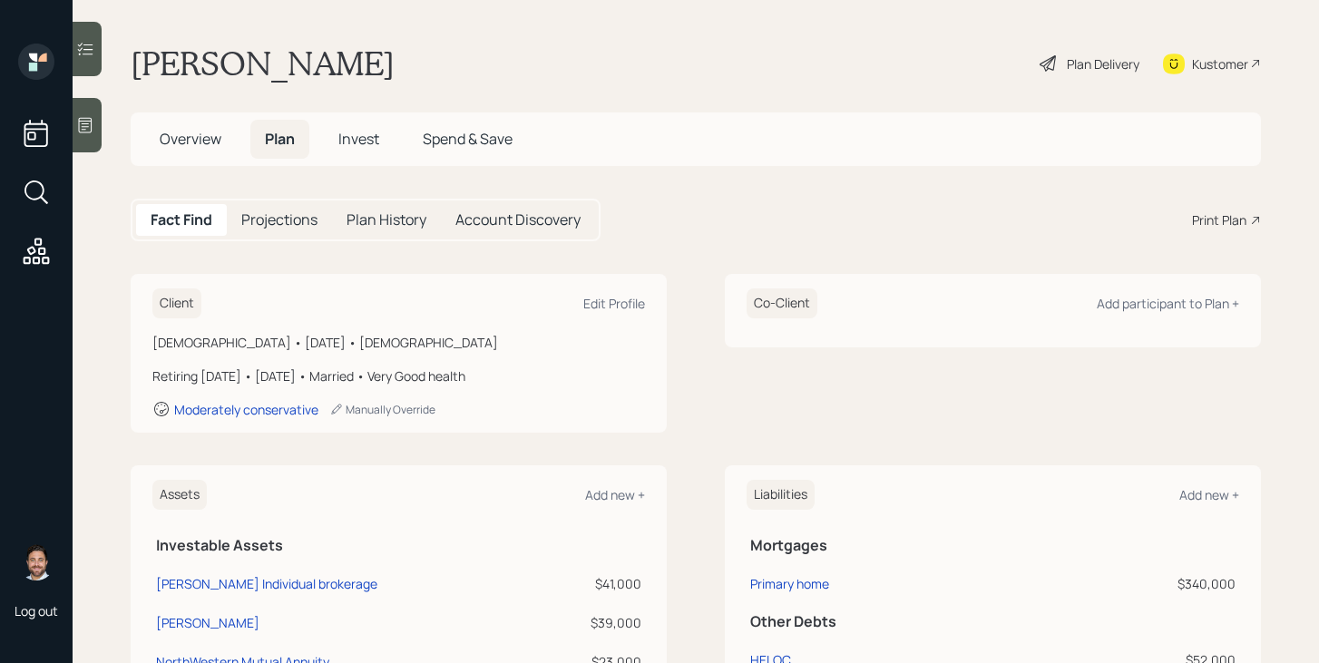
click at [288, 212] on h5 "Projections" at bounding box center [279, 219] width 76 height 17
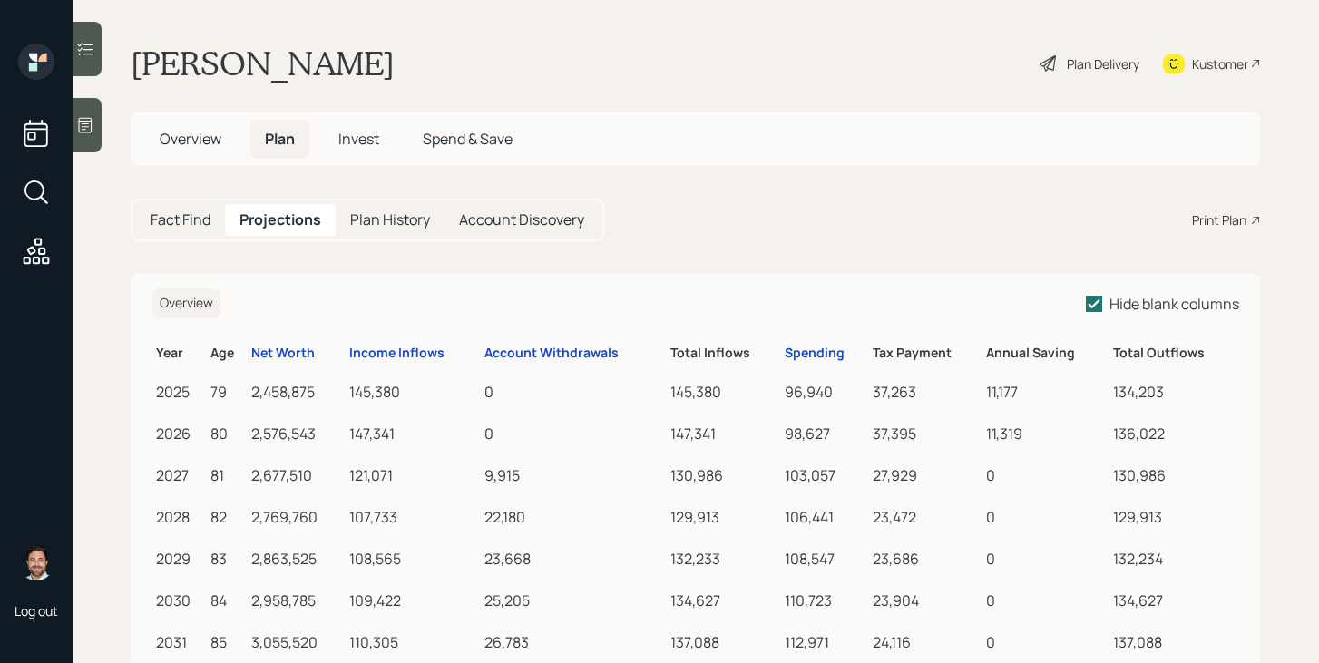
click at [389, 213] on h5 "Plan History" at bounding box center [390, 219] width 80 height 17
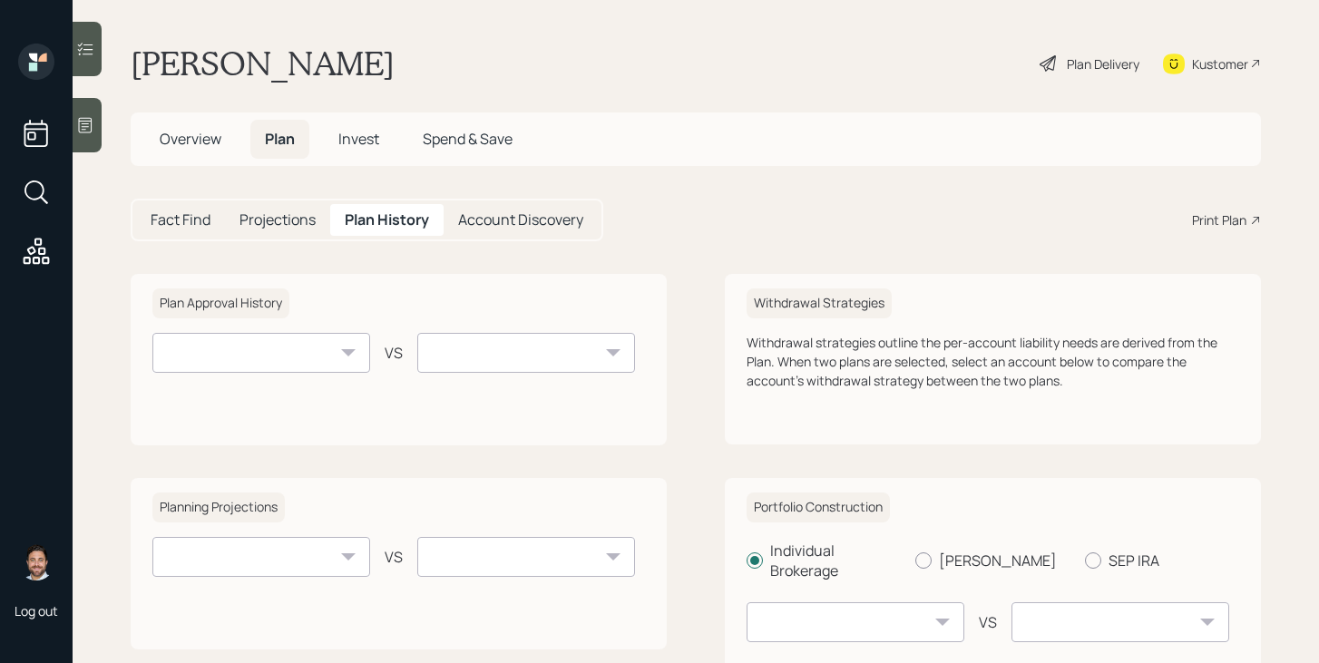
click at [517, 228] on h5 "Account Discovery" at bounding box center [520, 219] width 125 height 17
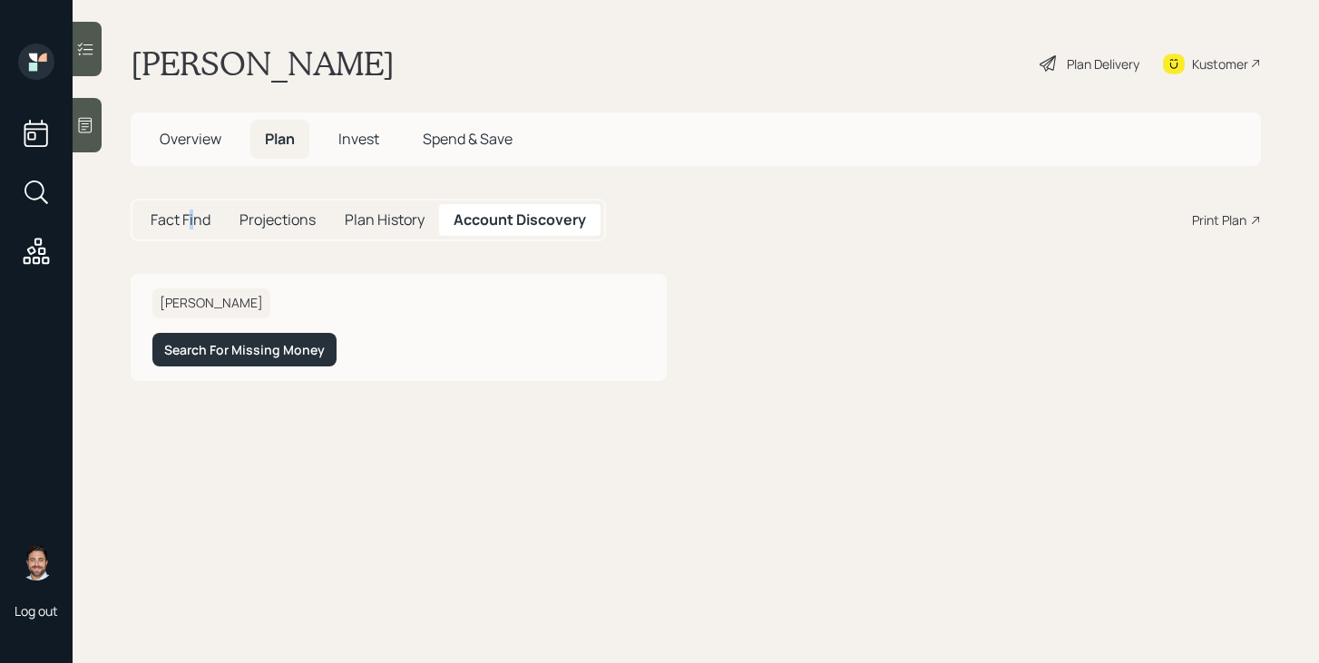
click at [191, 225] on h5 "Fact Find" at bounding box center [181, 219] width 60 height 17
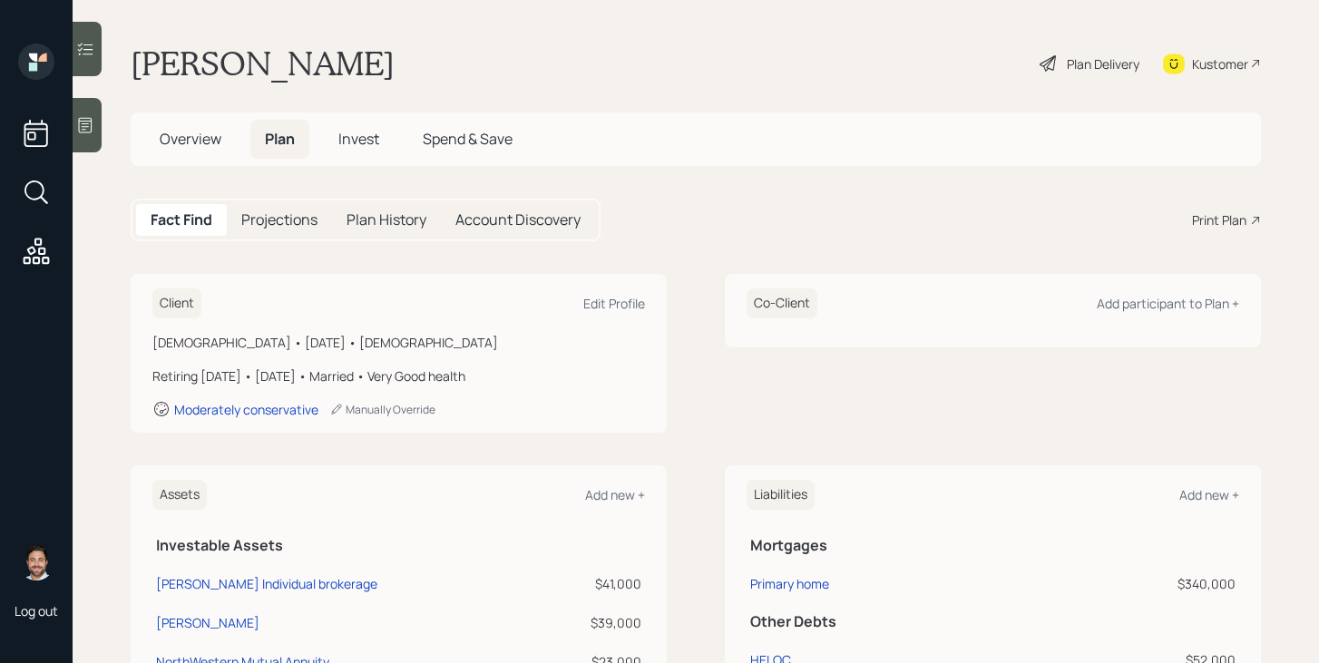
click at [362, 142] on span "Invest" at bounding box center [358, 139] width 41 height 20
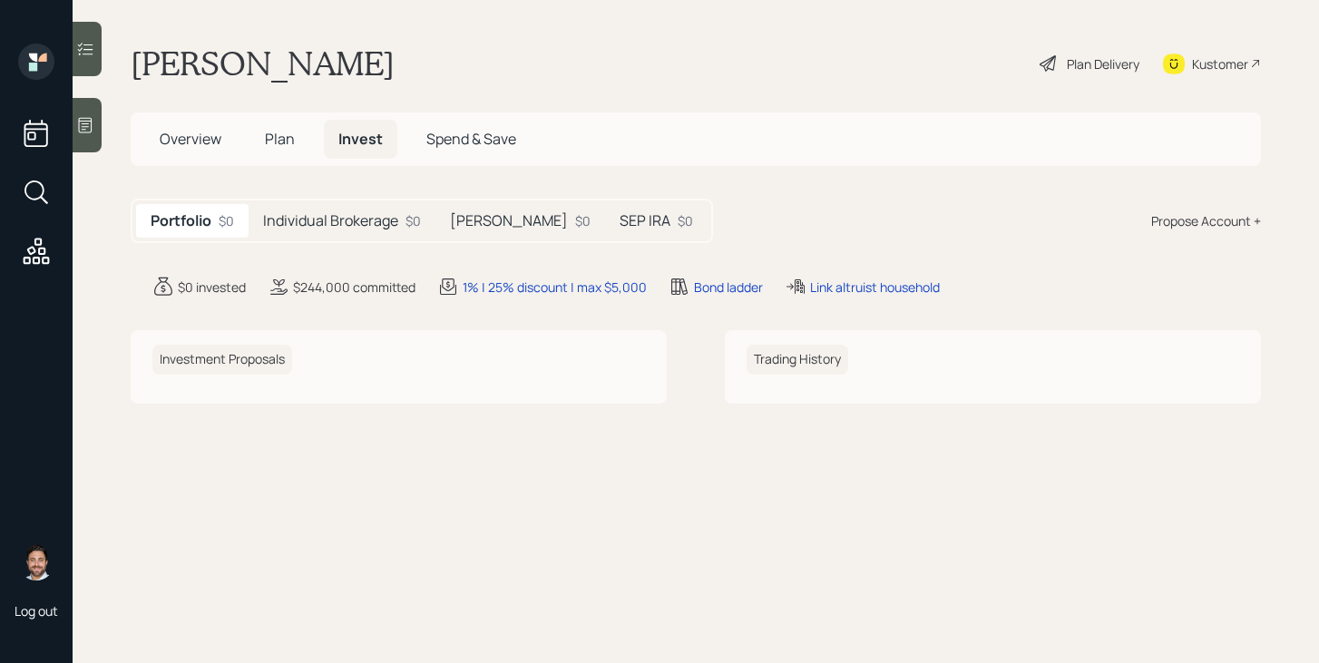
click at [282, 135] on span "Plan" at bounding box center [280, 139] width 30 height 20
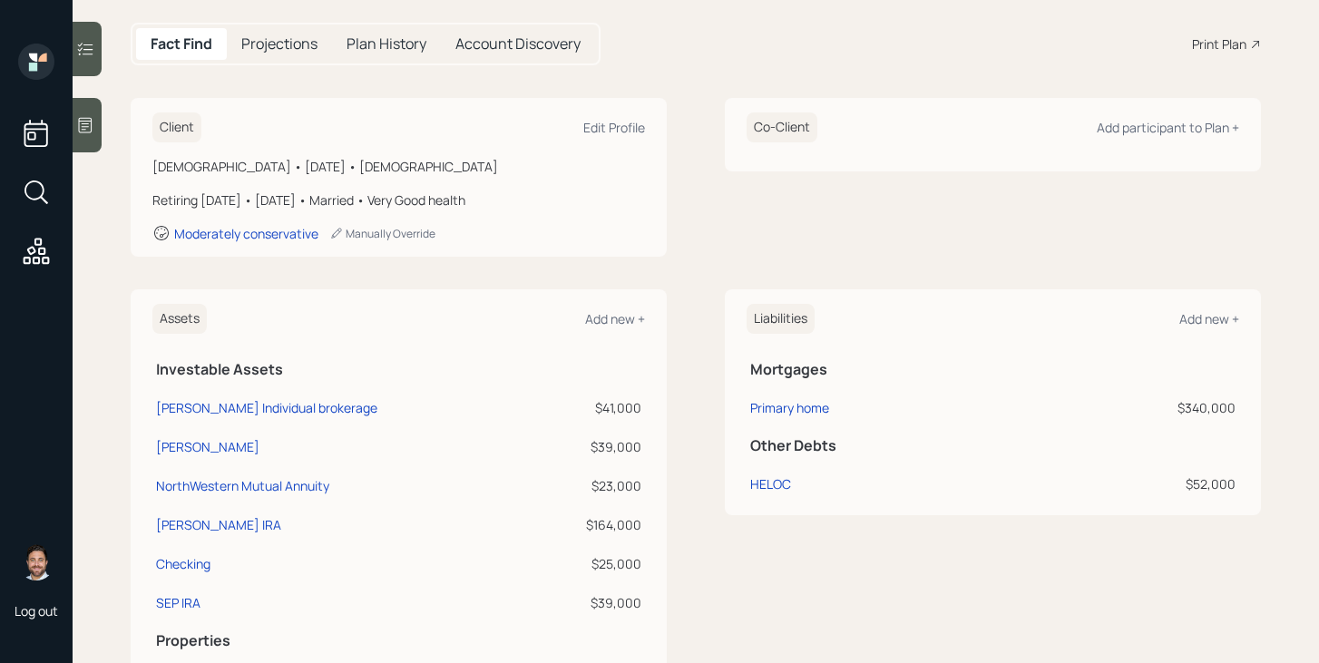
scroll to position [174, 0]
click at [770, 488] on div "HELOC" at bounding box center [770, 485] width 41 height 19
select select "other"
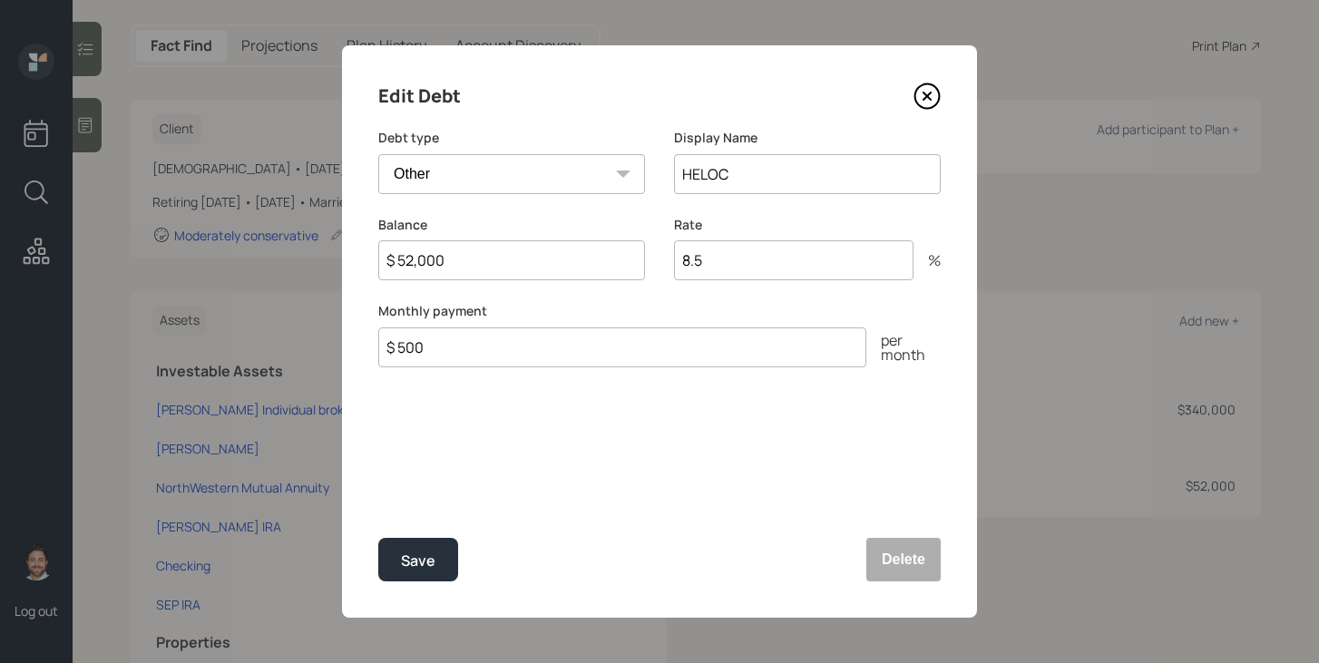
click at [516, 262] on input "$ 52,000" at bounding box center [511, 260] width 267 height 40
click at [542, 266] on input "$ 52,000" at bounding box center [511, 260] width 267 height 40
type input "$ 22,000"
click at [414, 568] on div "Save" at bounding box center [418, 561] width 34 height 24
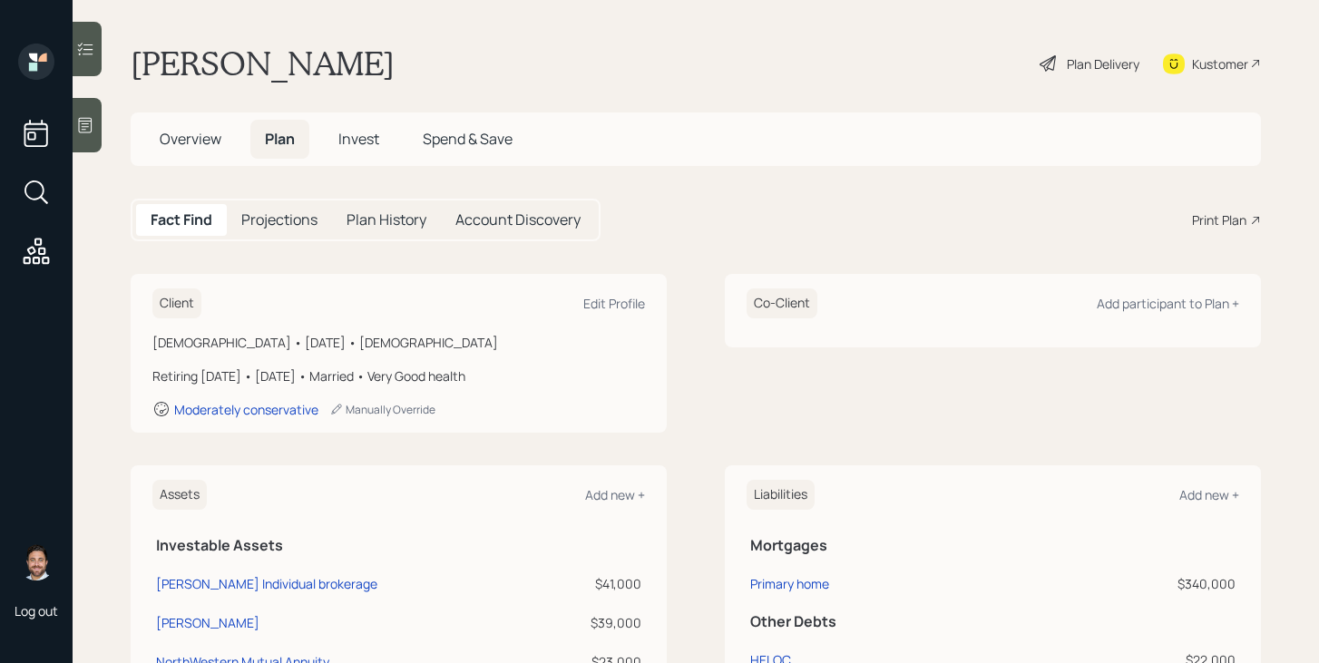
click at [185, 145] on span "Overview" at bounding box center [191, 139] width 62 height 20
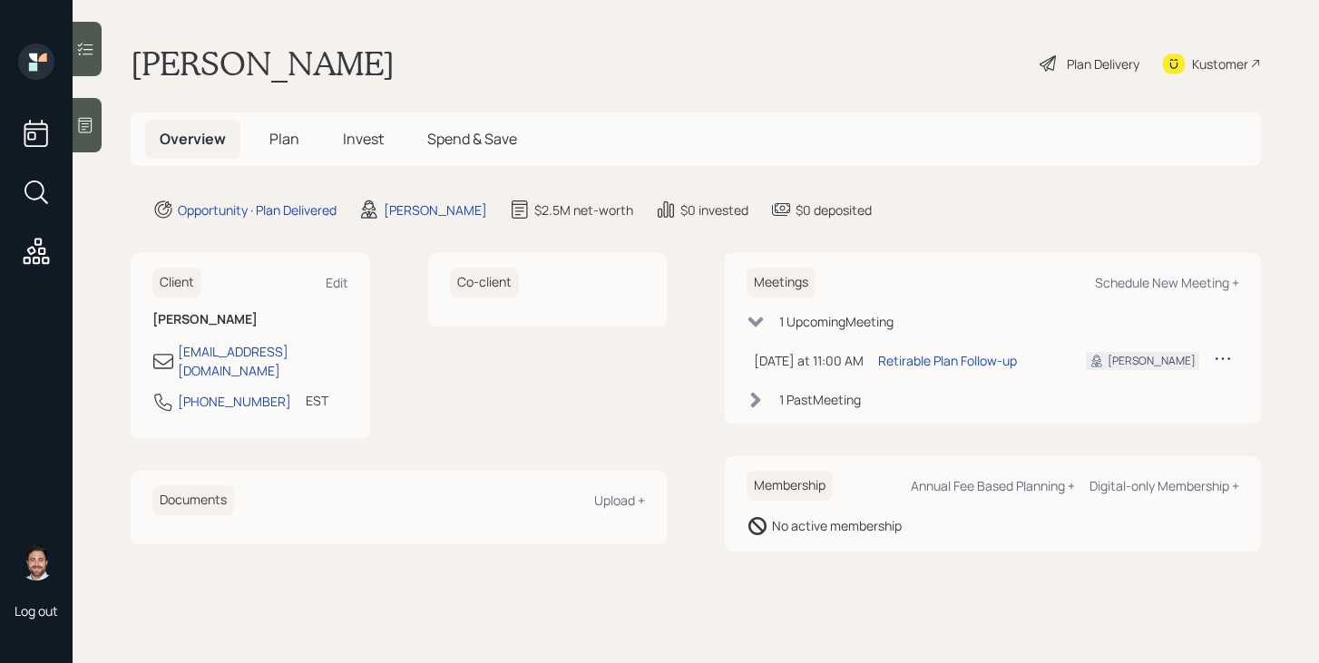
click at [367, 154] on h5 "Invest" at bounding box center [363, 139] width 70 height 39
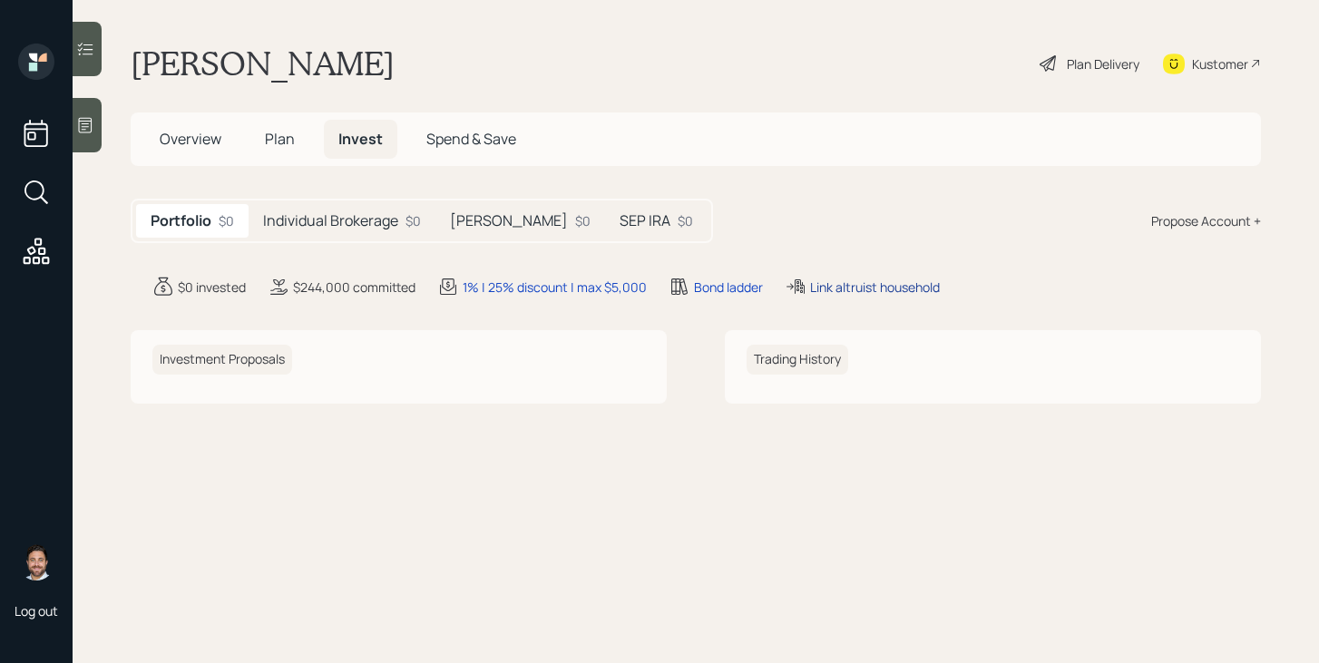
click at [868, 288] on div "Link altruist household" at bounding box center [875, 287] width 130 height 19
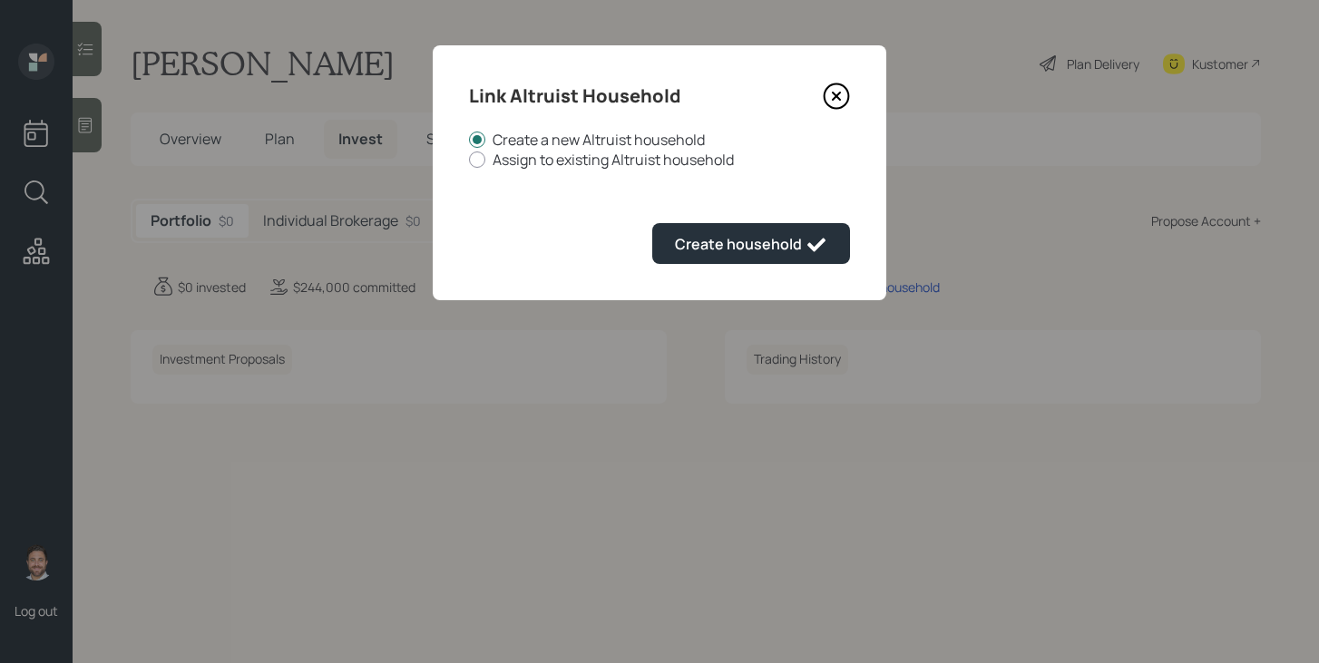
click at [841, 102] on icon at bounding box center [836, 96] width 27 height 27
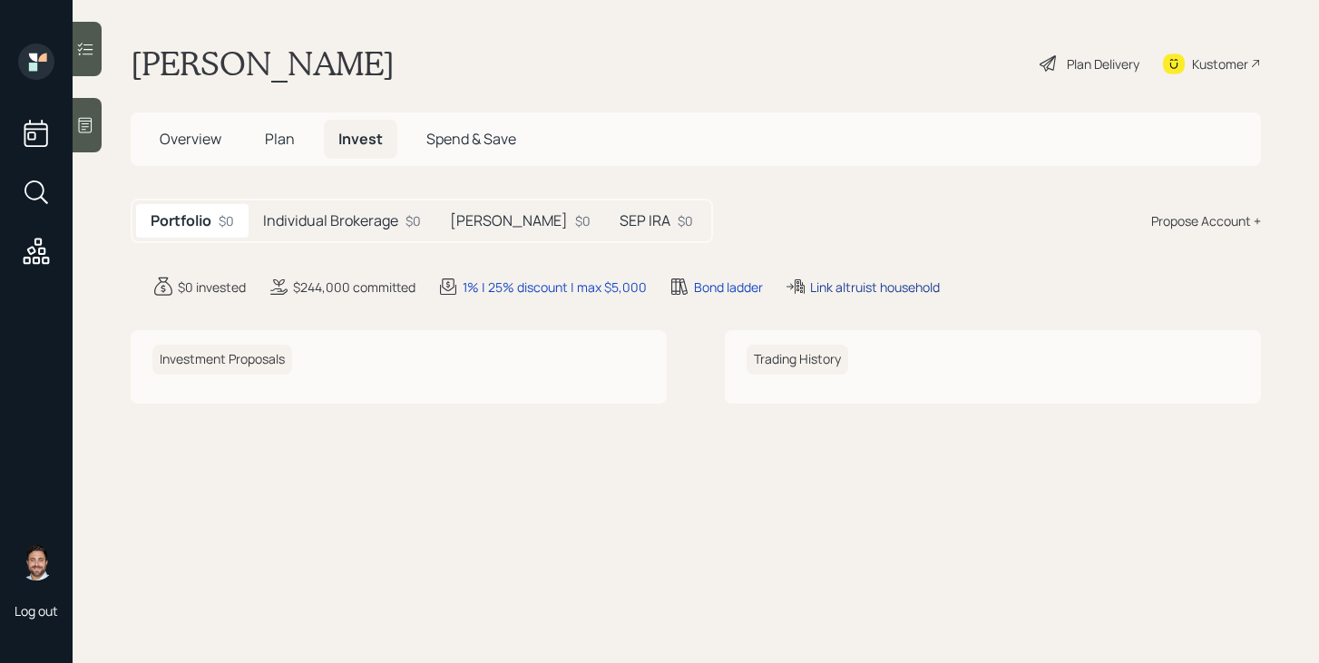
click at [892, 288] on div "Link altruist household" at bounding box center [875, 287] width 130 height 19
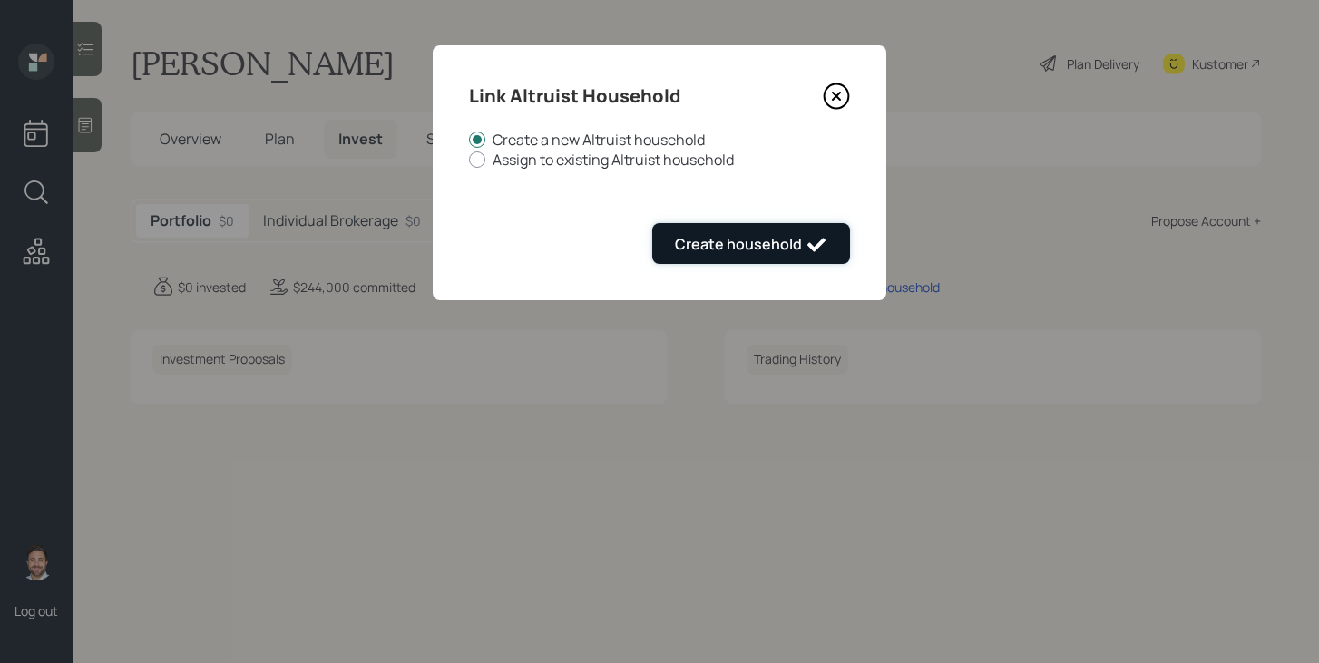
click at [795, 250] on div "Create household" at bounding box center [751, 245] width 152 height 22
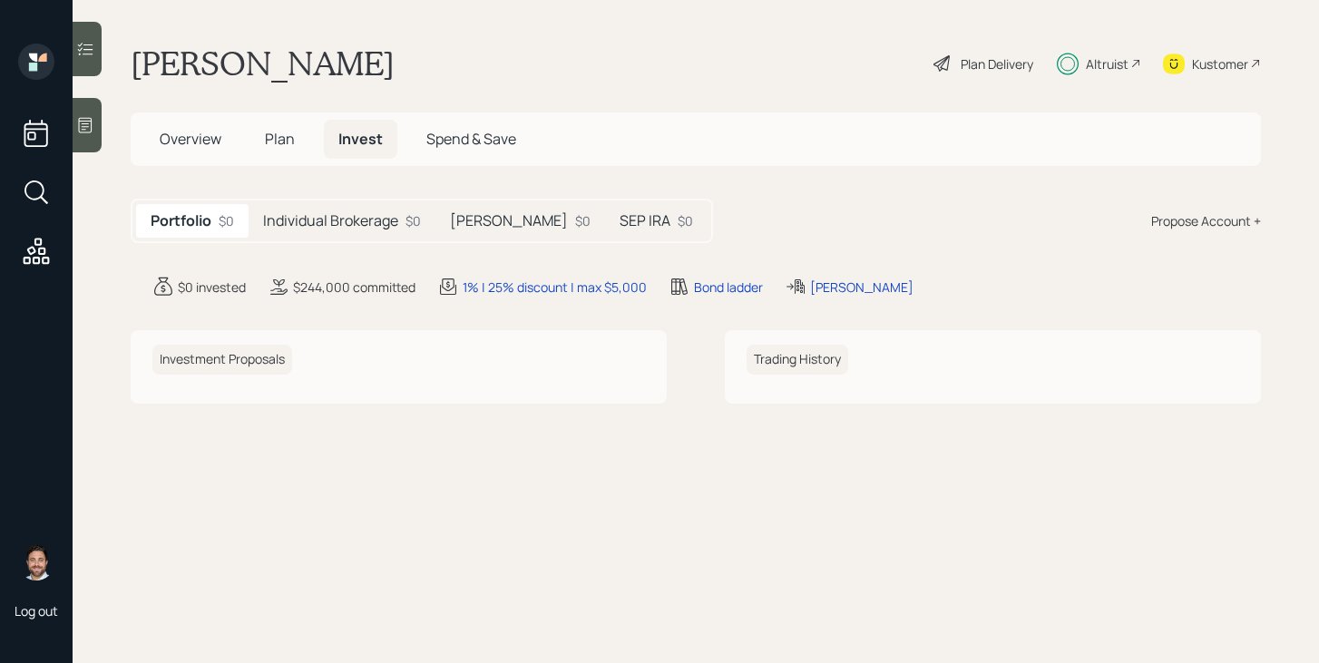
click at [1097, 66] on div "Altruist" at bounding box center [1107, 63] width 43 height 19
click at [194, 141] on span "Overview" at bounding box center [191, 139] width 62 height 20
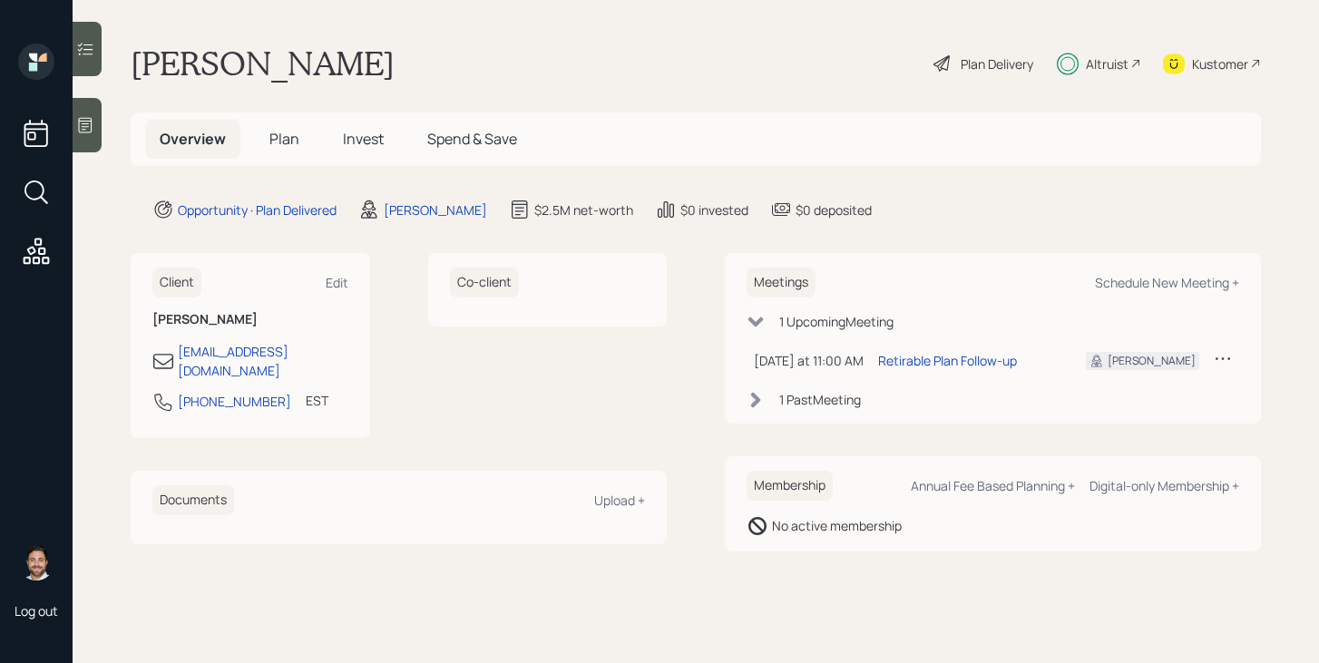
click at [295, 148] on span "Plan" at bounding box center [284, 139] width 30 height 20
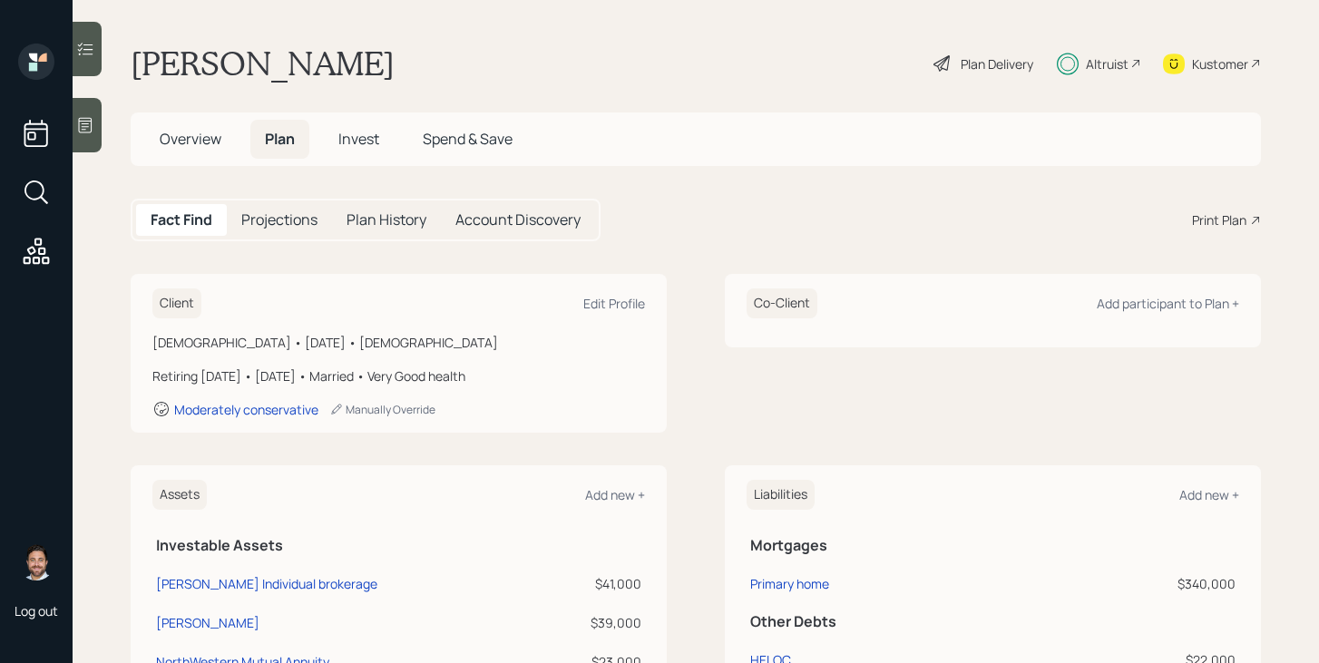
click at [194, 144] on span "Overview" at bounding box center [191, 139] width 62 height 20
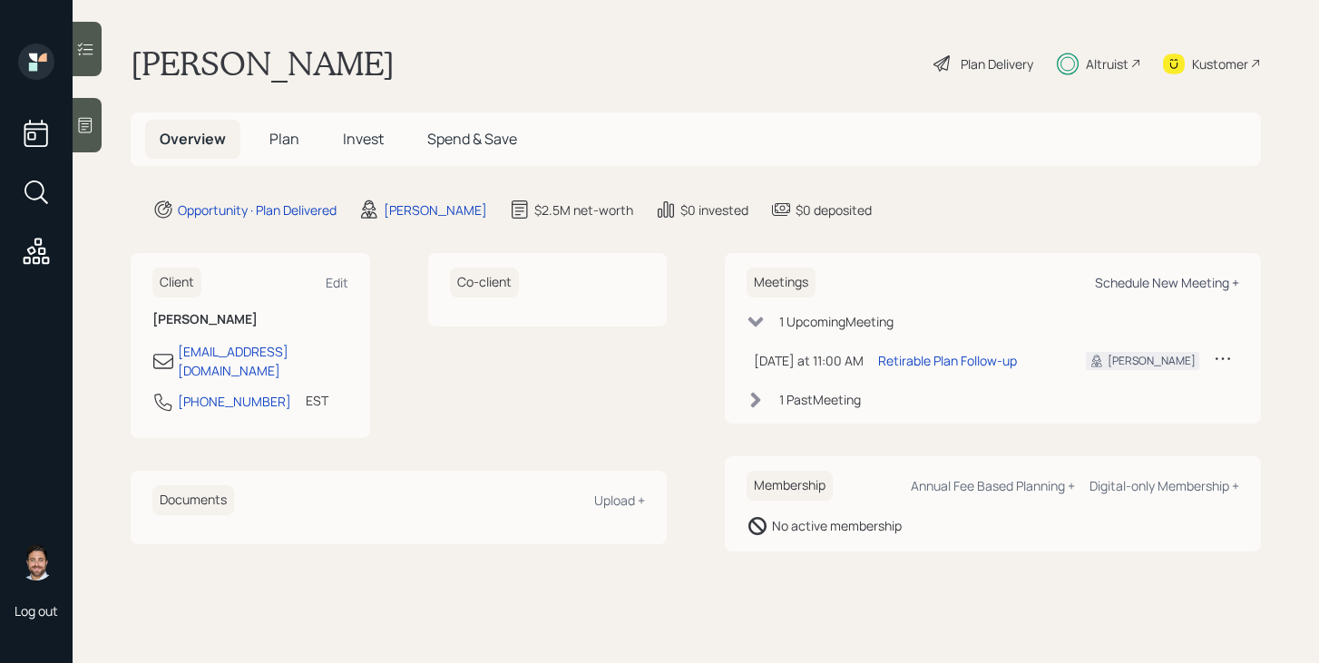
click at [1209, 278] on div "Schedule New Meeting +" at bounding box center [1167, 282] width 144 height 17
select select "bffa7908-1b2a-4c79-9bb6-f0ec9aed22d3"
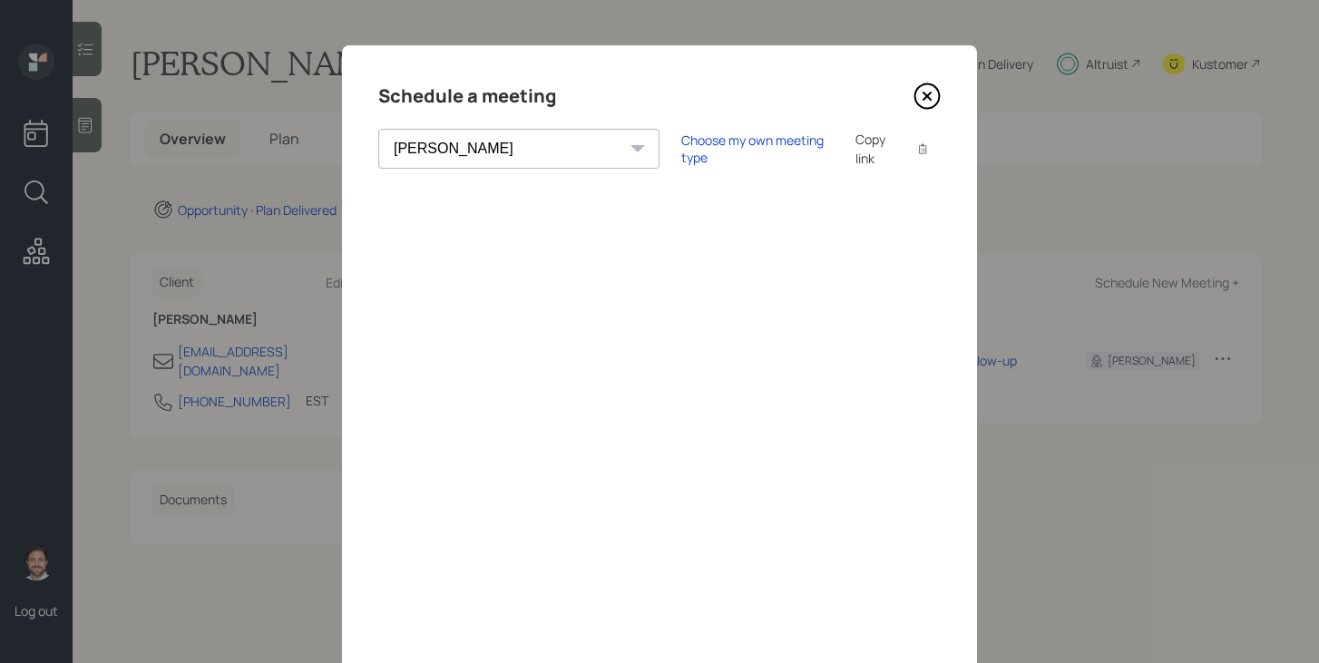
click at [931, 99] on icon at bounding box center [926, 96] width 27 height 27
